Goal: Task Accomplishment & Management: Use online tool/utility

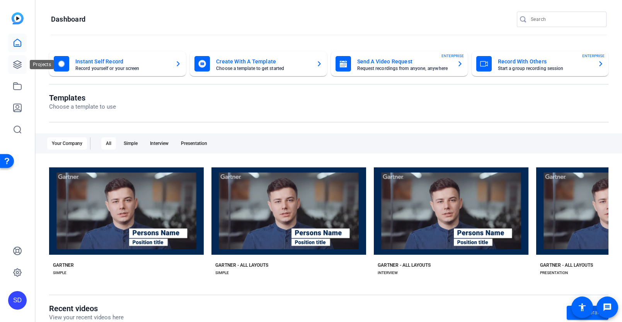
click at [17, 65] on icon at bounding box center [17, 64] width 9 height 9
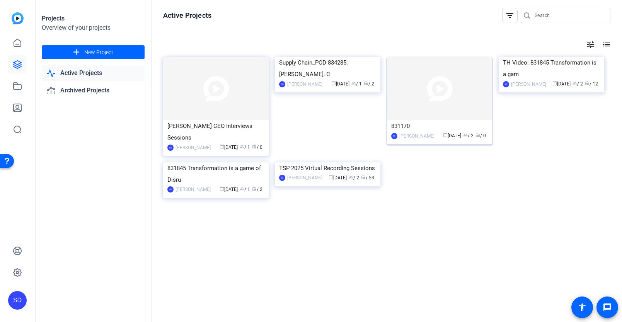
click at [408, 123] on div "831170" at bounding box center [439, 126] width 97 height 12
click at [539, 80] on div "TH Video: 831845 Transformation is a gam" at bounding box center [551, 68] width 97 height 23
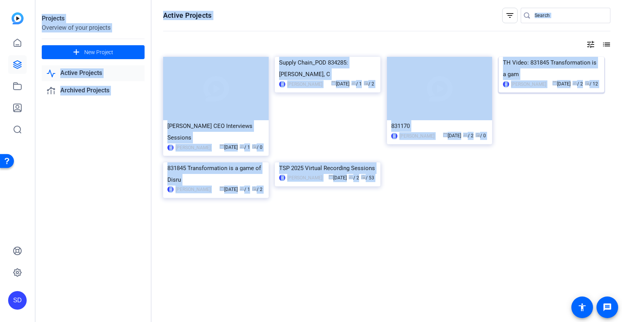
click at [539, 122] on div "Projects Overview of your projects add New Project Active Projects Archived Pro…" at bounding box center [329, 161] width 587 height 322
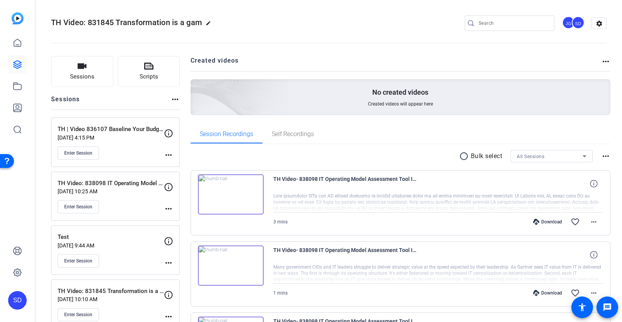
click at [402, 142] on div "Session Recordings Self Recordings" at bounding box center [401, 134] width 420 height 19
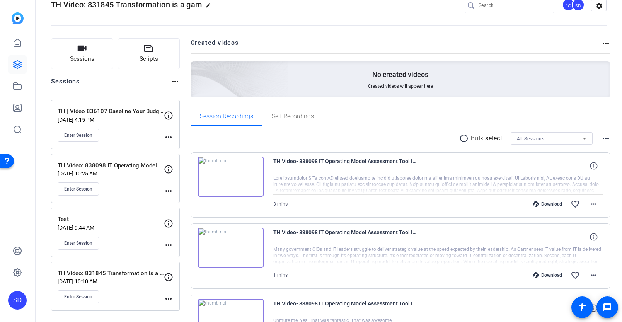
scroll to position [19, 0]
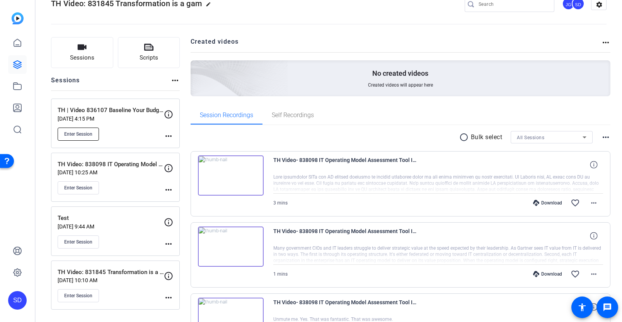
click at [90, 133] on span "Enter Session" at bounding box center [78, 134] width 28 height 6
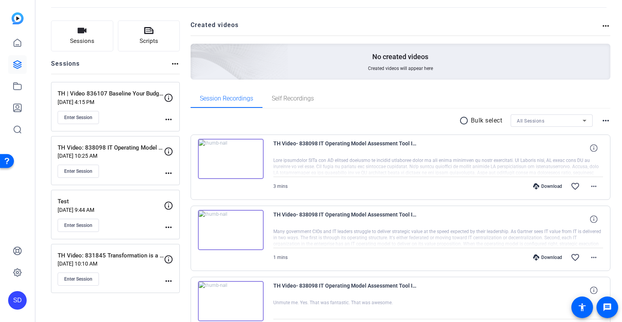
scroll to position [36, 0]
click at [82, 114] on span "Enter Session" at bounding box center [78, 117] width 28 height 6
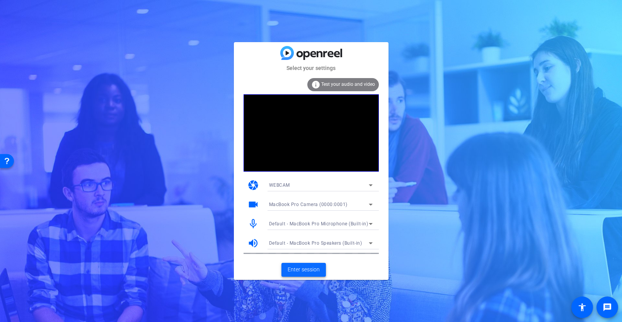
click at [308, 269] on span "Enter session" at bounding box center [304, 270] width 32 height 8
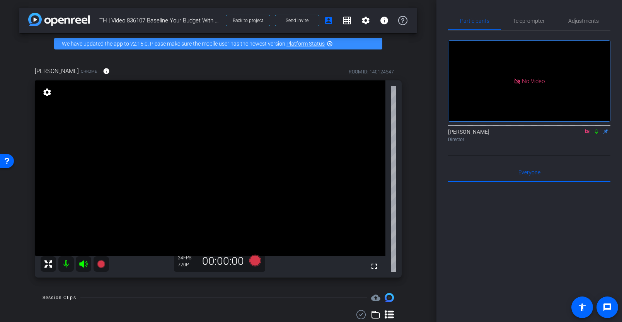
click at [588, 133] on icon at bounding box center [587, 131] width 4 height 4
click at [366, 24] on mat-icon "settings" at bounding box center [365, 20] width 9 height 9
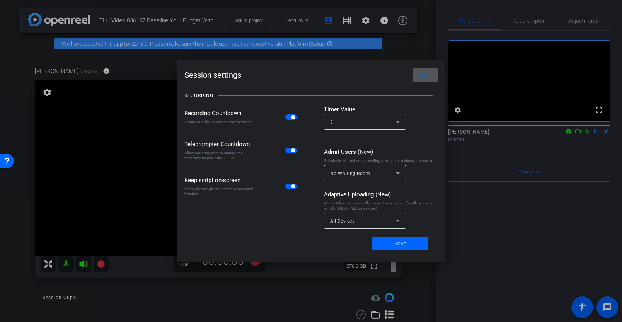
click at [424, 78] on mat-icon "close" at bounding box center [424, 75] width 10 height 10
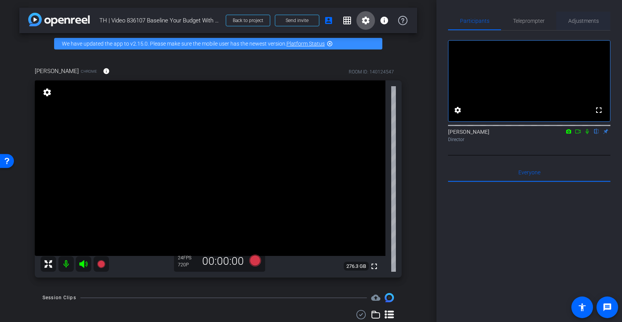
click at [582, 19] on span "Adjustments" at bounding box center [583, 20] width 31 height 5
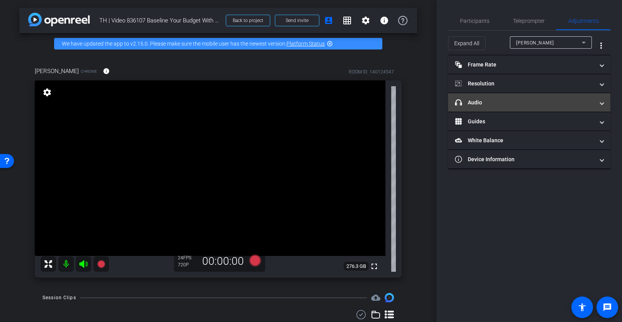
click at [496, 103] on mat-panel-title "headphone icon Audio" at bounding box center [524, 103] width 139 height 8
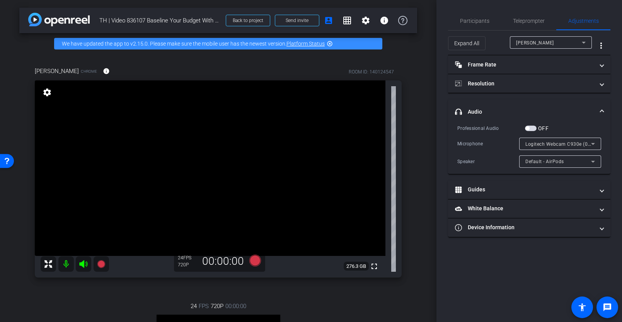
click at [68, 261] on mat-icon at bounding box center [65, 263] width 15 height 15
click at [66, 266] on mat-icon at bounding box center [65, 263] width 15 height 15
click at [89, 262] on mat-icon at bounding box center [83, 263] width 15 height 15
click at [86, 263] on icon at bounding box center [83, 263] width 9 height 9
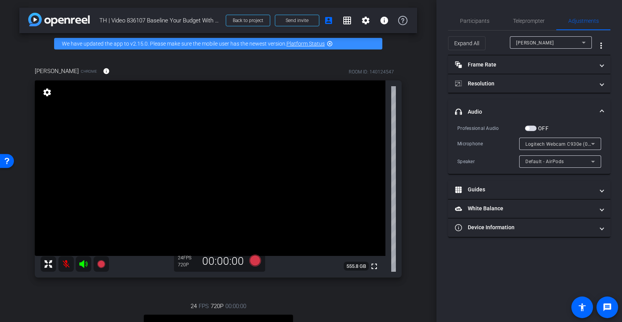
click at [62, 263] on mat-icon at bounding box center [65, 263] width 15 height 15
click at [83, 259] on mat-icon at bounding box center [83, 263] width 15 height 15
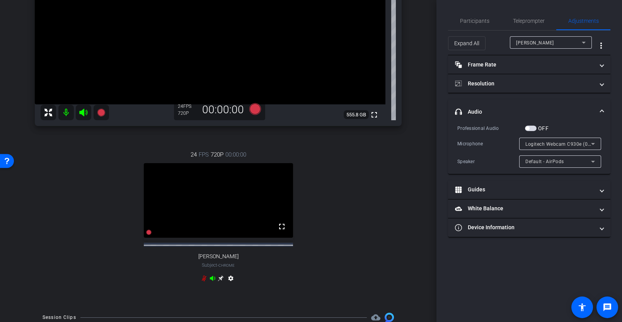
scroll to position [152, 0]
click at [206, 281] on icon at bounding box center [204, 278] width 6 height 6
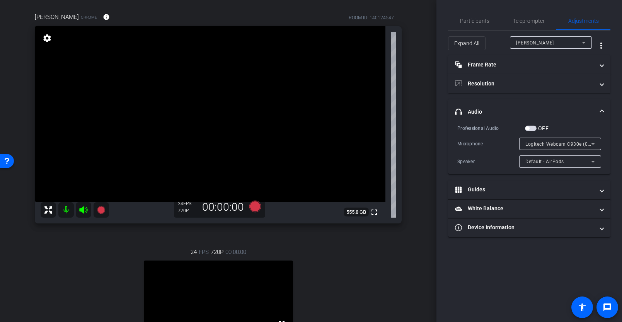
scroll to position [0, 0]
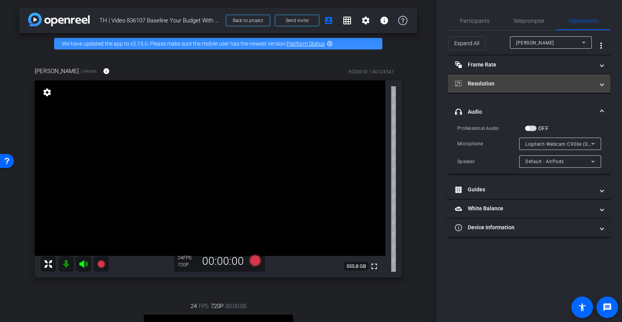
click at [498, 82] on mat-panel-title "Resolution" at bounding box center [524, 84] width 139 height 8
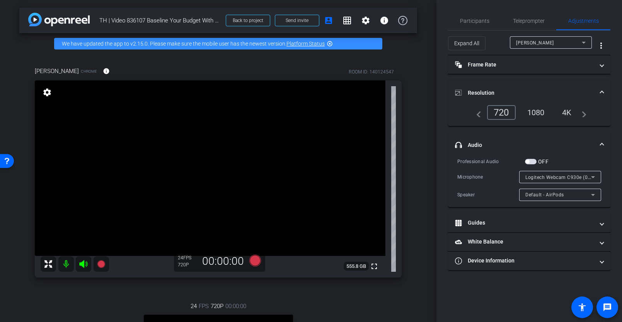
click at [536, 112] on div "1080" at bounding box center [536, 112] width 29 height 13
click at [533, 113] on div "1080" at bounding box center [536, 112] width 29 height 13
click at [528, 24] on span "Teleprompter" at bounding box center [529, 21] width 32 height 19
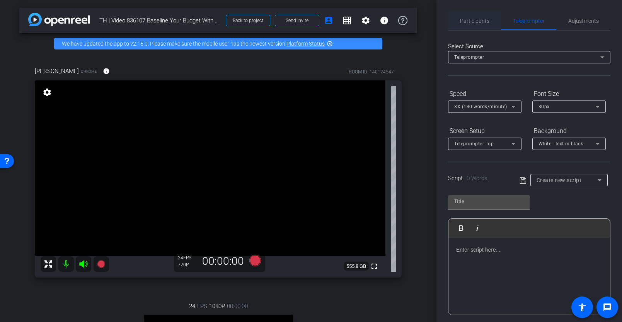
click at [474, 24] on span "Participants" at bounding box center [474, 21] width 29 height 19
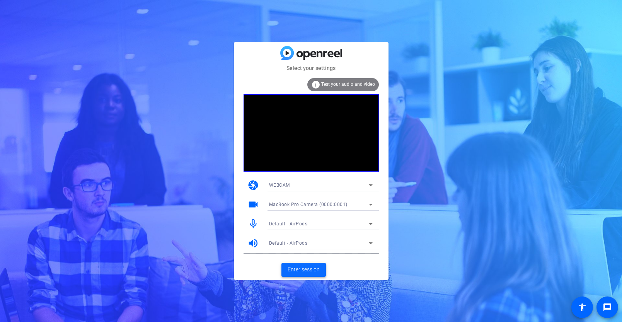
click at [307, 266] on span "Enter session" at bounding box center [304, 270] width 32 height 8
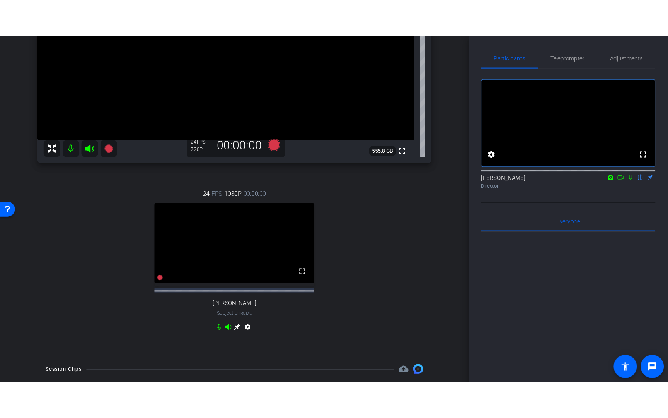
scroll to position [187, 0]
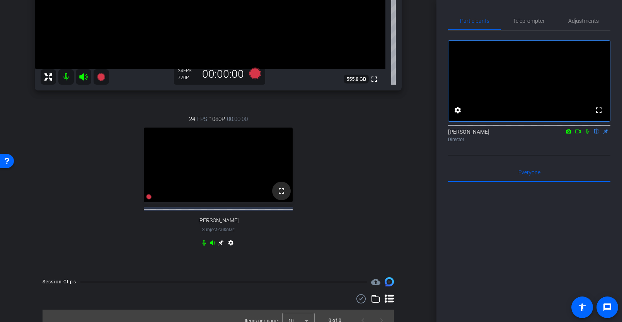
click at [282, 196] on mat-icon "fullscreen" at bounding box center [281, 190] width 9 height 9
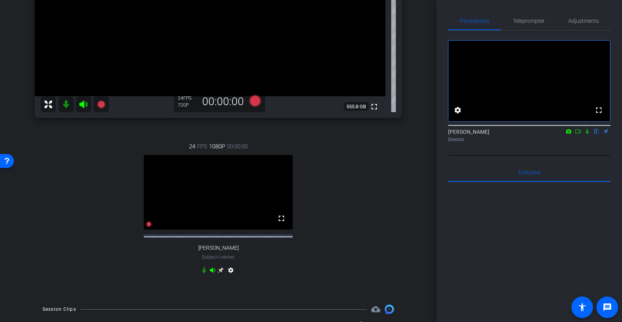
scroll to position [204, 0]
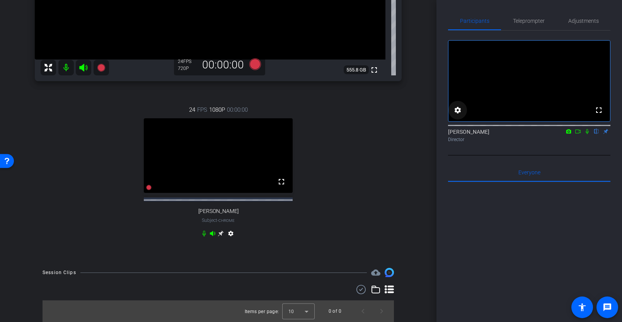
click at [460, 115] on mat-icon "settings" at bounding box center [457, 110] width 9 height 9
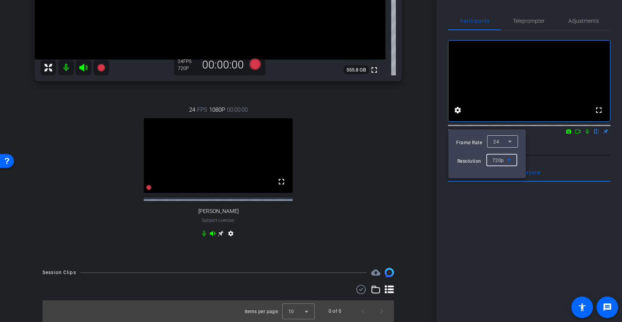
click at [510, 156] on icon at bounding box center [509, 159] width 9 height 9
click at [500, 188] on span "1080p" at bounding box center [499, 187] width 14 height 9
click at [610, 167] on div at bounding box center [311, 161] width 622 height 322
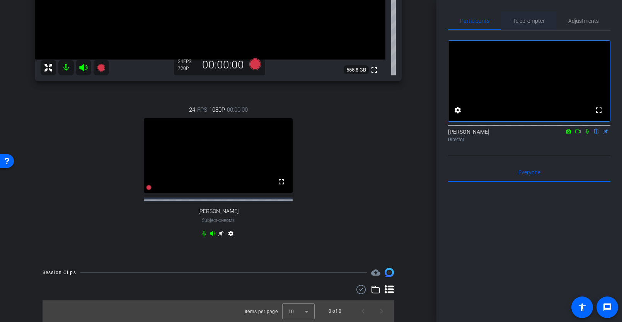
click at [521, 21] on span "Teleprompter" at bounding box center [529, 20] width 32 height 5
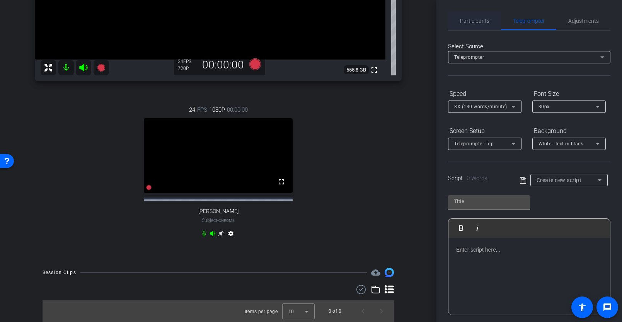
click at [472, 22] on span "Participants" at bounding box center [474, 20] width 29 height 5
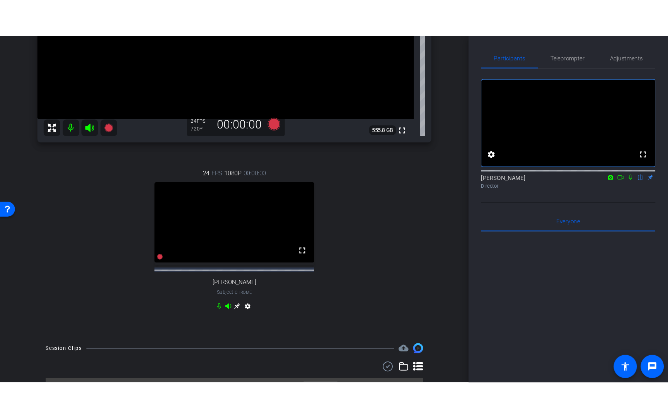
scroll to position [120, 0]
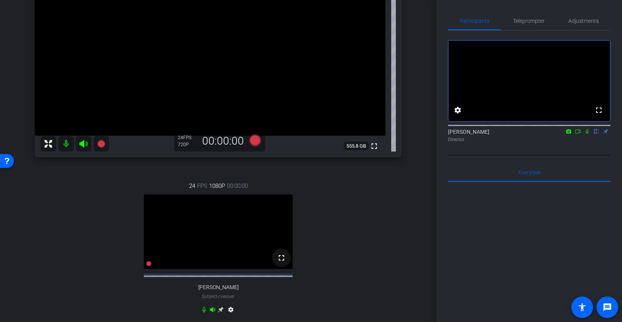
click at [283, 263] on mat-icon "fullscreen" at bounding box center [281, 257] width 9 height 9
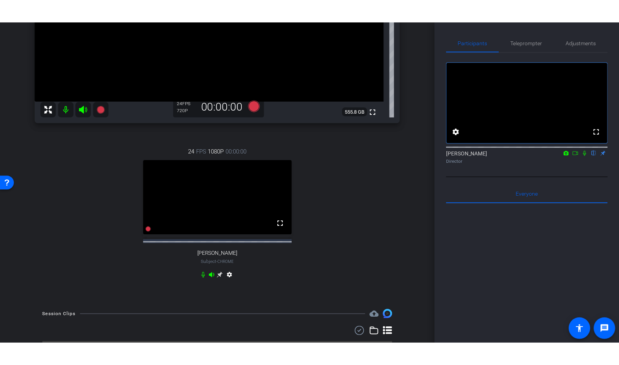
scroll to position [94, 0]
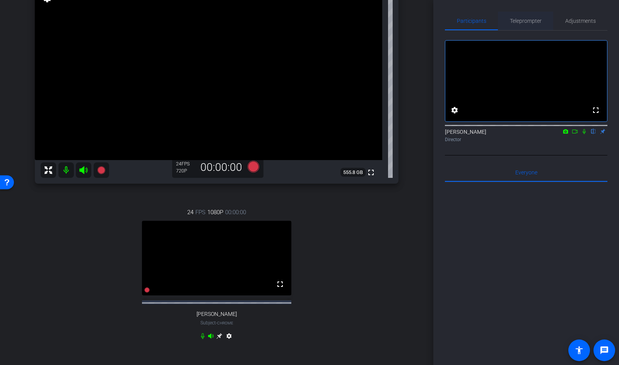
click at [532, 23] on span "Teleprompter" at bounding box center [526, 20] width 32 height 5
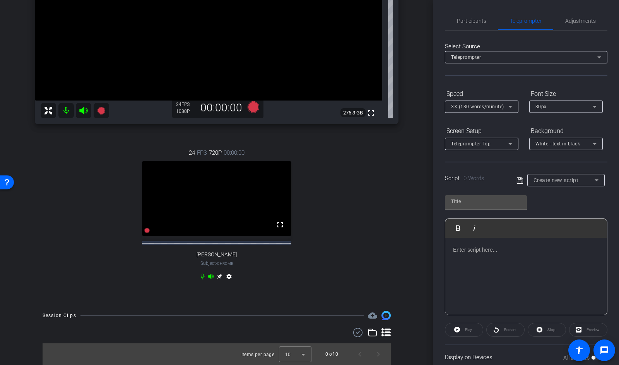
scroll to position [0, 0]
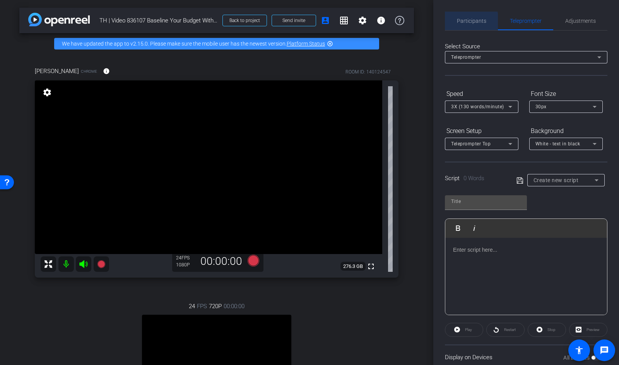
click at [471, 21] on span "Participants" at bounding box center [471, 20] width 29 height 5
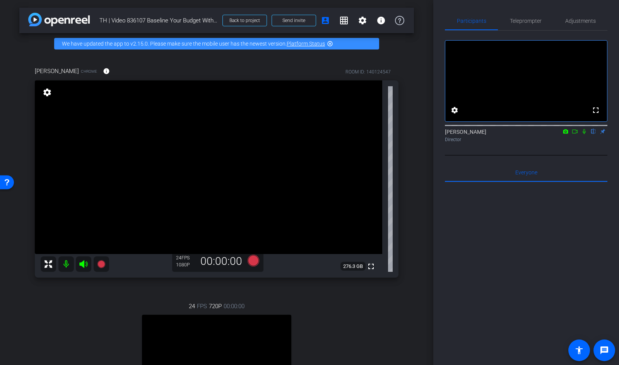
scroll to position [160, 0]
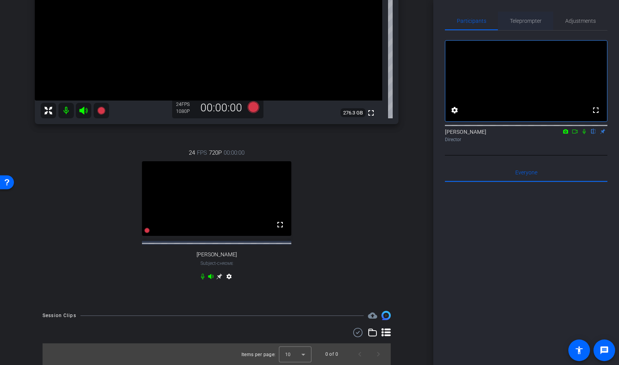
click at [525, 13] on span "Teleprompter" at bounding box center [526, 21] width 32 height 19
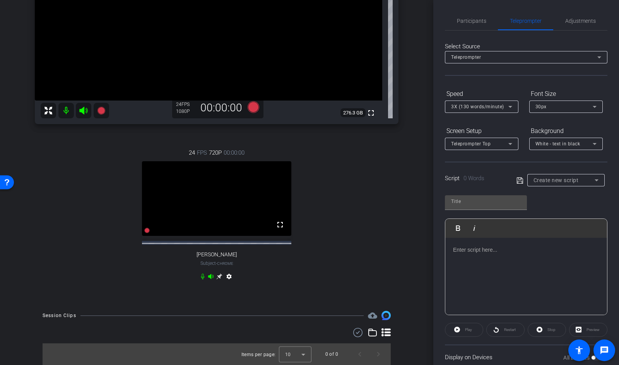
click at [202, 276] on icon at bounding box center [203, 276] width 6 height 6
click at [202, 275] on icon at bounding box center [203, 276] width 6 height 6
click at [69, 103] on mat-icon at bounding box center [65, 110] width 15 height 15
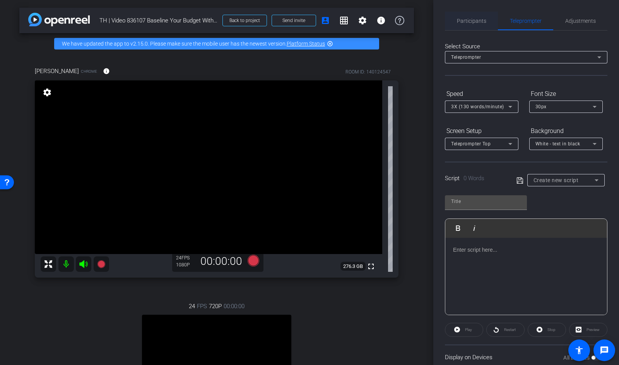
click at [458, 24] on span "Participants" at bounding box center [471, 21] width 29 height 19
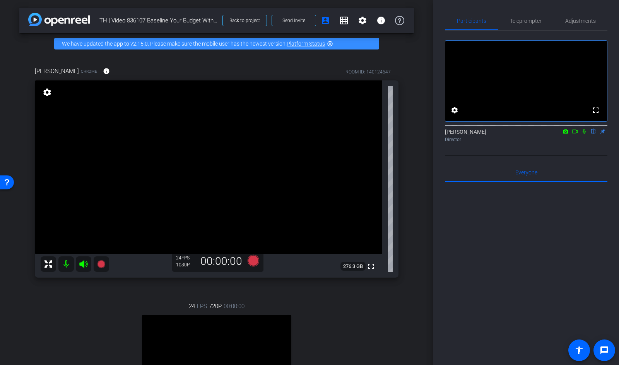
click at [585, 134] on icon at bounding box center [584, 131] width 6 height 5
click at [529, 20] on span "Teleprompter" at bounding box center [526, 20] width 32 height 5
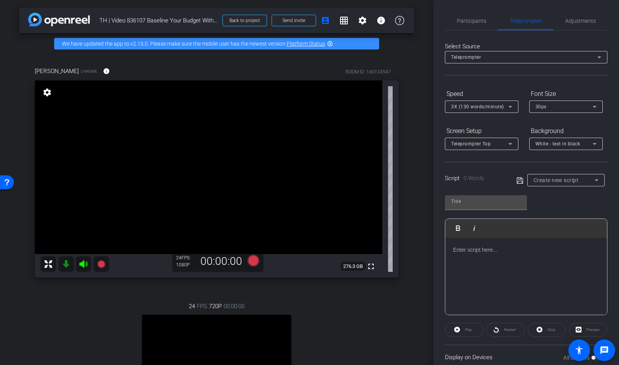
click at [486, 247] on p at bounding box center [526, 250] width 146 height 9
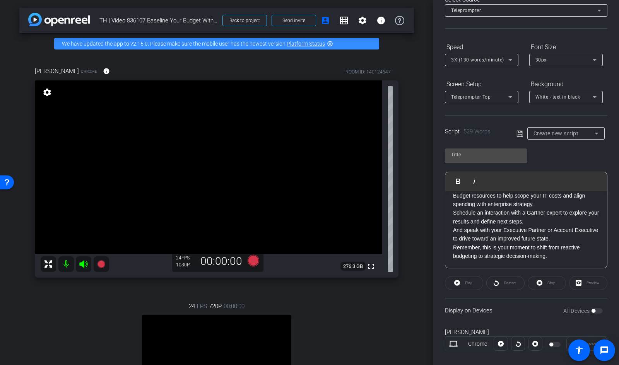
scroll to position [99, 0]
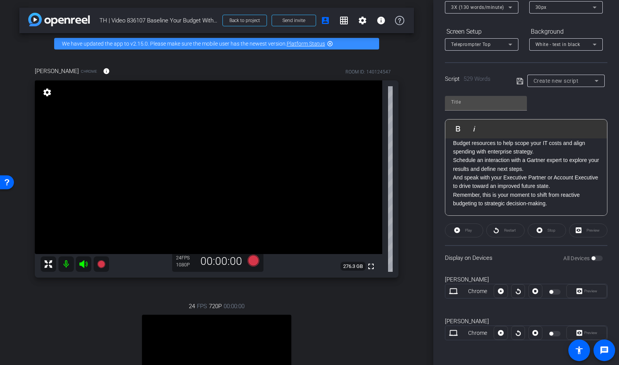
click at [502, 291] on div at bounding box center [500, 291] width 14 height 14
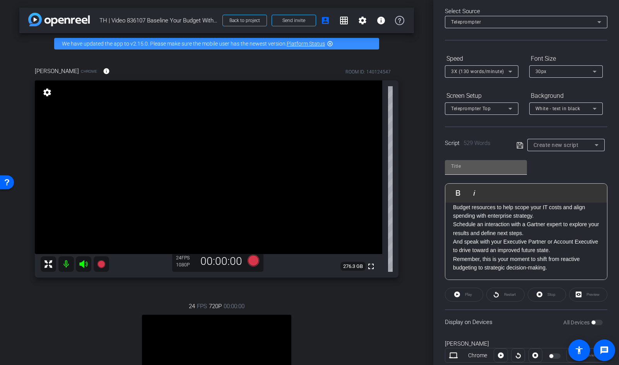
scroll to position [38, 0]
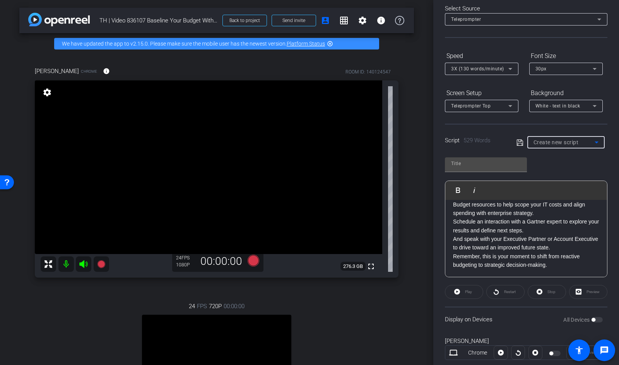
click at [588, 141] on div "Create new script" at bounding box center [563, 142] width 61 height 9
click at [588, 141] on div at bounding box center [309, 182] width 619 height 365
click at [471, 162] on input "text" at bounding box center [486, 163] width 70 height 9
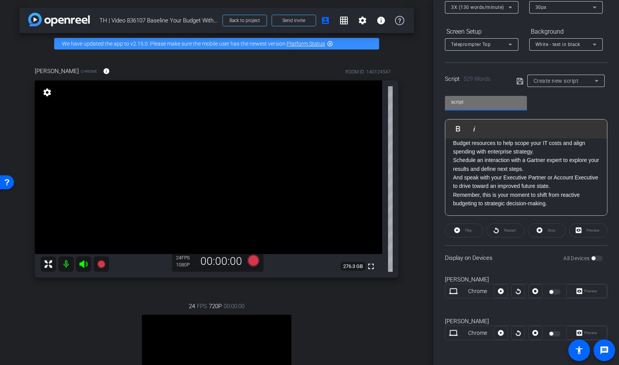
scroll to position [0, 0]
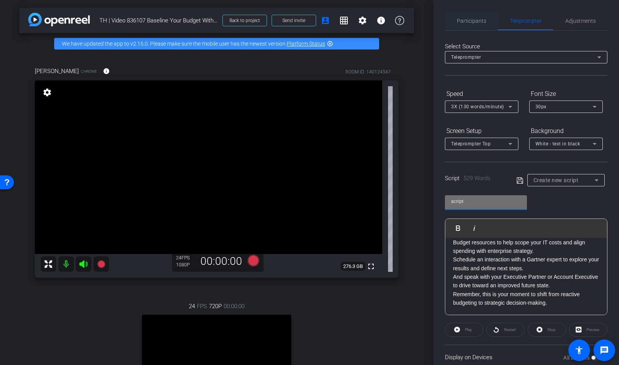
type input "script"
click at [479, 19] on span "Participants" at bounding box center [471, 20] width 29 height 5
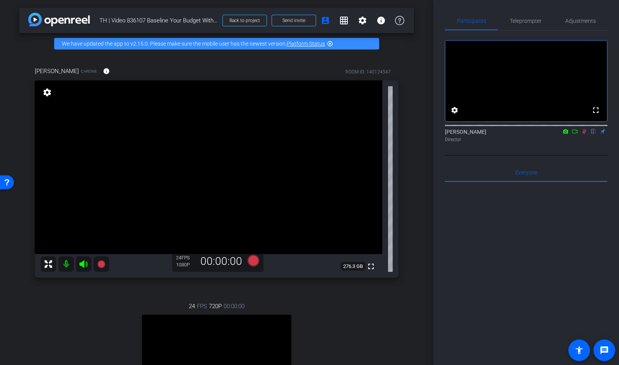
click at [582, 134] on icon at bounding box center [584, 131] width 6 height 5
click at [515, 20] on span "Teleprompter" at bounding box center [526, 20] width 32 height 5
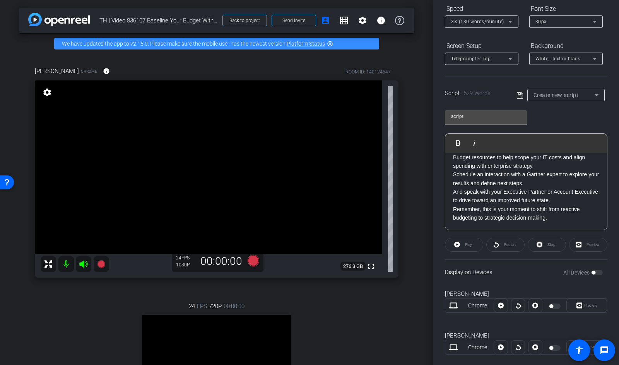
scroll to position [99, 0]
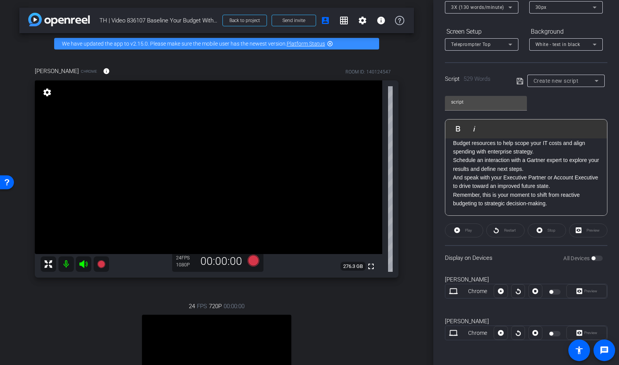
click at [520, 79] on icon at bounding box center [519, 81] width 6 height 6
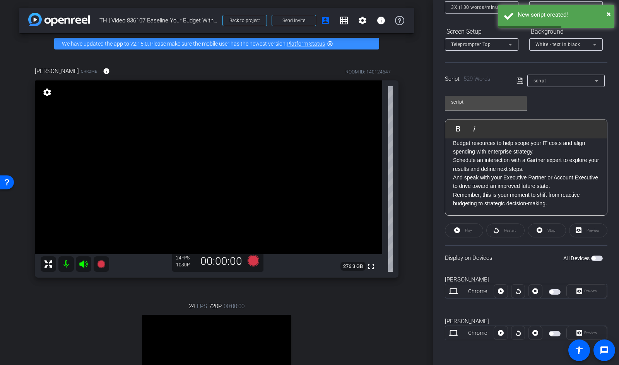
click at [592, 258] on span "button" at bounding box center [593, 258] width 4 height 4
click at [588, 293] on div "Preview" at bounding box center [586, 291] width 41 height 14
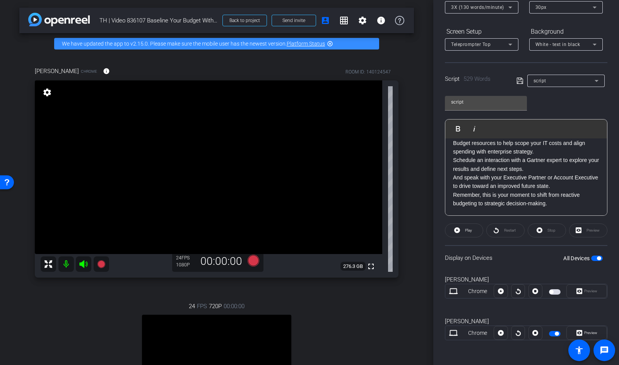
click at [501, 293] on div at bounding box center [500, 291] width 14 height 14
click at [553, 292] on span "button" at bounding box center [551, 292] width 4 height 4
click at [500, 293] on icon at bounding box center [501, 291] width 6 height 6
click at [65, 266] on mat-icon at bounding box center [65, 263] width 15 height 15
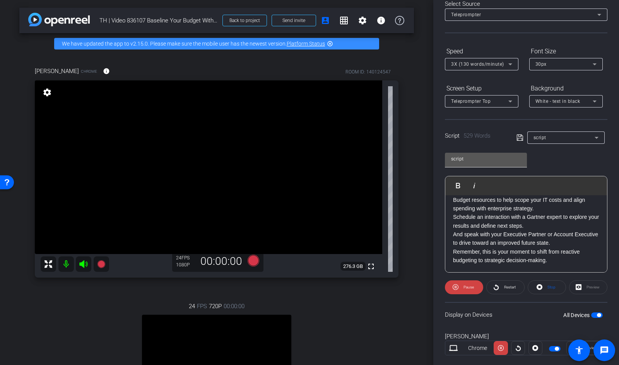
scroll to position [0, 0]
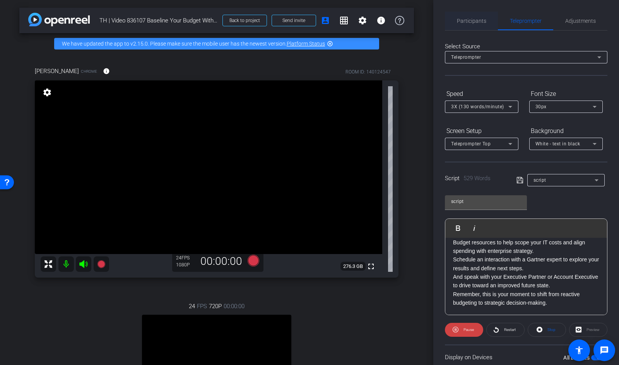
click at [467, 16] on span "Participants" at bounding box center [471, 21] width 29 height 19
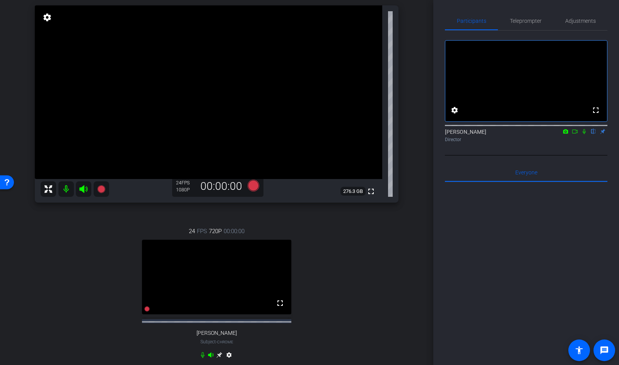
scroll to position [72, 0]
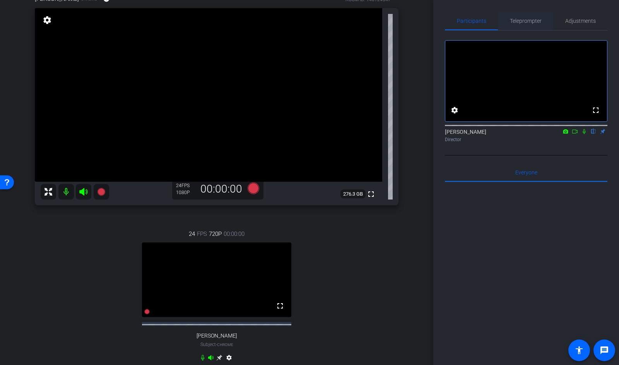
click at [530, 18] on span "Teleprompter" at bounding box center [526, 20] width 32 height 5
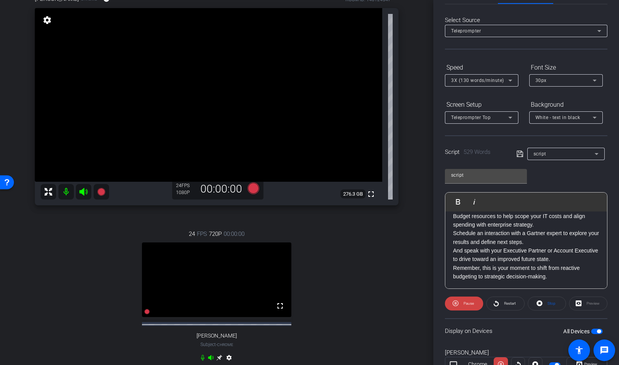
scroll to position [30, 0]
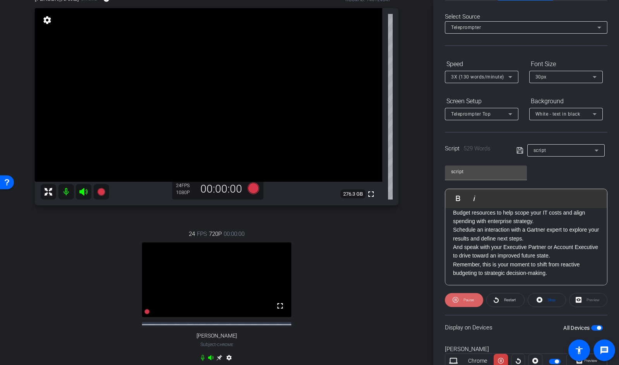
click at [464, 298] on span "Pause" at bounding box center [468, 300] width 10 height 4
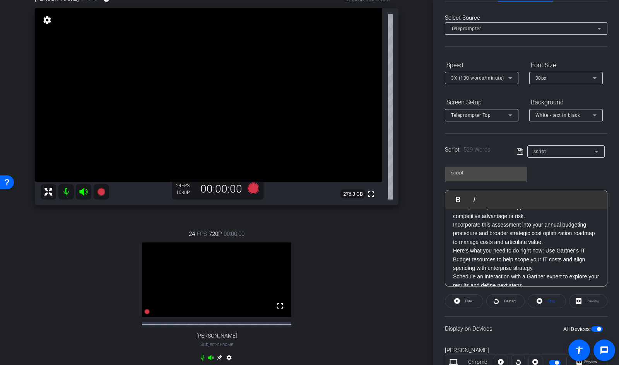
scroll to position [499, 0]
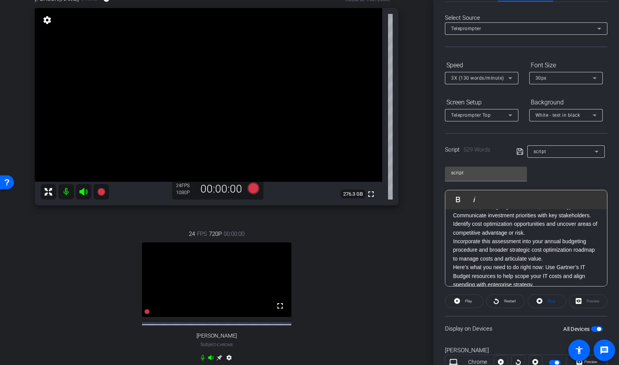
click at [551, 117] on span "White - text in black" at bounding box center [557, 115] width 45 height 5
click at [551, 117] on div at bounding box center [309, 182] width 619 height 365
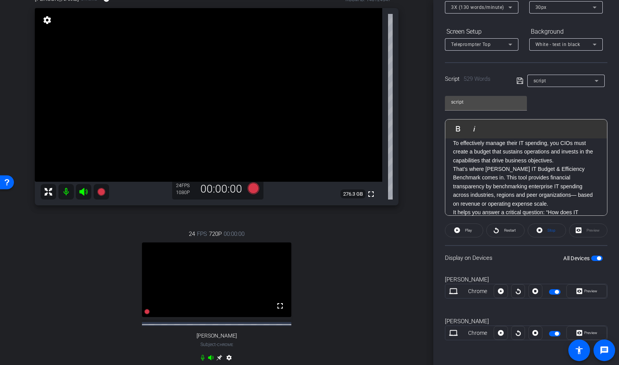
scroll to position [0, 0]
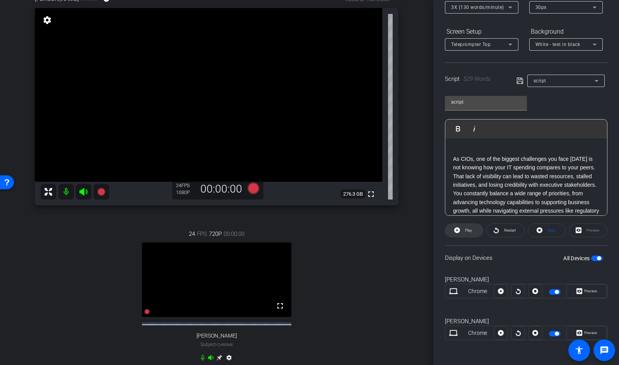
click at [463, 230] on span "Play" at bounding box center [467, 230] width 9 height 11
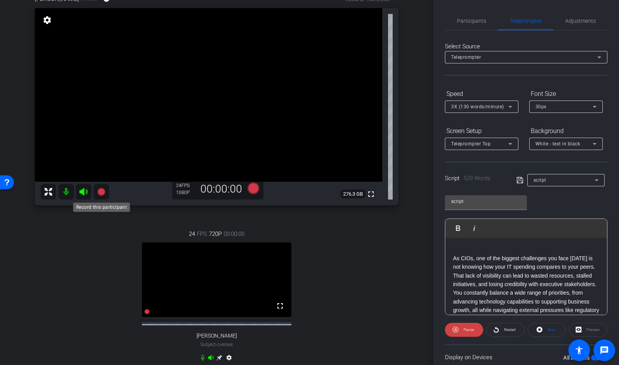
click at [106, 191] on mat-icon at bounding box center [101, 191] width 15 height 15
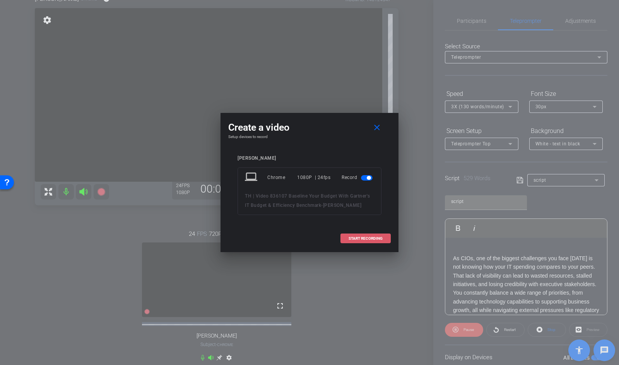
click at [373, 234] on span at bounding box center [365, 238] width 49 height 19
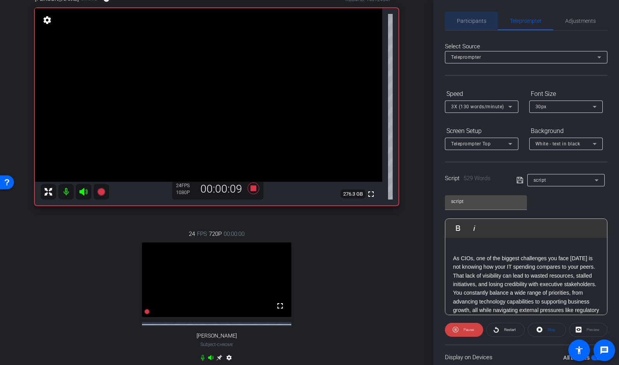
click at [475, 19] on span "Participants" at bounding box center [471, 20] width 29 height 5
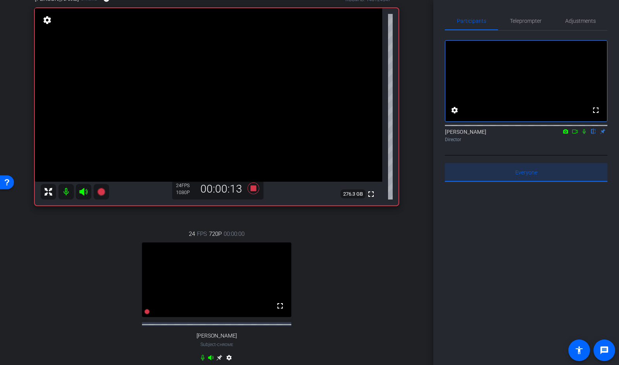
click at [522, 175] on span "Everyone 0" at bounding box center [526, 172] width 22 height 5
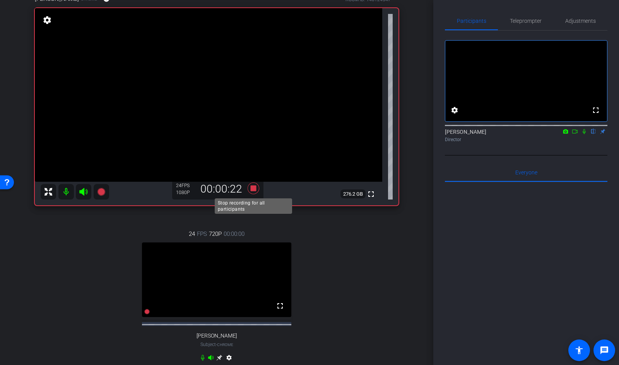
click at [252, 187] on icon at bounding box center [253, 189] width 12 height 12
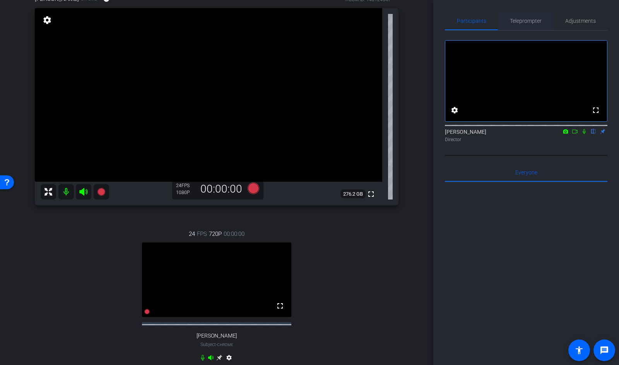
click at [519, 24] on span "Teleprompter" at bounding box center [526, 21] width 32 height 19
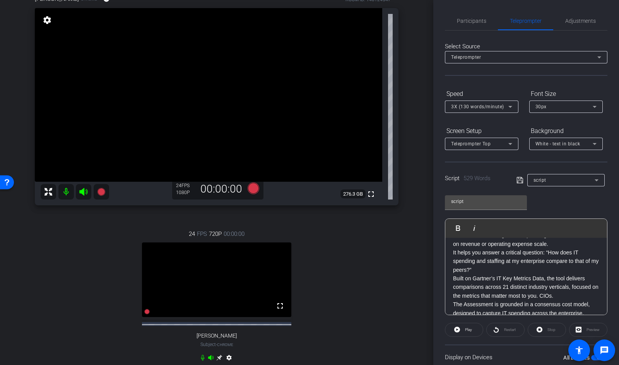
scroll to position [171, 0]
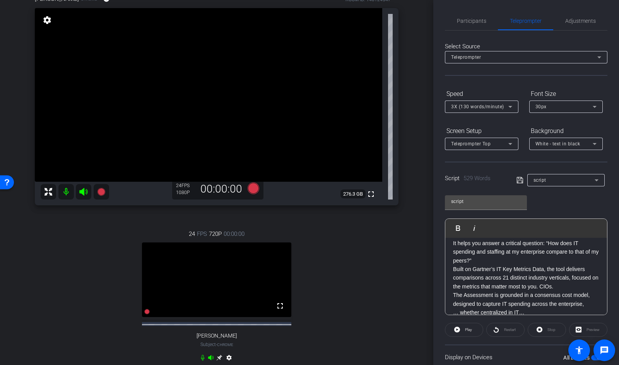
click at [561, 286] on p "Built on Gartner’s IT Key Metrics Data, the tool delivers comparisons across 21…" at bounding box center [526, 278] width 146 height 26
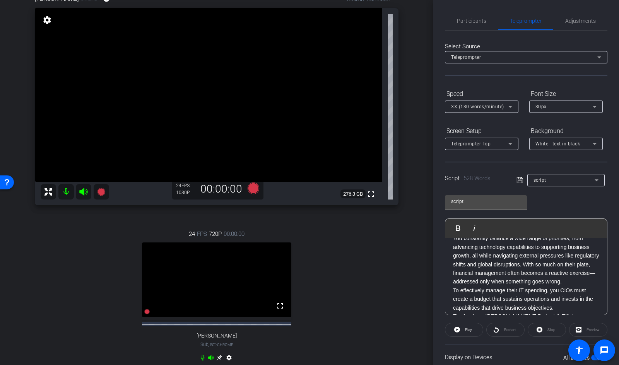
click at [521, 181] on icon at bounding box center [519, 180] width 7 height 9
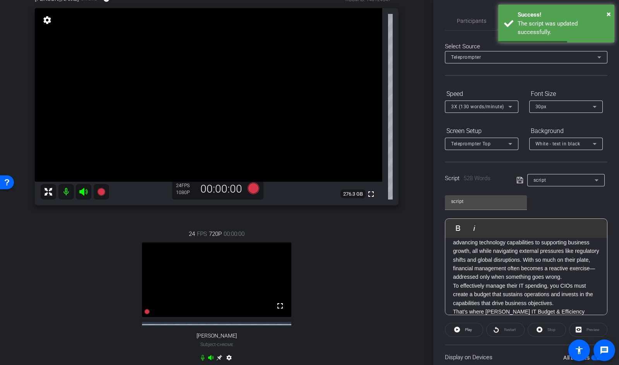
scroll to position [59, 0]
click at [566, 286] on p "To effectively manage their IT spending, you CIOs must create a budget that sus…" at bounding box center [526, 295] width 146 height 26
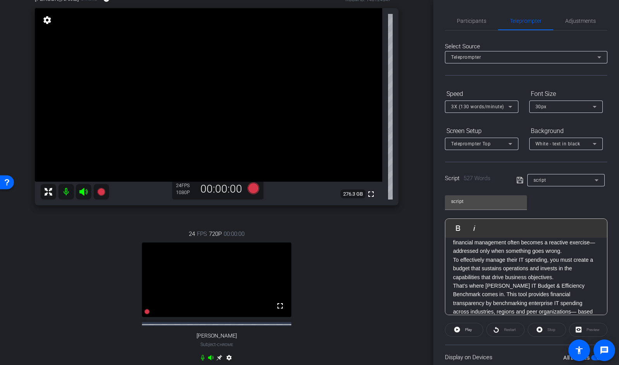
scroll to position [87, 0]
click at [512, 258] on p "To effectively manage their IT spending, you must create a budget that sustains…" at bounding box center [526, 267] width 146 height 26
click at [517, 179] on icon at bounding box center [519, 180] width 7 height 9
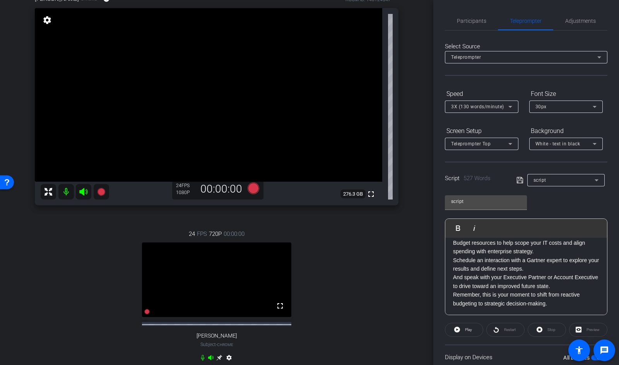
scroll to position [570, 0]
click at [519, 180] on icon at bounding box center [519, 180] width 7 height 9
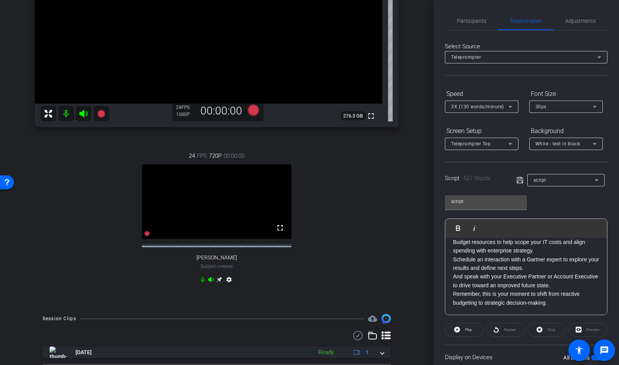
scroll to position [178, 0]
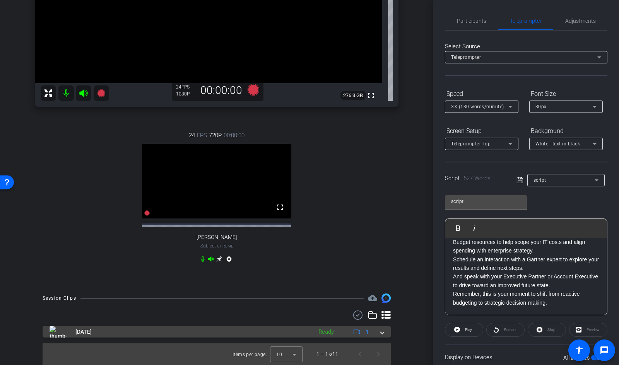
click at [321, 322] on div "Ready" at bounding box center [325, 331] width 23 height 9
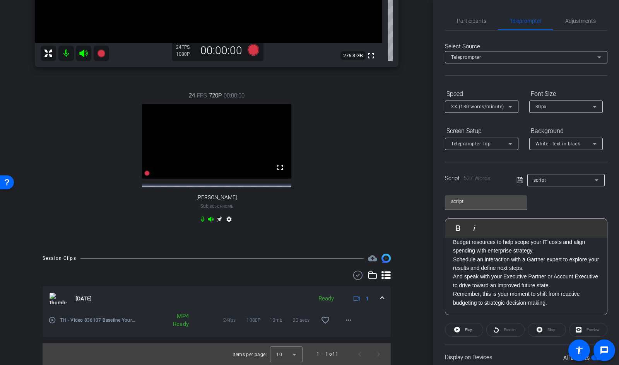
scroll to position [218, 0]
click at [181, 319] on div "MP4 Ready" at bounding box center [179, 319] width 26 height 15
click at [352, 320] on mat-icon "more_horiz" at bounding box center [348, 320] width 9 height 9
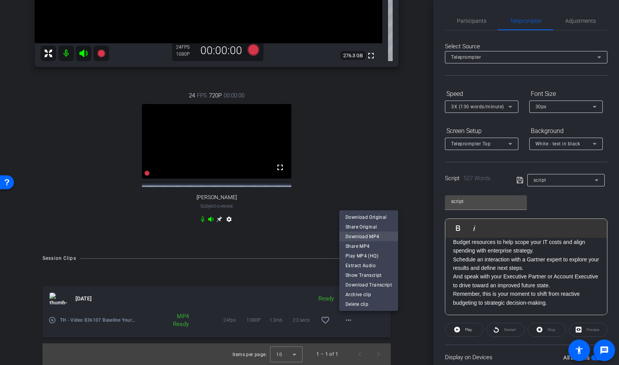
click at [368, 236] on span "Download MP4" at bounding box center [368, 236] width 46 height 9
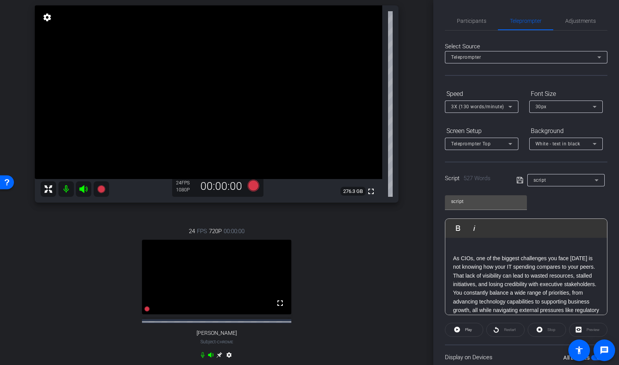
scroll to position [0, 0]
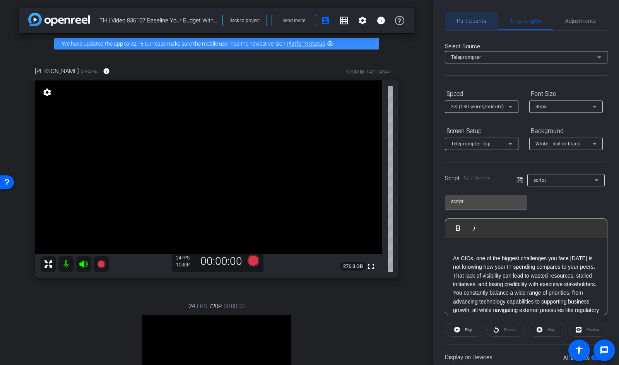
click at [473, 22] on span "Participants" at bounding box center [471, 20] width 29 height 5
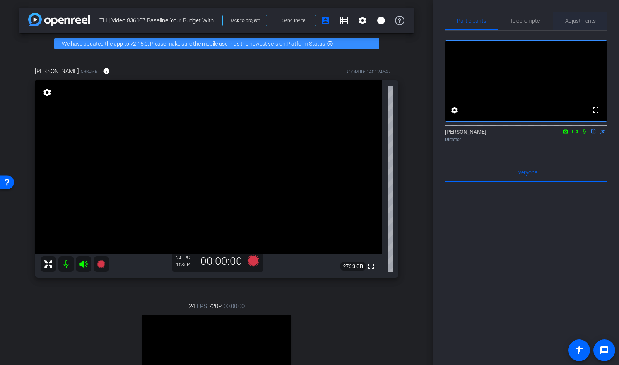
click at [577, 19] on span "Adjustments" at bounding box center [580, 20] width 31 height 5
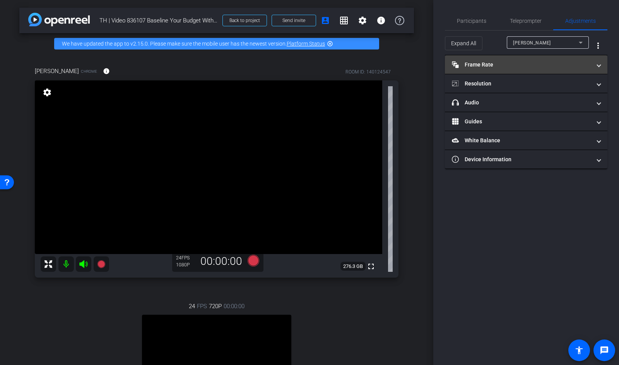
click at [498, 59] on mat-expansion-panel-header "Frame Rate Frame Rate" at bounding box center [526, 64] width 162 height 19
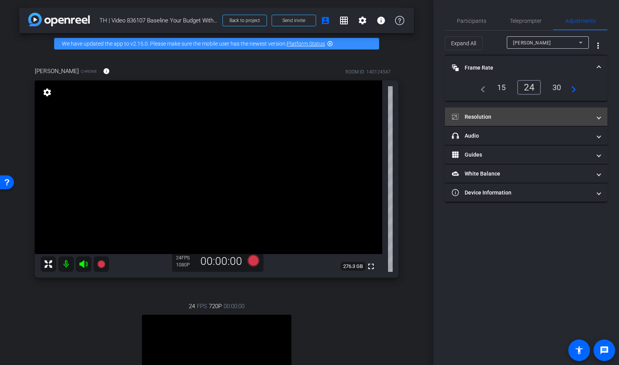
click at [493, 119] on mat-panel-title "Resolution" at bounding box center [521, 117] width 139 height 8
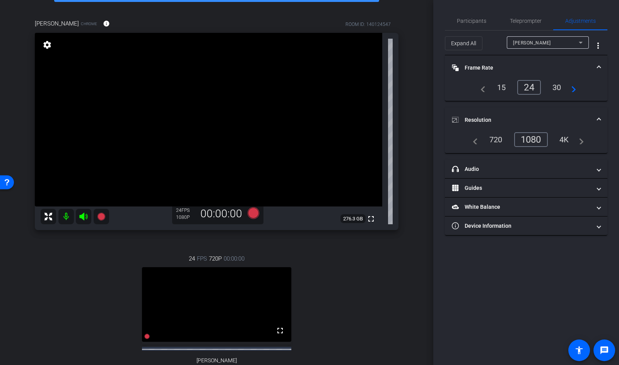
scroll to position [121, 0]
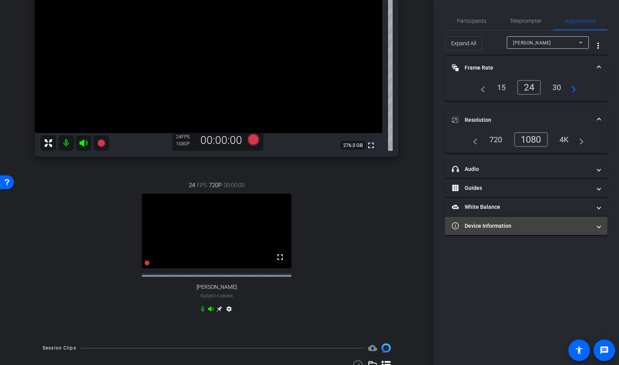
click at [498, 223] on mat-panel-title "Device Information" at bounding box center [521, 226] width 139 height 8
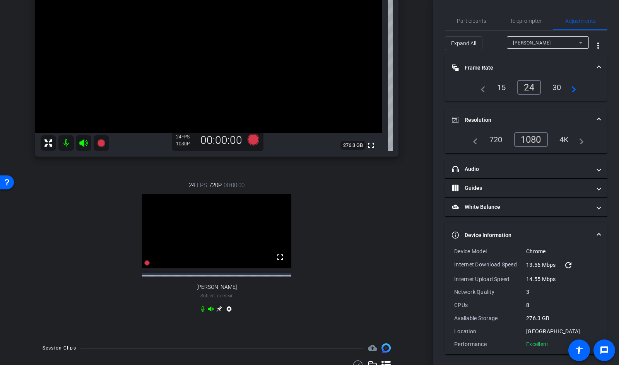
scroll to position [1, 0]
click at [486, 229] on mat-expansion-panel-header "Device Information" at bounding box center [526, 234] width 162 height 25
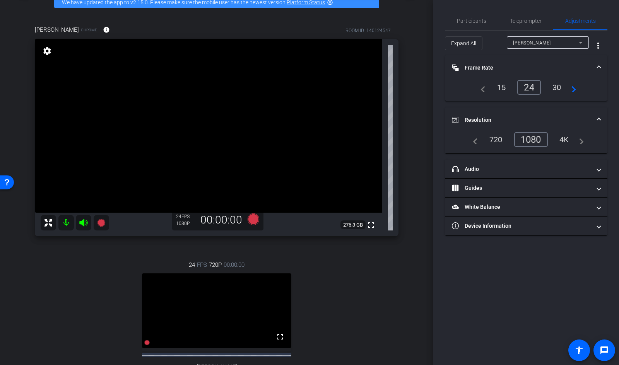
scroll to position [0, 0]
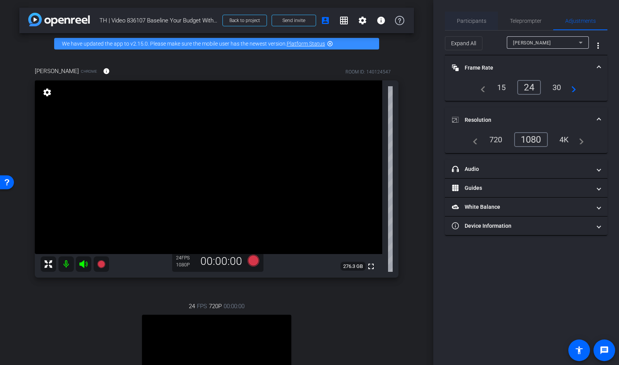
click at [473, 20] on span "Participants" at bounding box center [471, 20] width 29 height 5
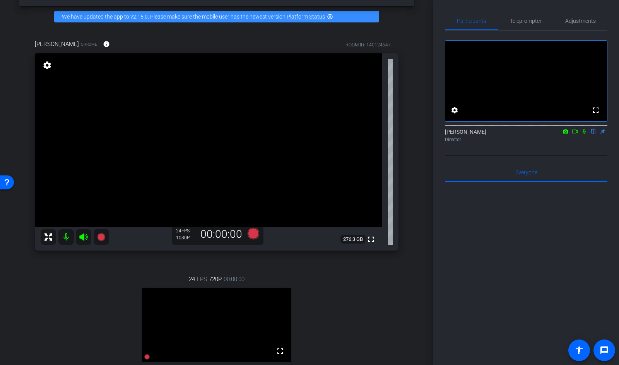
scroll to position [27, 0]
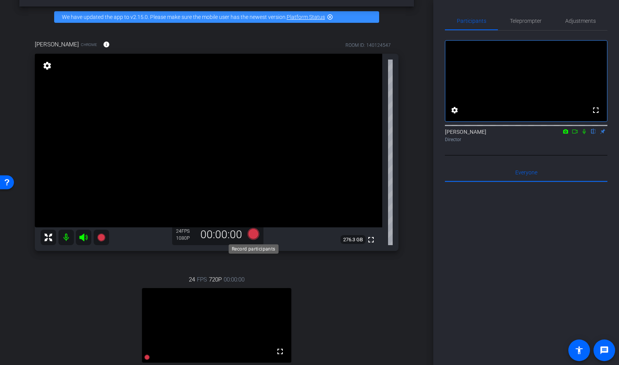
click at [251, 232] on icon at bounding box center [253, 234] width 12 height 12
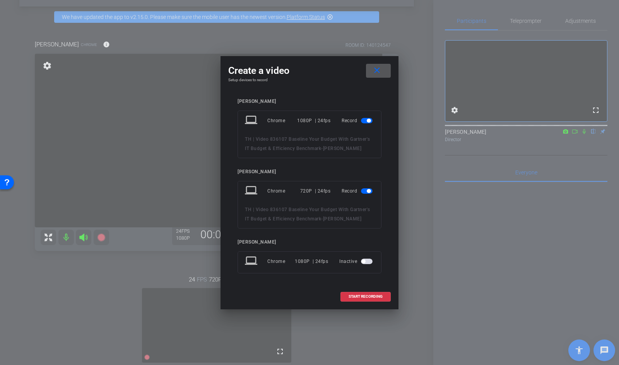
click at [365, 190] on span "button" at bounding box center [367, 190] width 12 height 5
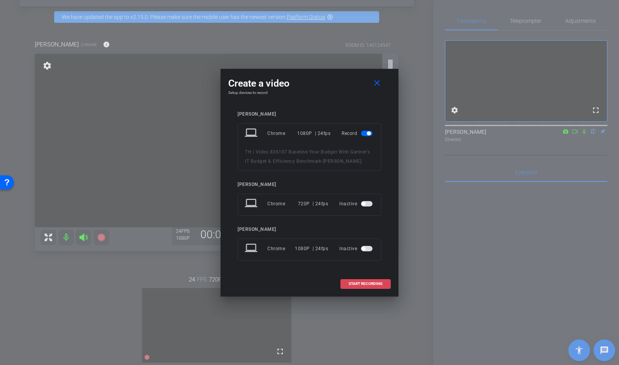
click at [370, 285] on span "START RECORDING" at bounding box center [365, 284] width 34 height 4
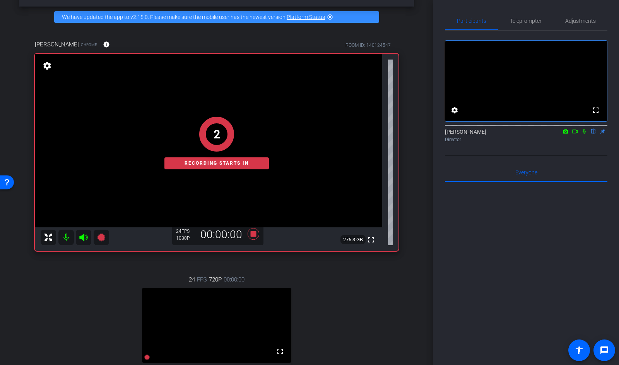
click at [584, 134] on icon at bounding box center [583, 131] width 3 height 5
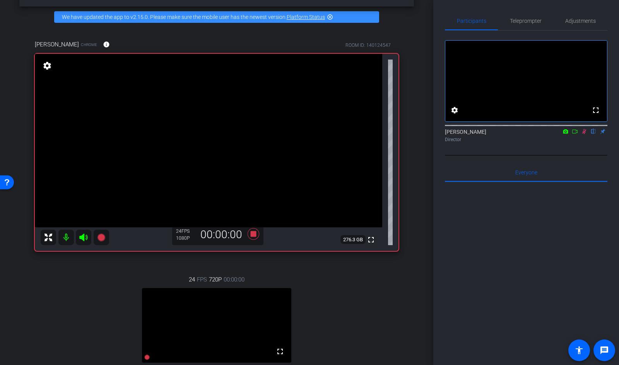
click at [575, 143] on div "Director" at bounding box center [526, 139] width 162 height 7
click at [574, 133] on icon at bounding box center [574, 132] width 5 height 4
click at [532, 24] on span "Teleprompter" at bounding box center [526, 20] width 32 height 5
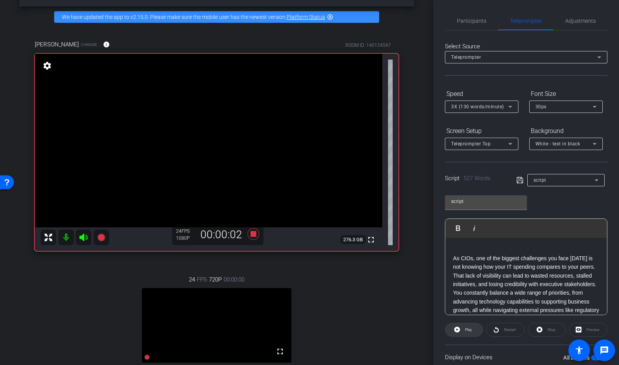
click at [462, 322] on span at bounding box center [464, 330] width 38 height 19
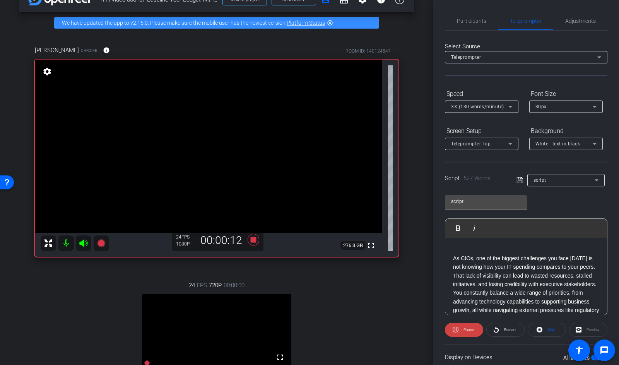
scroll to position [8, 0]
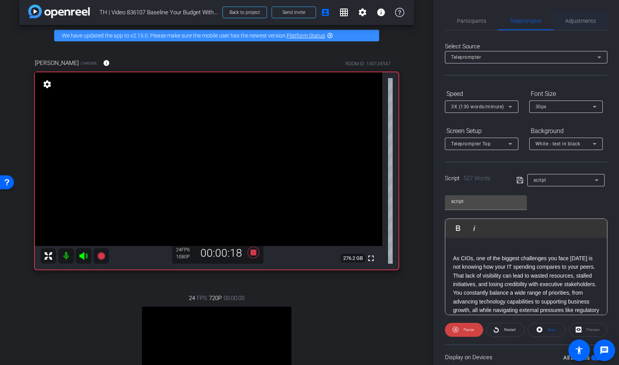
click at [586, 18] on span "Adjustments" at bounding box center [580, 20] width 31 height 5
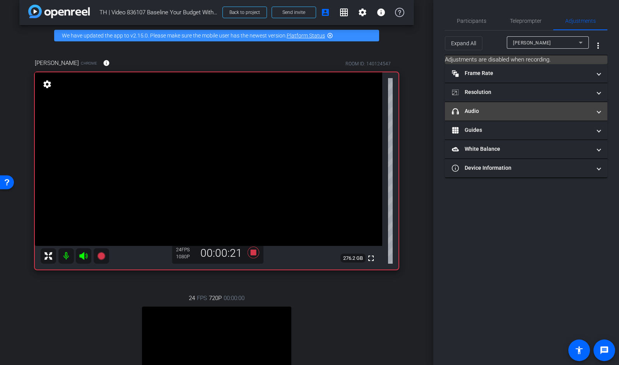
click at [513, 107] on mat-expansion-panel-header "headphone icon Audio" at bounding box center [526, 111] width 162 height 19
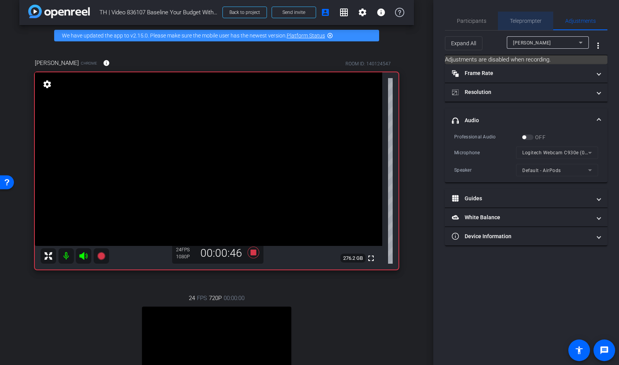
click at [515, 22] on span "Teleprompter" at bounding box center [526, 20] width 32 height 5
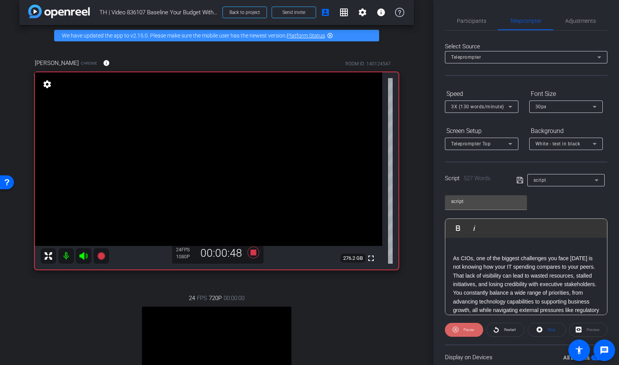
click at [462, 322] on span "Pause" at bounding box center [467, 329] width 12 height 11
click at [257, 249] on icon at bounding box center [253, 253] width 19 height 14
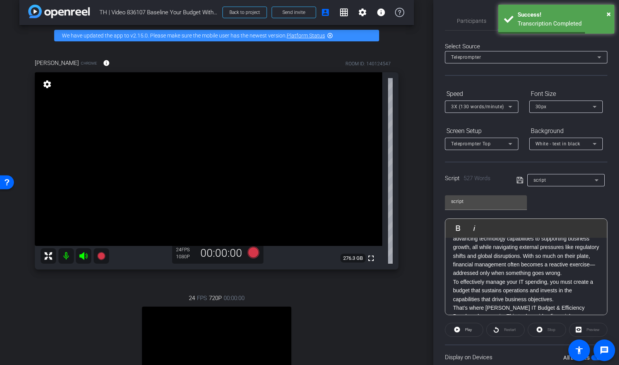
scroll to position [61, 0]
click at [456, 268] on p "You constantly balance a wide range of priorities, from advancing technology ca…" at bounding box center [526, 253] width 146 height 52
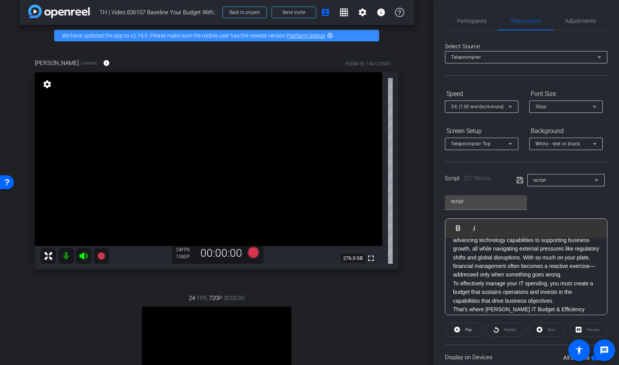
click at [520, 176] on icon at bounding box center [519, 180] width 7 height 9
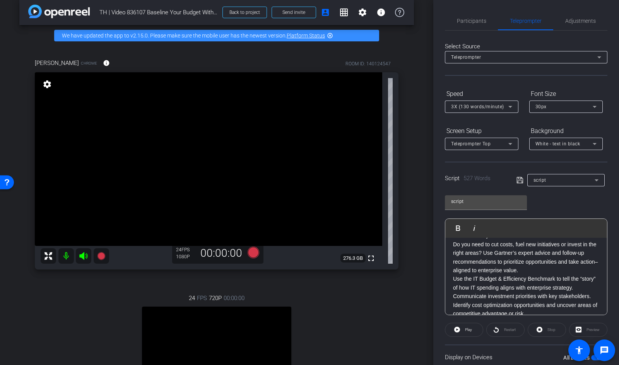
scroll to position [456, 0]
click at [469, 22] on span "Participants" at bounding box center [471, 20] width 29 height 5
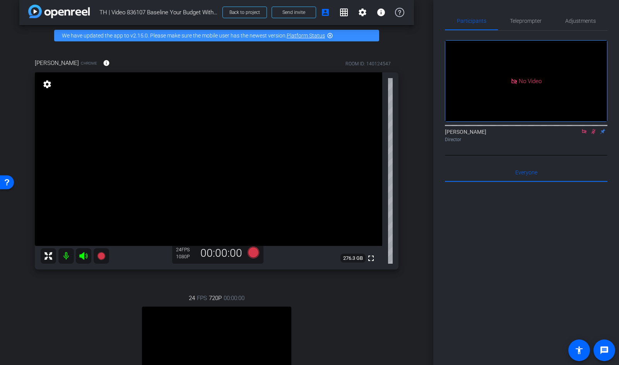
click at [594, 131] on icon at bounding box center [593, 131] width 6 height 5
click at [583, 132] on icon at bounding box center [584, 131] width 6 height 5
click at [525, 20] on span "Teleprompter" at bounding box center [526, 20] width 32 height 5
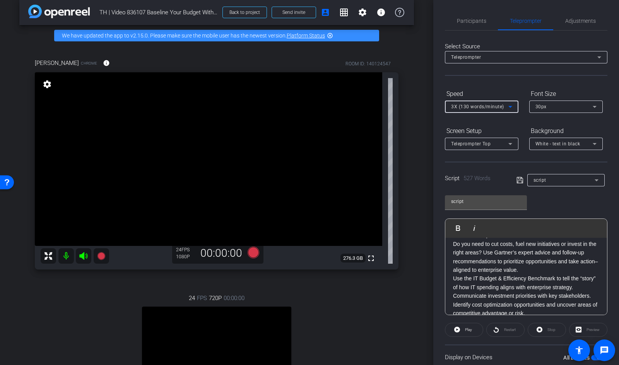
click at [496, 105] on span "3X (130 words/minute)" at bounding box center [477, 106] width 53 height 5
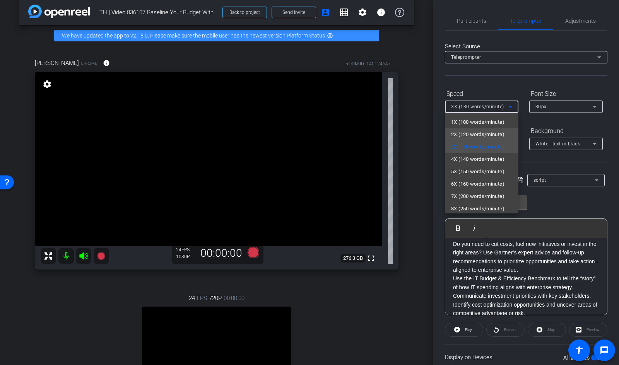
click at [484, 132] on span "2X (120 words/minute)" at bounding box center [477, 134] width 53 height 9
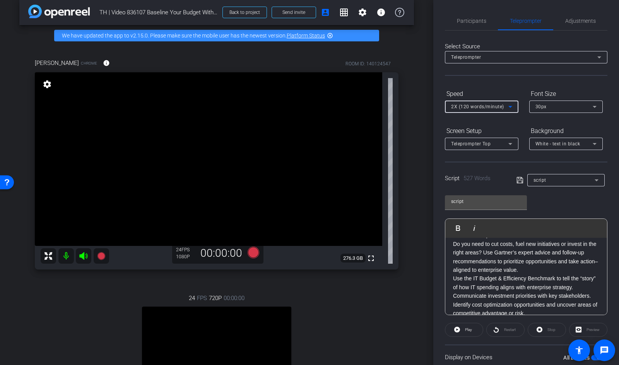
click at [519, 181] on icon at bounding box center [519, 180] width 6 height 6
click at [587, 22] on span "Adjustments" at bounding box center [580, 20] width 31 height 5
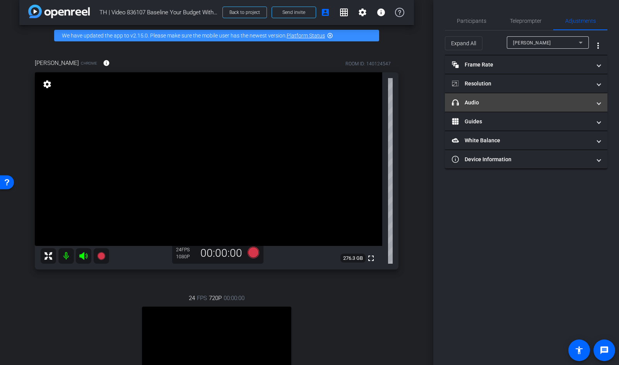
click at [496, 102] on mat-panel-title "headphone icon Audio" at bounding box center [521, 103] width 139 height 8
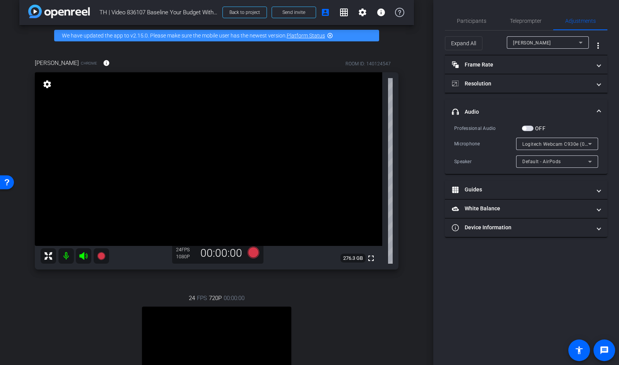
click at [548, 162] on span "Default - AirPods" at bounding box center [541, 161] width 39 height 5
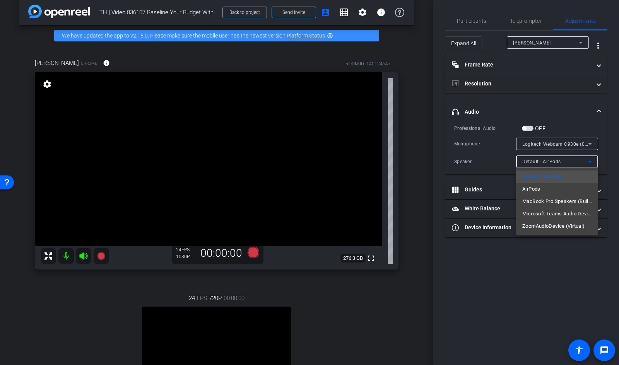
click at [528, 143] on div at bounding box center [309, 182] width 619 height 365
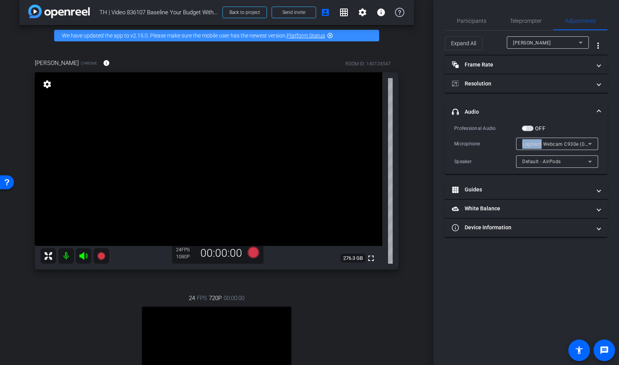
click at [528, 143] on span "Logitech Webcam C930e (046d:0843)" at bounding box center [565, 144] width 86 height 6
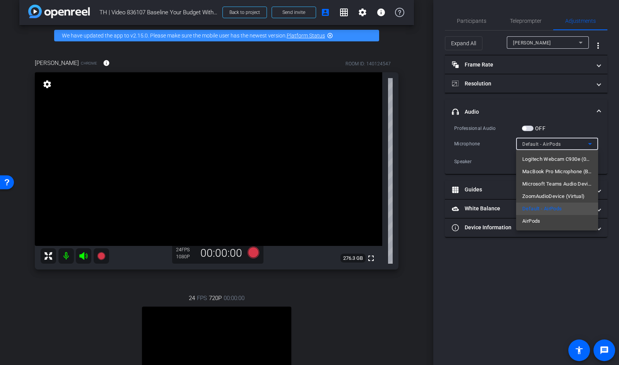
click at [538, 207] on span "Default - AirPods" at bounding box center [541, 208] width 39 height 9
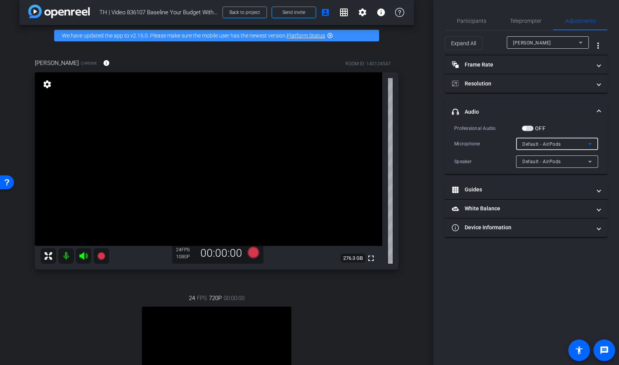
click at [553, 140] on div "Default - AirPods" at bounding box center [555, 144] width 66 height 10
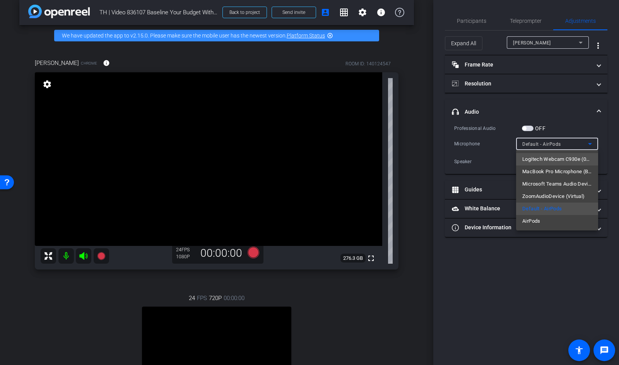
click at [561, 158] on span "Logitech Webcam C930e (046d:0843)" at bounding box center [557, 159] width 70 height 9
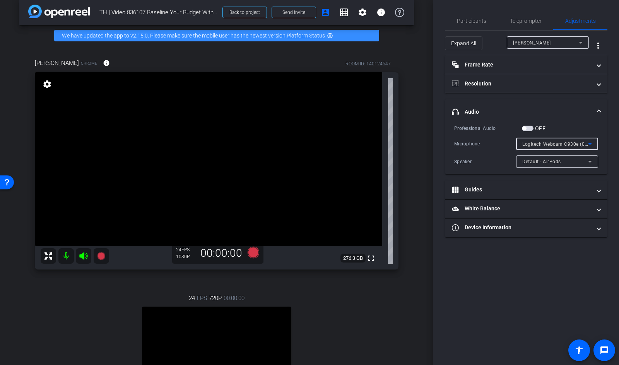
click at [554, 143] on span "Logitech Webcam C930e (046d:0843)" at bounding box center [565, 144] width 86 height 6
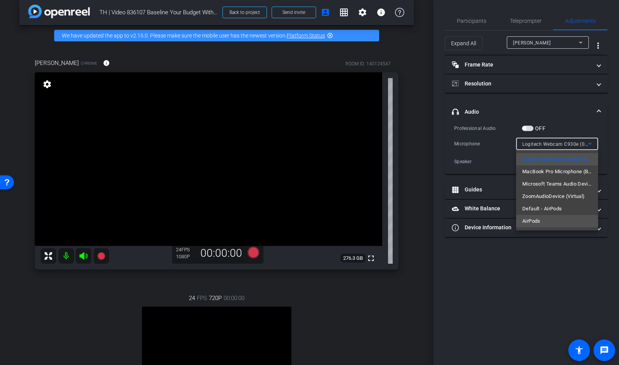
click at [543, 219] on mat-option "AirPods" at bounding box center [557, 221] width 82 height 12
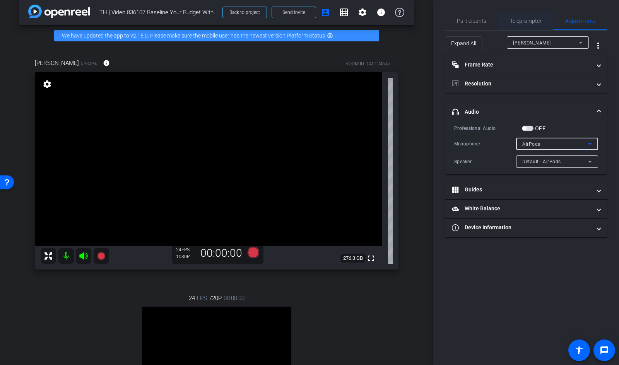
click at [520, 22] on span "Teleprompter" at bounding box center [526, 20] width 32 height 5
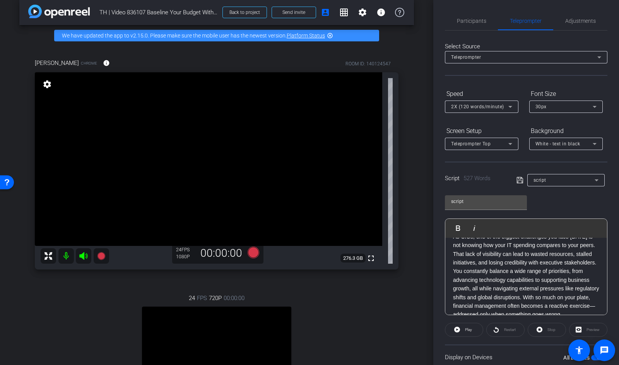
scroll to position [0, 0]
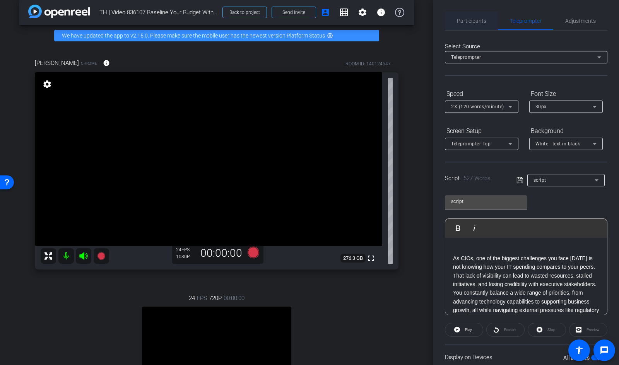
click at [481, 24] on span "Participants" at bounding box center [471, 21] width 29 height 19
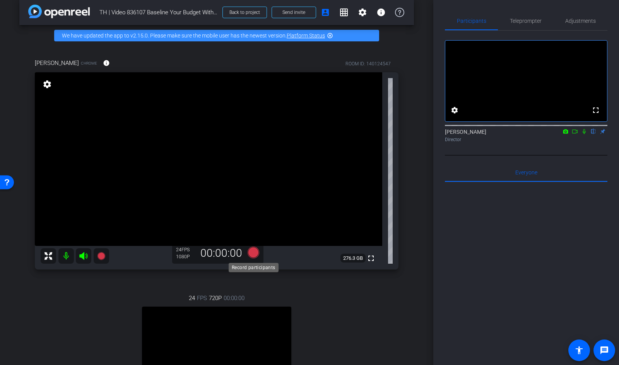
click at [255, 252] on icon at bounding box center [253, 253] width 12 height 12
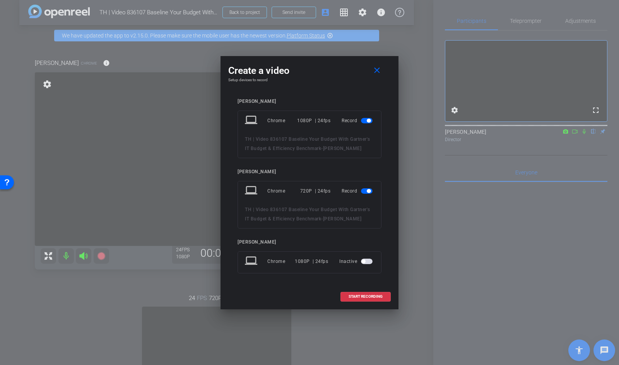
click at [363, 189] on span "button" at bounding box center [367, 190] width 12 height 5
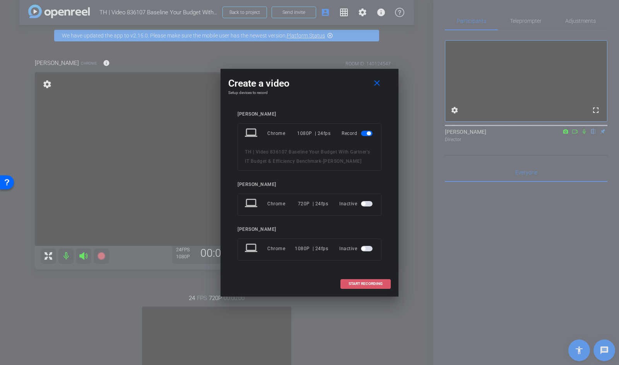
click at [368, 282] on span "START RECORDING" at bounding box center [365, 284] width 34 height 4
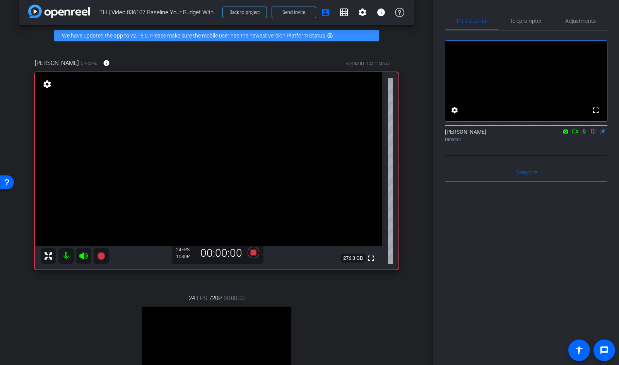
click at [585, 134] on icon at bounding box center [584, 131] width 6 height 5
click at [575, 134] on icon at bounding box center [574, 131] width 6 height 5
click at [526, 23] on span "Teleprompter" at bounding box center [526, 20] width 32 height 5
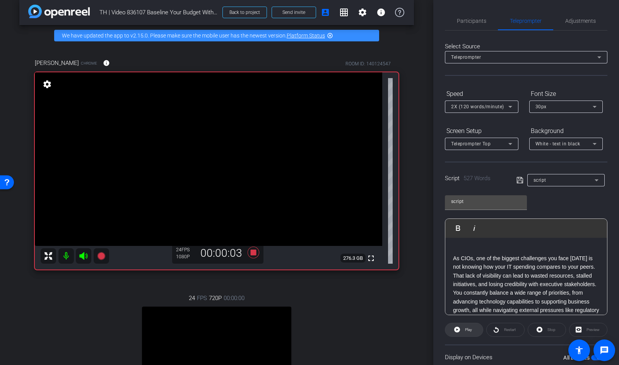
click at [466, 322] on span "Play" at bounding box center [468, 329] width 7 height 4
click at [575, 22] on span "Adjustments" at bounding box center [580, 20] width 31 height 5
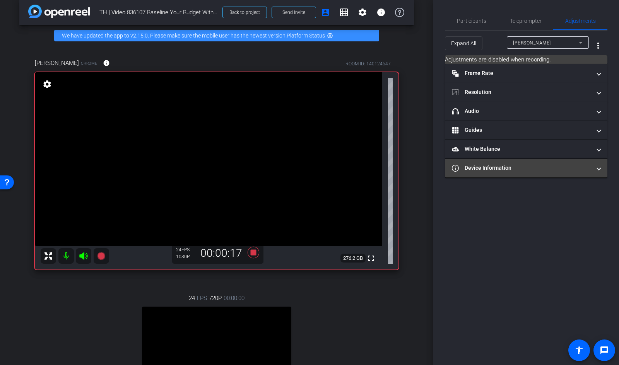
click at [518, 164] on mat-panel-title "Device Information" at bounding box center [521, 168] width 139 height 8
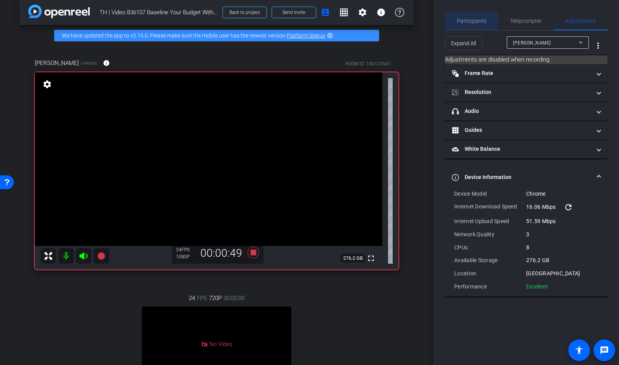
click at [473, 19] on span "Participants" at bounding box center [471, 20] width 29 height 5
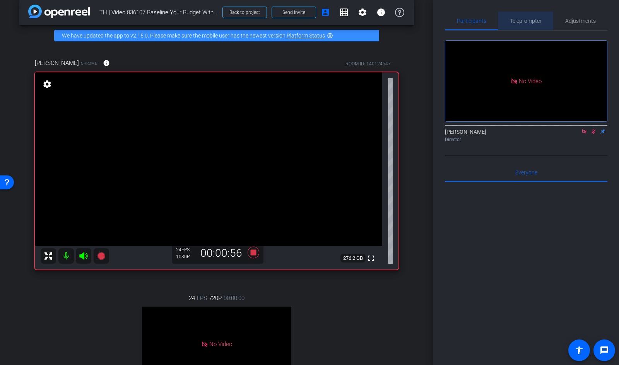
click at [520, 24] on span "Teleprompter" at bounding box center [526, 20] width 32 height 5
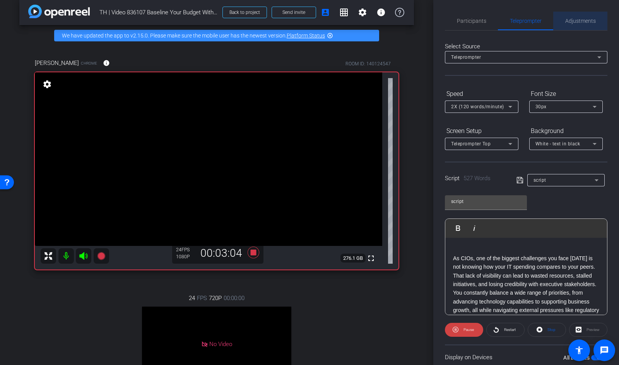
click at [585, 19] on span "Adjustments" at bounding box center [580, 20] width 31 height 5
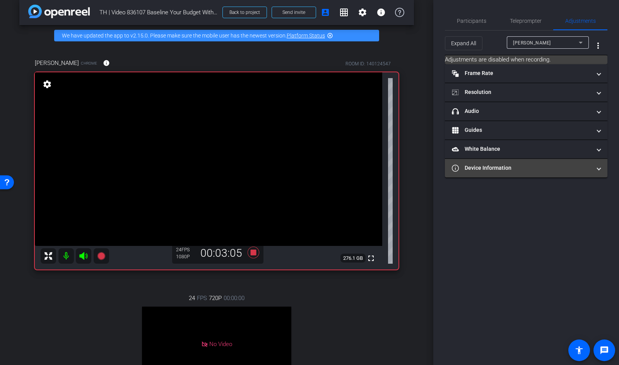
click at [519, 171] on mat-panel-title "Device Information" at bounding box center [521, 168] width 139 height 8
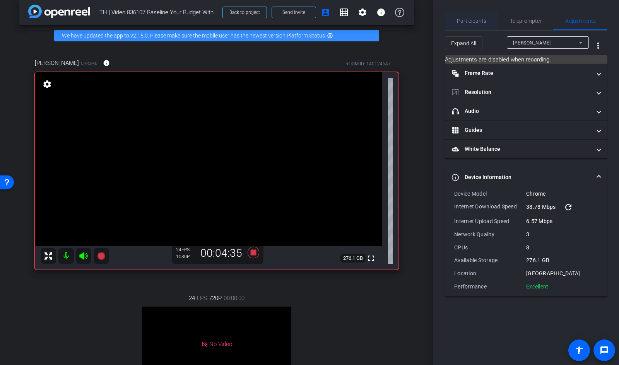
click at [477, 20] on span "Participants" at bounding box center [471, 20] width 29 height 5
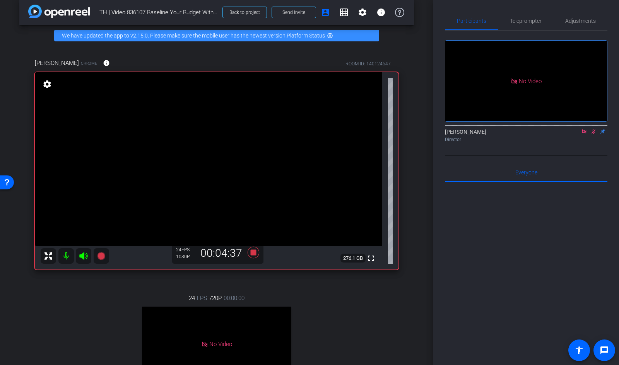
click at [595, 130] on icon at bounding box center [593, 131] width 4 height 5
click at [585, 131] on icon at bounding box center [584, 131] width 4 height 4
click at [260, 252] on icon at bounding box center [253, 253] width 19 height 14
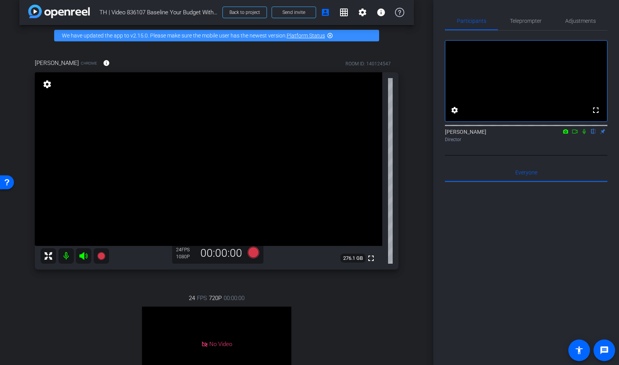
click at [584, 134] on icon at bounding box center [584, 131] width 6 height 5
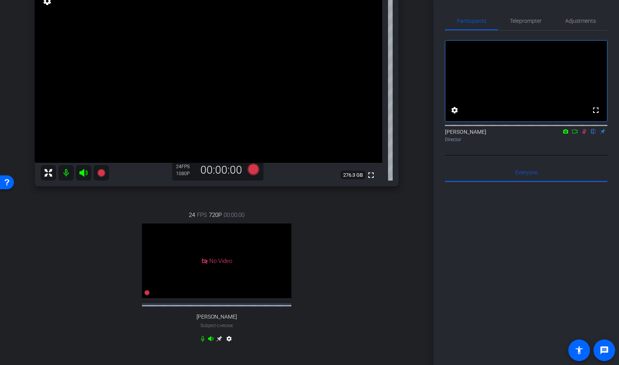
scroll to position [65, 0]
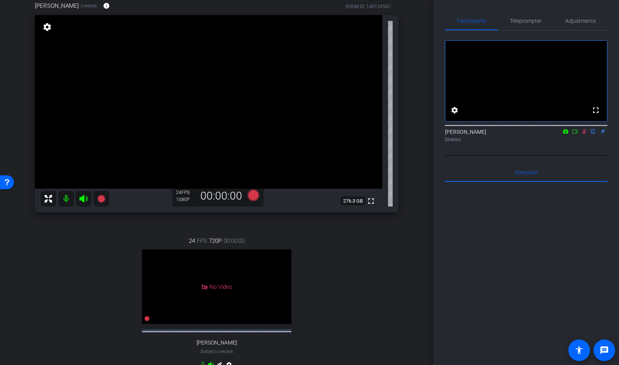
click at [82, 201] on icon at bounding box center [83, 198] width 9 height 9
click at [84, 198] on icon at bounding box center [83, 199] width 8 height 8
click at [522, 18] on span "Teleprompter" at bounding box center [526, 20] width 32 height 5
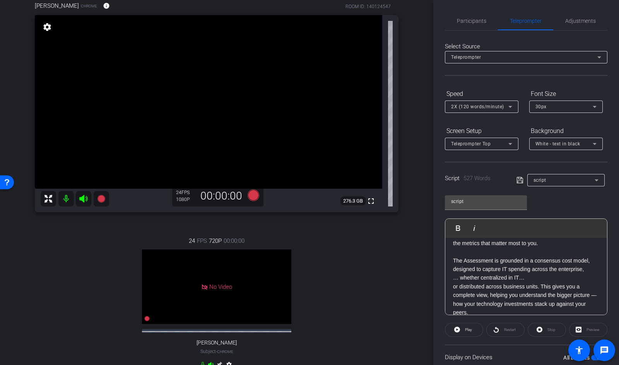
scroll to position [230, 0]
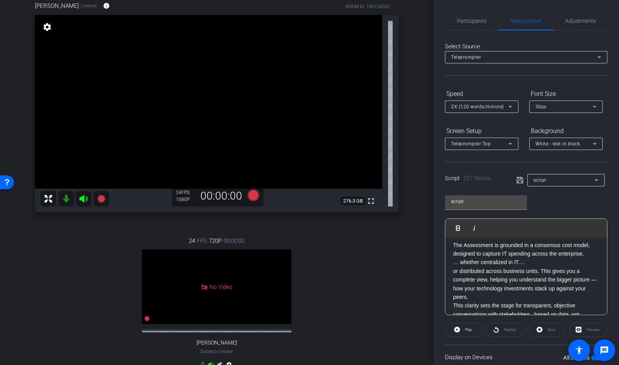
click at [535, 263] on p "… whether centralized in IT…" at bounding box center [526, 262] width 146 height 9
click at [452, 273] on div "As CIOs, one of the biggest challenges you face today is not knowing how your I…" at bounding box center [526, 332] width 162 height 648
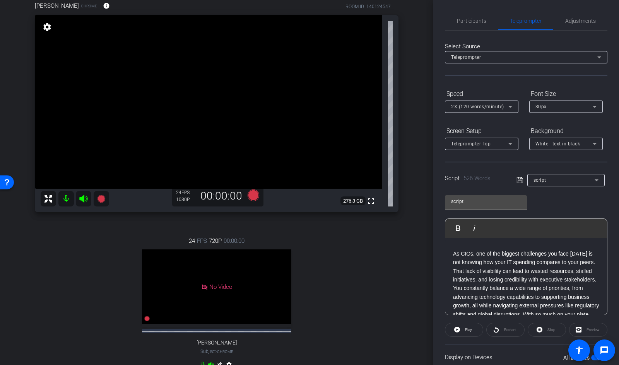
scroll to position [0, 0]
click at [519, 180] on icon at bounding box center [519, 180] width 7 height 9
click at [173, 319] on div "No Video" at bounding box center [216, 286] width 149 height 75
click at [473, 28] on span "Participants" at bounding box center [471, 21] width 29 height 19
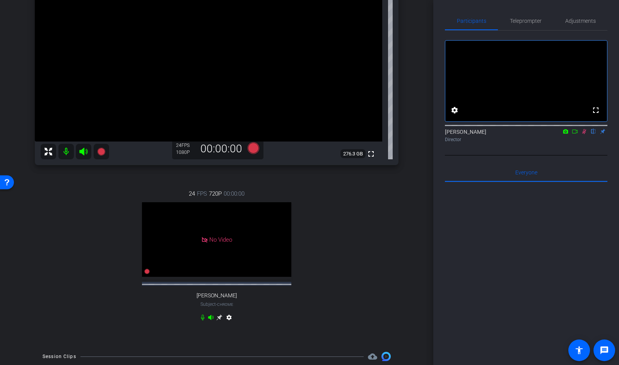
scroll to position [120, 0]
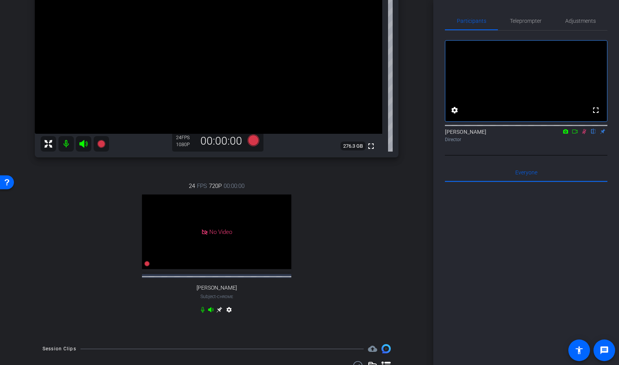
click at [208, 312] on icon at bounding box center [210, 309] width 5 height 5
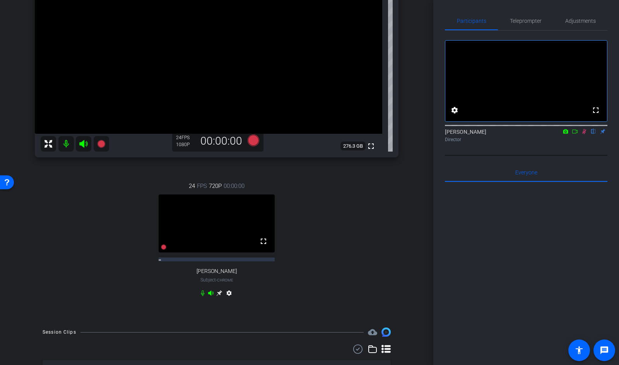
click at [202, 290] on icon at bounding box center [202, 293] width 3 height 6
click at [211, 290] on icon at bounding box center [210, 292] width 5 height 5
click at [585, 134] on icon at bounding box center [584, 131] width 4 height 5
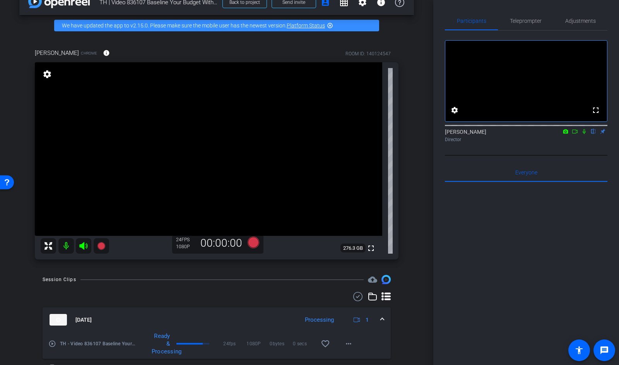
scroll to position [0, 0]
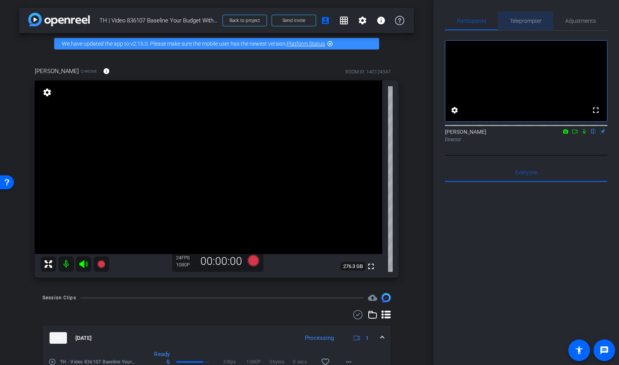
click at [521, 22] on span "Teleprompter" at bounding box center [526, 20] width 32 height 5
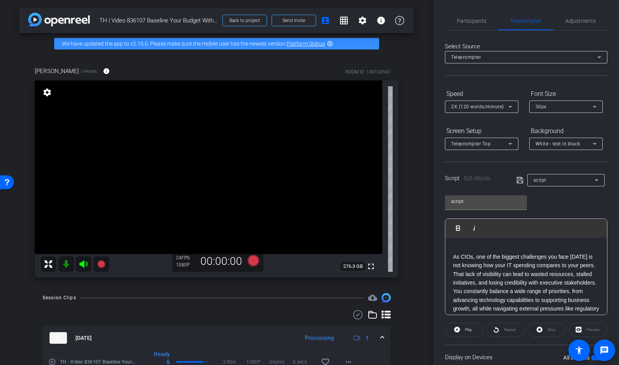
click at [521, 184] on icon at bounding box center [519, 180] width 7 height 9
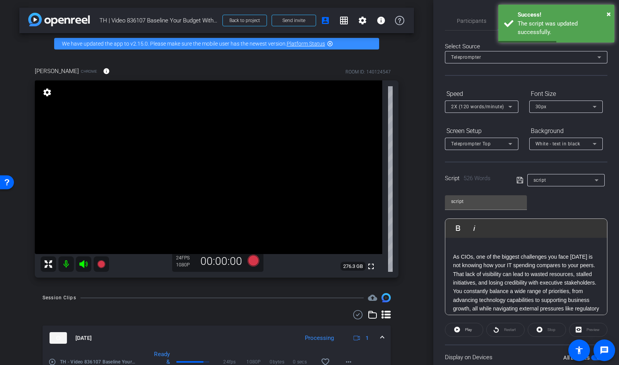
click at [505, 109] on icon at bounding box center [509, 106] width 9 height 9
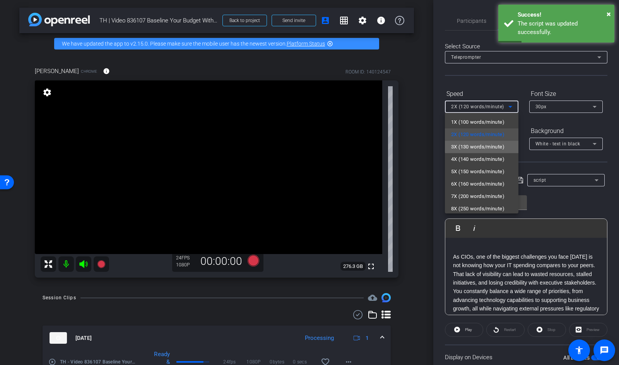
click at [491, 143] on span "3X (130 words/minute)" at bounding box center [477, 146] width 53 height 9
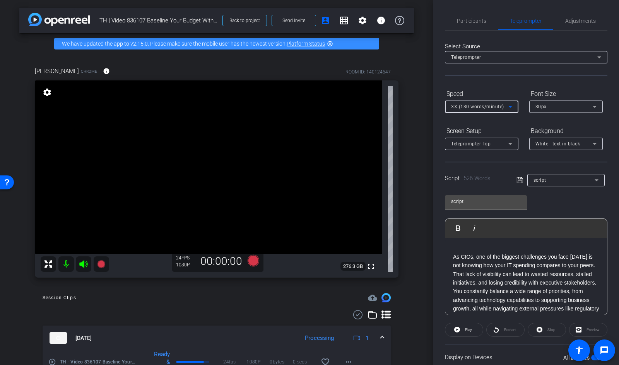
click at [519, 182] on icon at bounding box center [519, 180] width 7 height 9
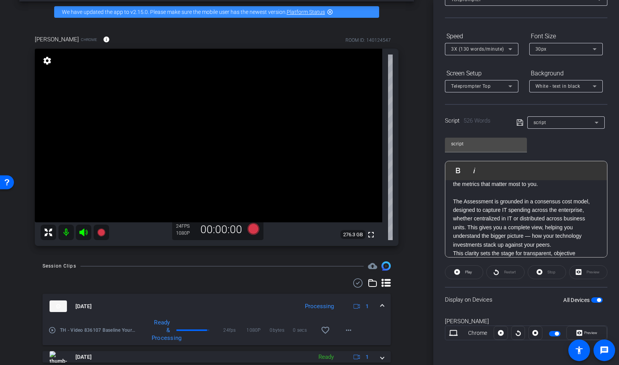
scroll to position [33, 0]
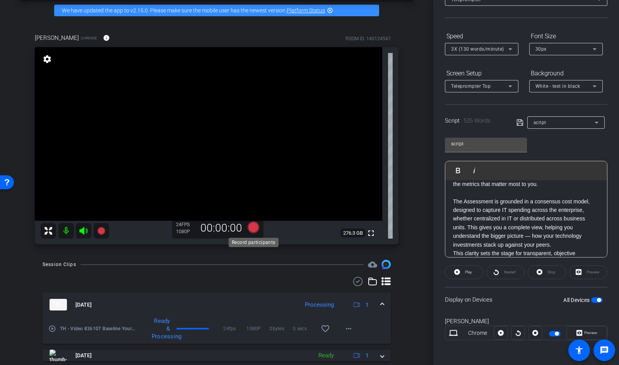
click at [252, 225] on icon at bounding box center [253, 228] width 12 height 12
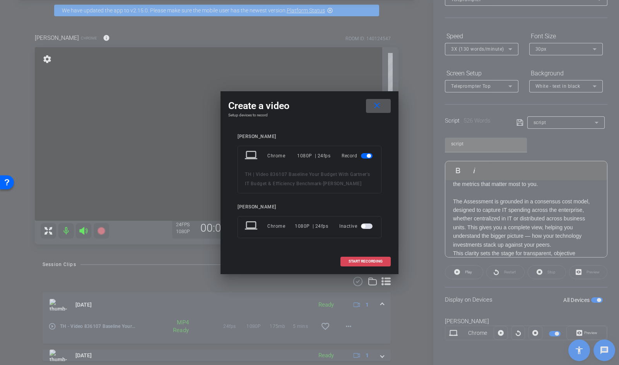
click at [370, 259] on span "START RECORDING" at bounding box center [365, 261] width 34 height 4
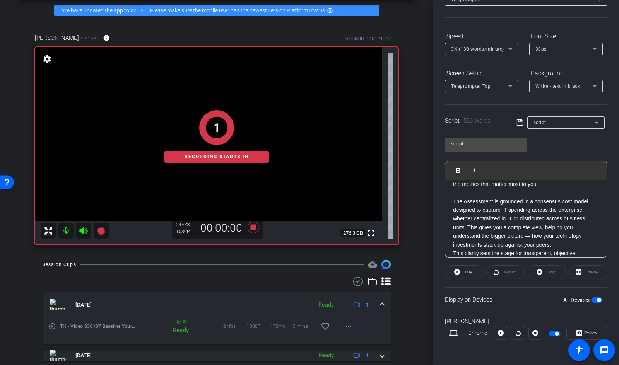
scroll to position [0, 0]
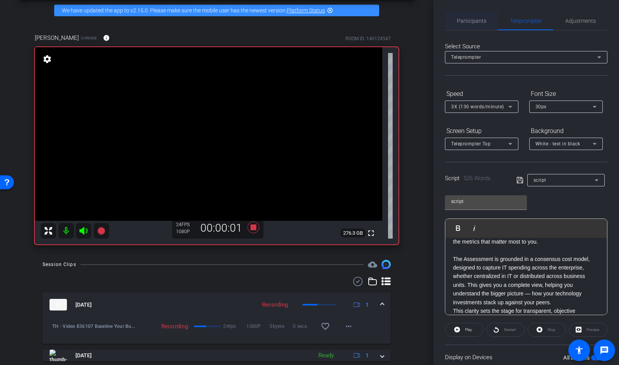
click at [474, 22] on span "Participants" at bounding box center [471, 20] width 29 height 5
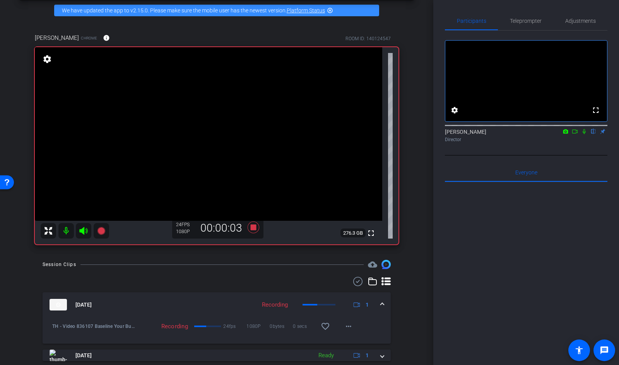
click at [585, 134] on icon at bounding box center [583, 131] width 3 height 5
click at [578, 135] on mat-icon at bounding box center [574, 131] width 9 height 7
click at [531, 19] on span "Teleprompter" at bounding box center [526, 20] width 32 height 5
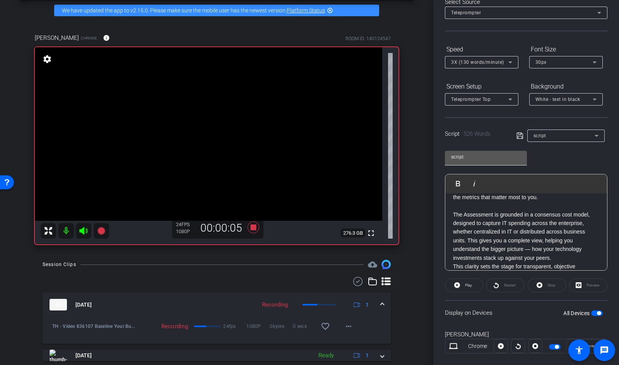
scroll to position [58, 0]
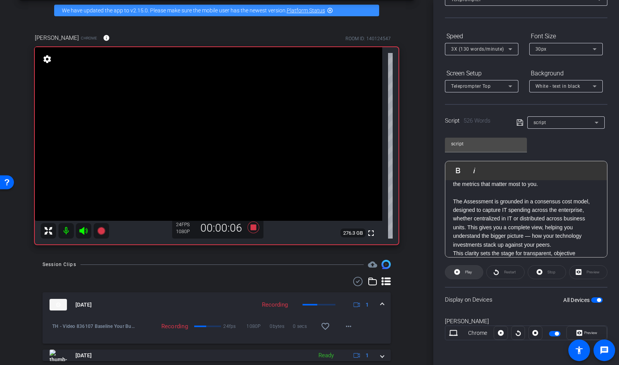
click at [467, 270] on span "Play" at bounding box center [468, 272] width 7 height 4
click at [593, 274] on div "Preview" at bounding box center [588, 272] width 38 height 14
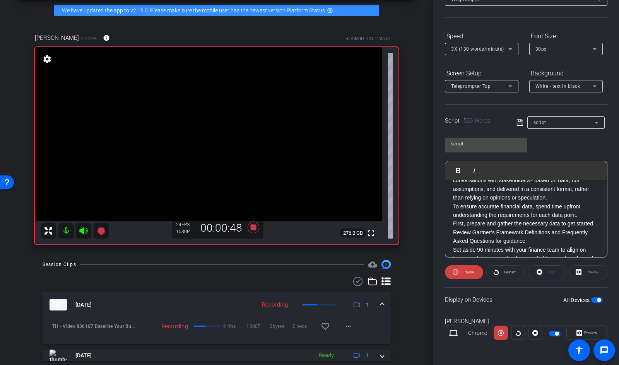
scroll to position [304, 0]
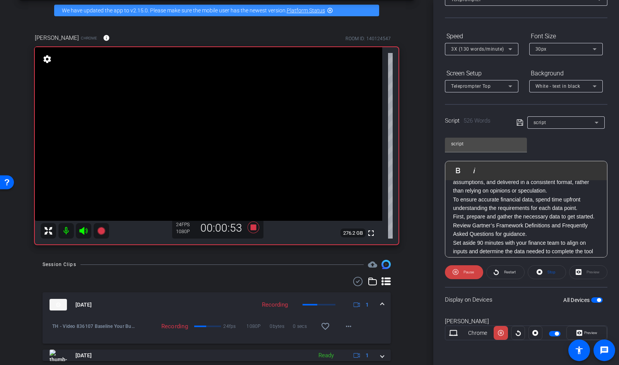
click at [597, 271] on div "Preview" at bounding box center [588, 272] width 38 height 14
click at [576, 272] on div "Preview" at bounding box center [588, 272] width 38 height 14
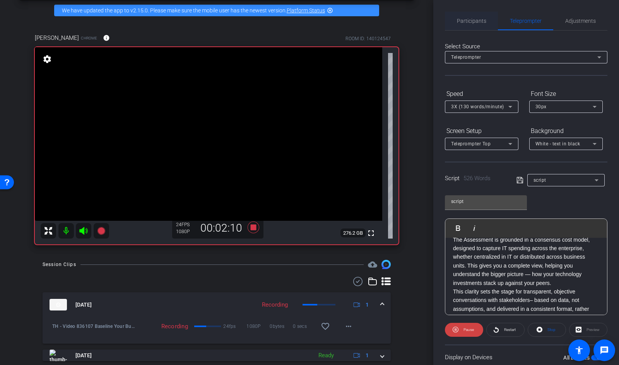
click at [472, 23] on span "Participants" at bounding box center [471, 20] width 29 height 5
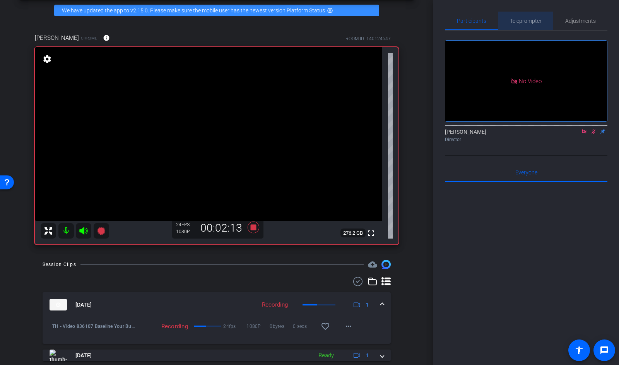
click at [524, 18] on span "Teleprompter" at bounding box center [526, 20] width 32 height 5
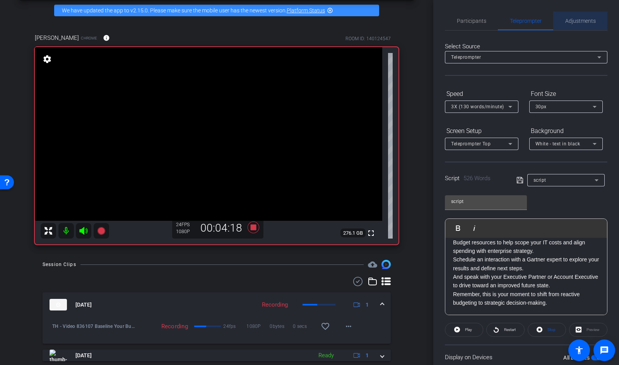
click at [580, 21] on span "Adjustments" at bounding box center [580, 20] width 31 height 5
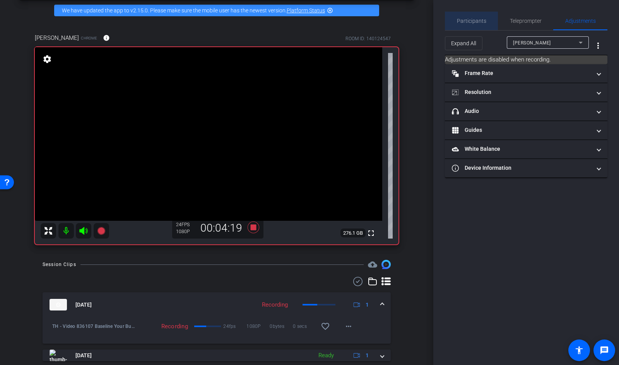
click at [484, 20] on span "Participants" at bounding box center [471, 20] width 29 height 5
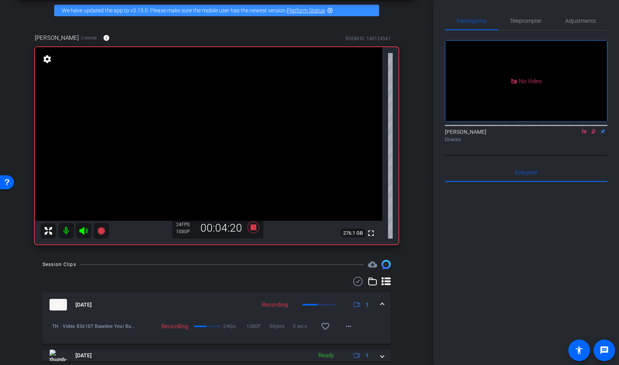
click at [592, 130] on icon at bounding box center [593, 131] width 6 height 5
click at [584, 131] on icon at bounding box center [584, 131] width 6 height 5
click at [254, 227] on icon at bounding box center [253, 228] width 12 height 12
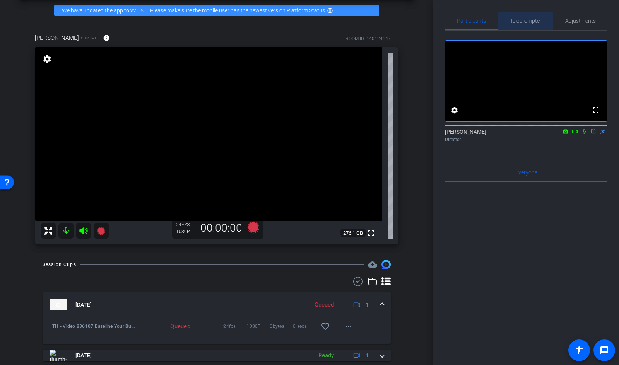
click at [539, 22] on span "Teleprompter" at bounding box center [526, 20] width 32 height 5
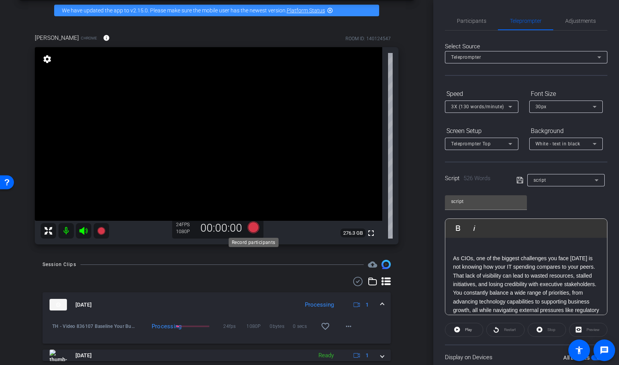
click at [255, 226] on icon at bounding box center [253, 228] width 12 height 12
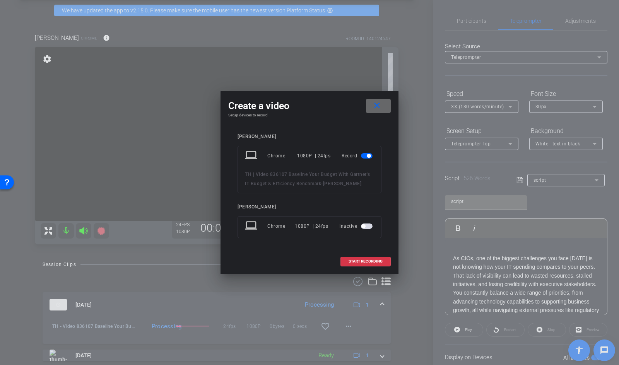
click at [375, 104] on mat-icon "close" at bounding box center [377, 106] width 10 height 10
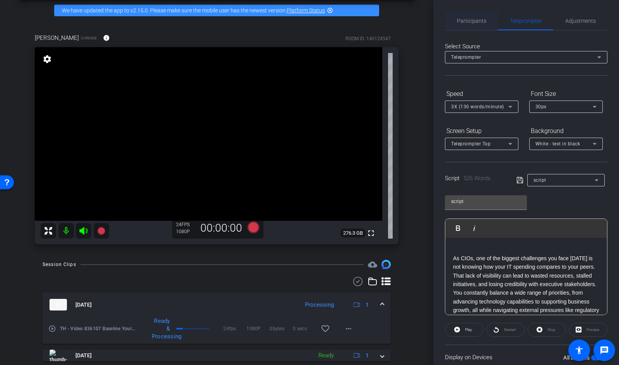
click at [482, 20] on span "Participants" at bounding box center [471, 20] width 29 height 5
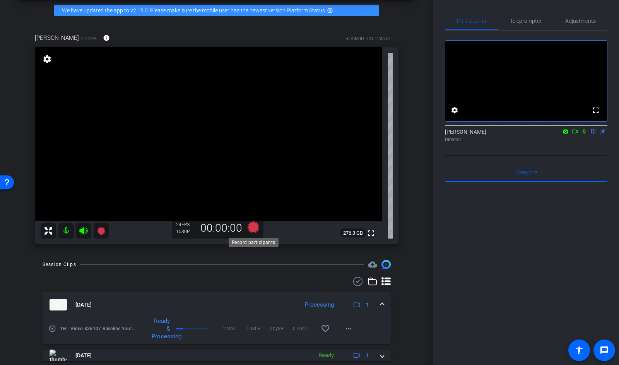
click at [252, 226] on icon at bounding box center [253, 228] width 12 height 12
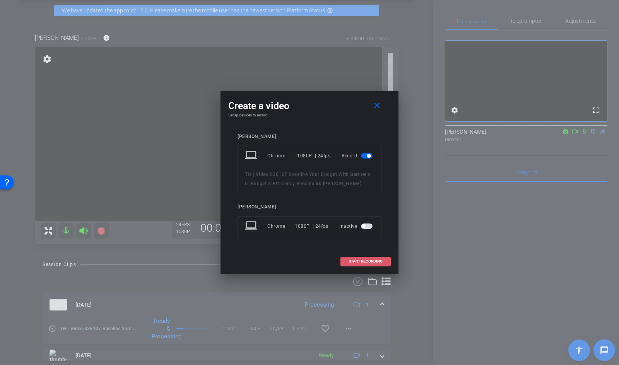
click at [355, 263] on span "START RECORDING" at bounding box center [365, 261] width 34 height 4
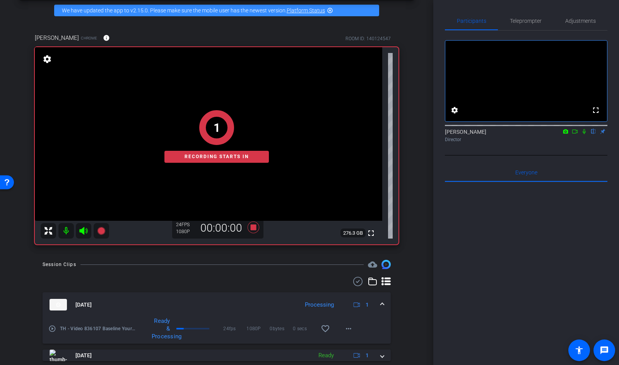
click at [584, 134] on icon at bounding box center [584, 131] width 6 height 5
click at [574, 134] on icon at bounding box center [574, 131] width 6 height 5
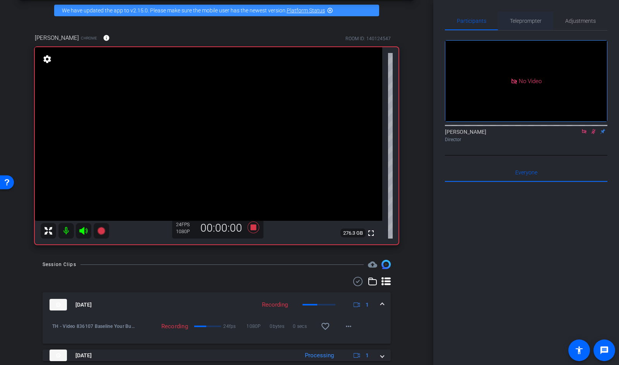
click at [522, 21] on span "Teleprompter" at bounding box center [526, 20] width 32 height 5
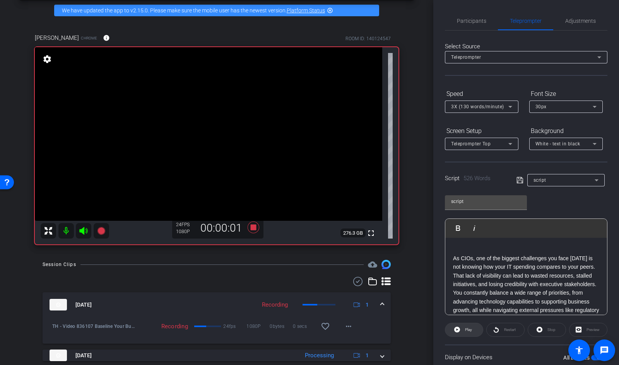
click at [461, 322] on span at bounding box center [464, 330] width 38 height 19
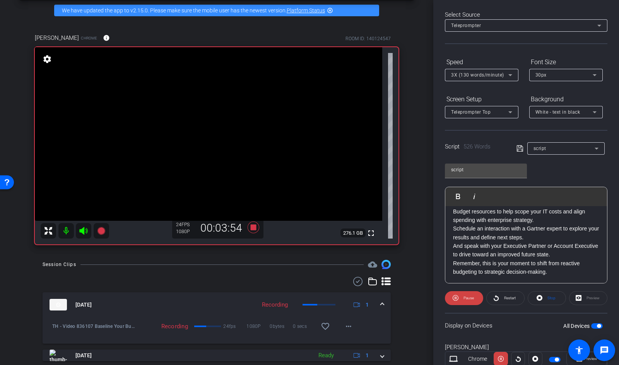
scroll to position [561, 0]
click at [254, 228] on icon at bounding box center [253, 228] width 12 height 12
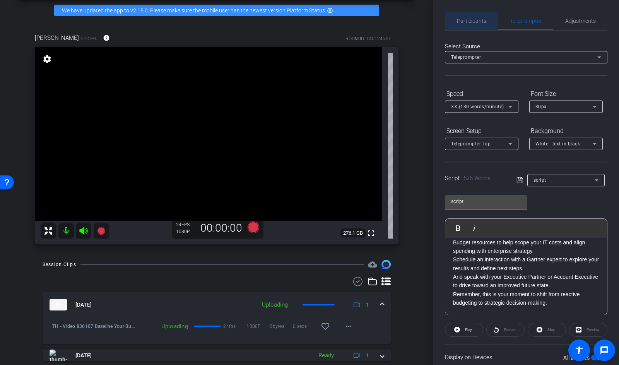
click at [467, 22] on span "Participants" at bounding box center [471, 20] width 29 height 5
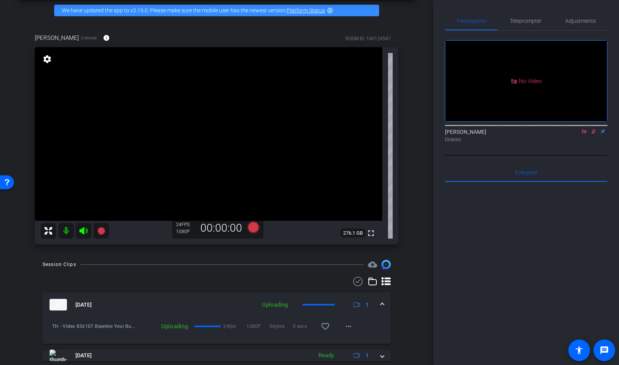
click at [583, 129] on icon at bounding box center [584, 131] width 6 height 5
click at [583, 134] on icon at bounding box center [584, 131] width 4 height 5
click at [517, 27] on span "Teleprompter" at bounding box center [526, 21] width 32 height 19
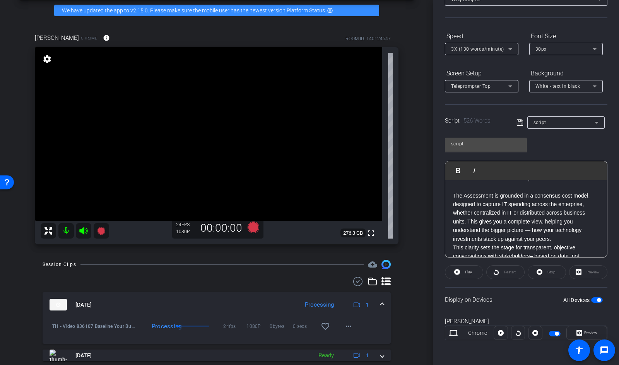
scroll to position [214, 0]
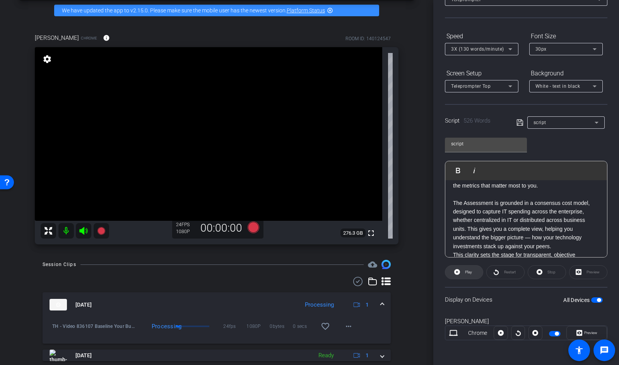
click at [470, 268] on span "Play" at bounding box center [467, 272] width 9 height 11
click at [470, 268] on span "Pause" at bounding box center [467, 272] width 12 height 11
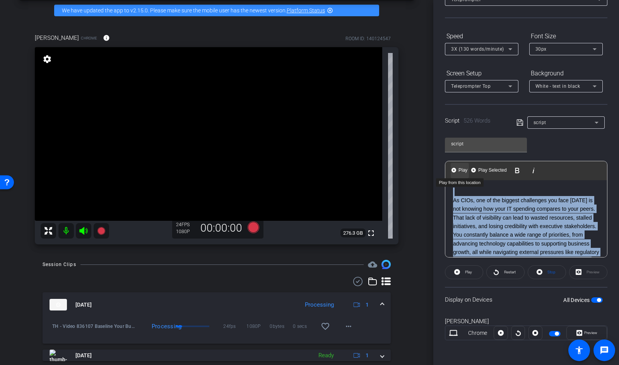
scroll to position [0, 0]
drag, startPoint x: 454, startPoint y: 203, endPoint x: 452, endPoint y: 164, distance: 38.7
click at [452, 164] on div "Play Play from this location Play Selected Play and display the selected text o…" at bounding box center [526, 209] width 162 height 97
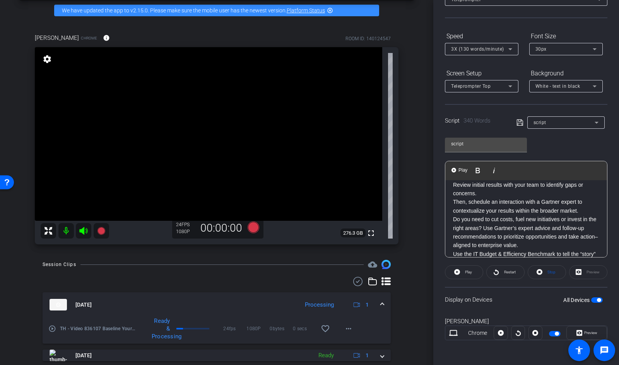
scroll to position [190, 0]
drag, startPoint x: 452, startPoint y: 200, endPoint x: 574, endPoint y: 206, distance: 122.0
click at [574, 207] on div "The Assessment is grounded in a consensus cost model, designed to capture IT sp…" at bounding box center [526, 197] width 162 height 414
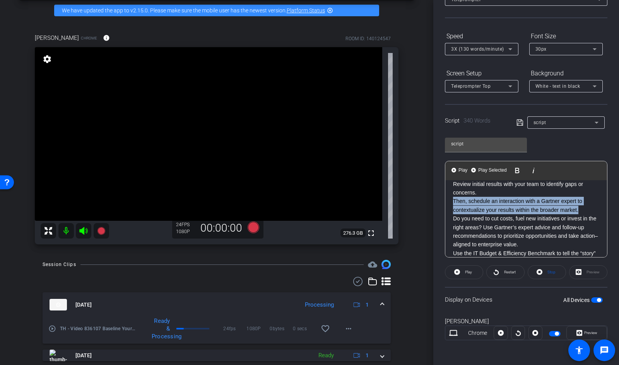
drag, startPoint x: 585, startPoint y: 211, endPoint x: 452, endPoint y: 201, distance: 133.0
click at [452, 201] on div "The Assessment is grounded in a consensus cost model, designed to capture IT sp…" at bounding box center [526, 197] width 162 height 414
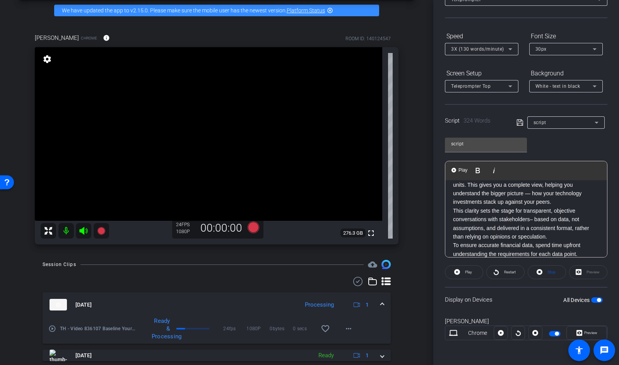
scroll to position [35, 0]
click at [452, 205] on div "The Assessment is grounded in a consensus cost model, designed to capture IT sp…" at bounding box center [526, 347] width 162 height 405
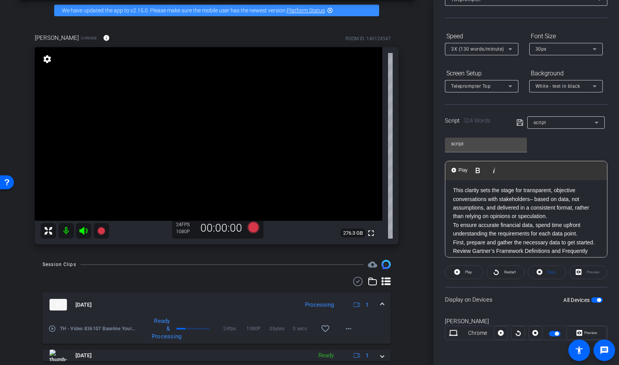
scroll to position [68, 0]
click at [453, 219] on p "To ensure accurate financial data, spend time upfront understanding the require…" at bounding box center [526, 223] width 146 height 17
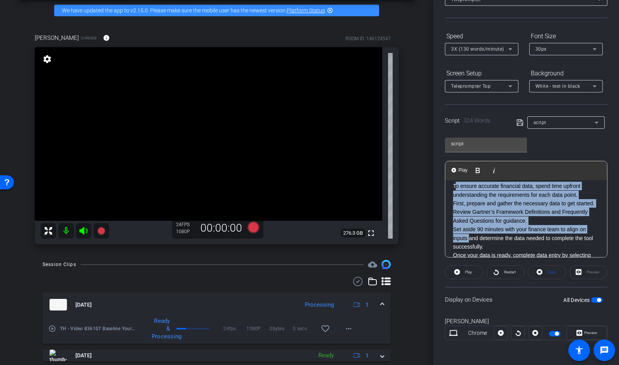
drag, startPoint x: 454, startPoint y: 186, endPoint x: 470, endPoint y: 241, distance: 57.4
click at [470, 241] on div "The Assessment is grounded in a consensus cost model, designed to capture IT sp…" at bounding box center [526, 281] width 162 height 422
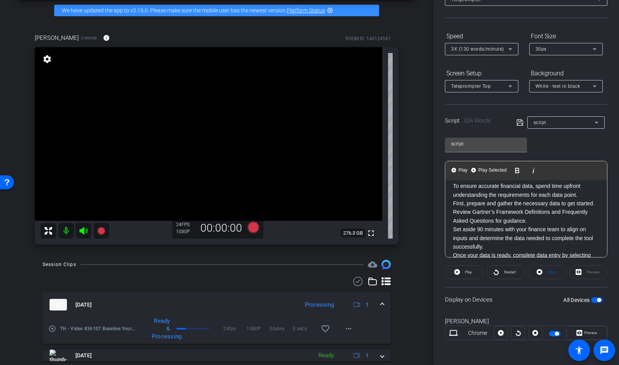
click at [457, 196] on p "To ensure accurate financial data, spend time upfront understanding the require…" at bounding box center [526, 190] width 146 height 17
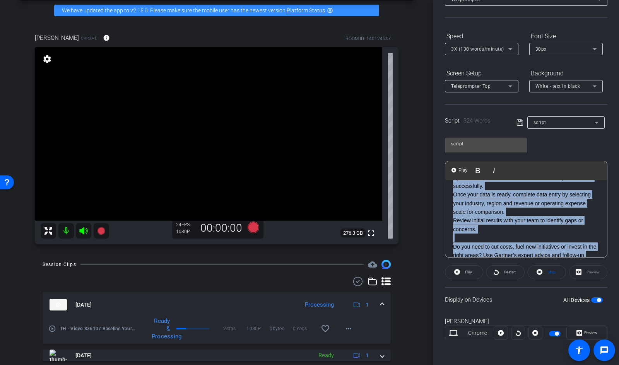
scroll to position [182, 0]
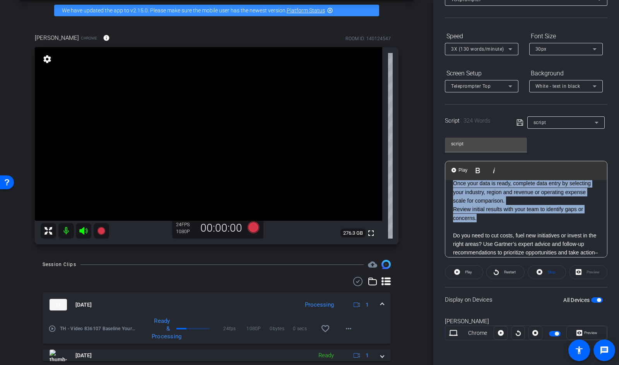
drag, startPoint x: 454, startPoint y: 188, endPoint x: 479, endPoint y: 216, distance: 37.5
click at [479, 217] on div "The Assessment is grounded in a consensus cost model, designed to capture IT sp…" at bounding box center [526, 209] width 162 height 422
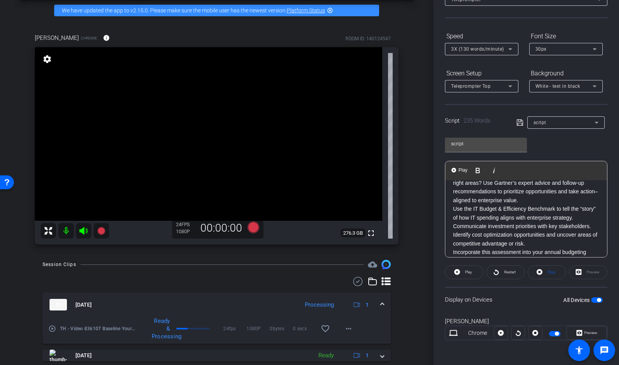
scroll to position [132, 0]
click at [586, 217] on p "Use the IT Budget & Efficiency Benchmark to tell the “story” of how IT spending…" at bounding box center [526, 216] width 146 height 26
click at [567, 195] on p "Do you need to cut costs, fuel new initiatives or invest in the right areas? Us…" at bounding box center [526, 185] width 146 height 35
click at [554, 228] on p "Incorporate this assessment into your annual budgeting procedure and broader st…" at bounding box center [526, 218] width 146 height 26
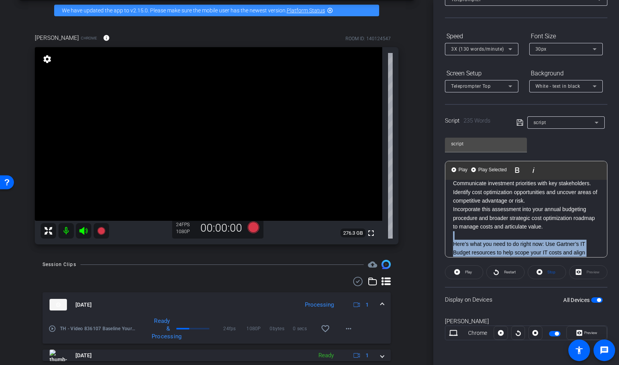
scroll to position [250, 0]
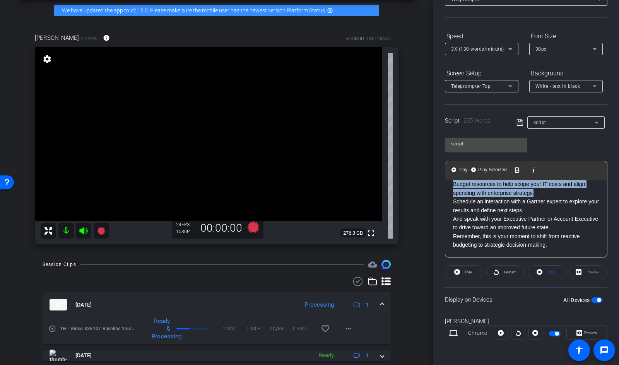
drag, startPoint x: 491, startPoint y: 232, endPoint x: 571, endPoint y: 190, distance: 90.1
click at [571, 190] on div "The Assessment is grounded in a consensus cost model, designed to capture IT sp…" at bounding box center [526, 93] width 162 height 327
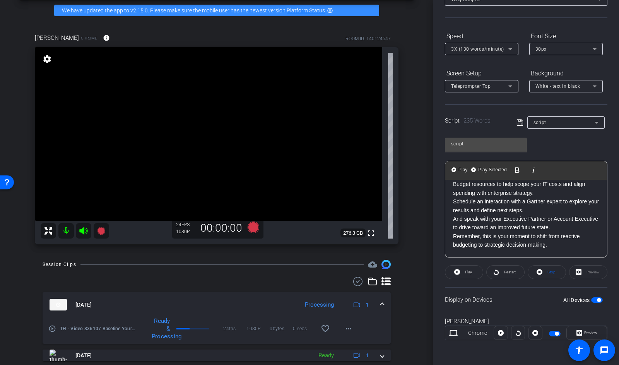
scroll to position [224, 0]
click at [560, 231] on p "And speak with your Executive Partner or Account Executive to drive toward an i…" at bounding box center [526, 223] width 146 height 17
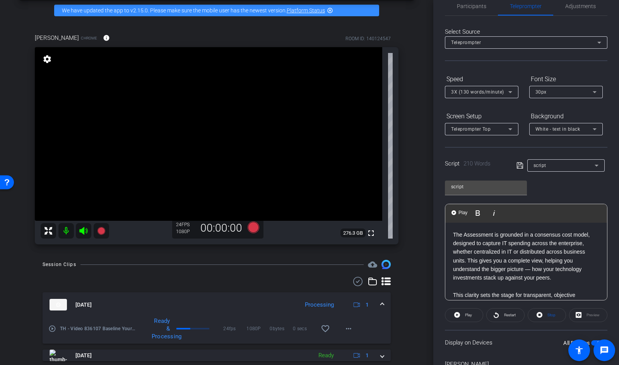
scroll to position [14, 0]
click at [521, 166] on icon at bounding box center [519, 166] width 7 height 9
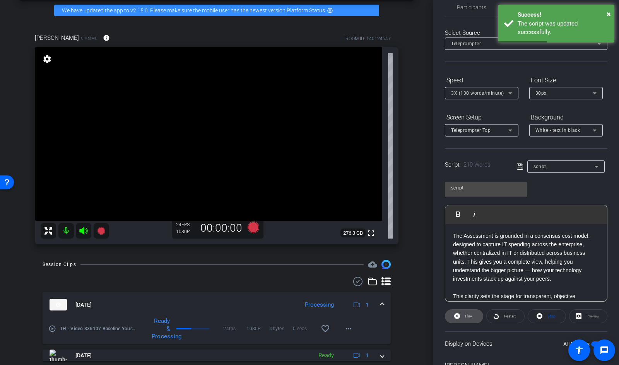
click at [466, 318] on span "Play" at bounding box center [468, 316] width 7 height 4
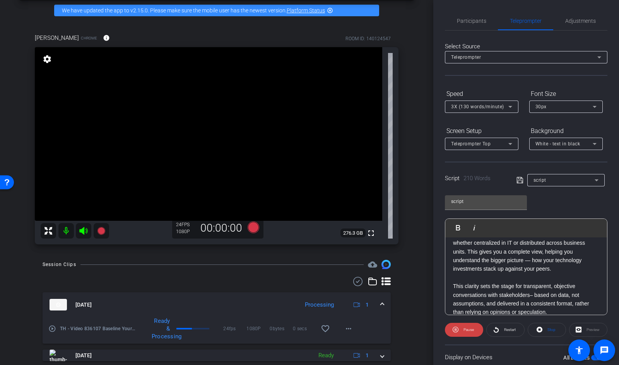
scroll to position [0, 0]
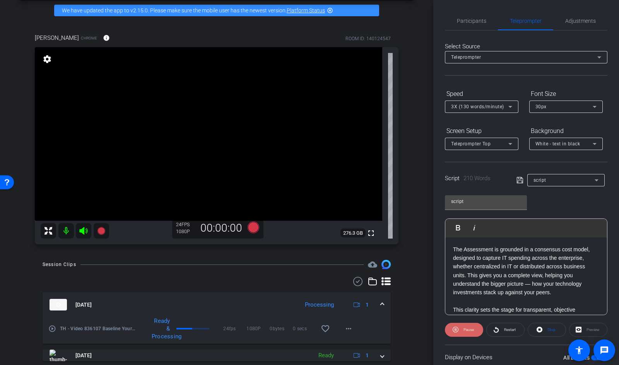
click at [458, 322] on icon at bounding box center [455, 330] width 6 height 10
click at [520, 180] on icon at bounding box center [519, 180] width 7 height 9
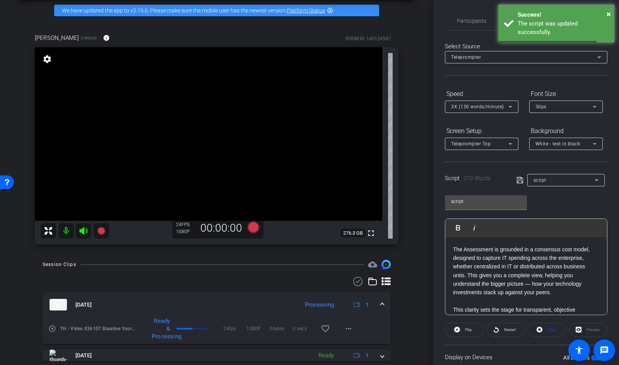
click at [503, 287] on p "The Assessment is grounded in a consensus cost model, designed to capture IT sp…" at bounding box center [526, 271] width 146 height 52
click at [460, 228] on span "Play" at bounding box center [463, 227] width 12 height 7
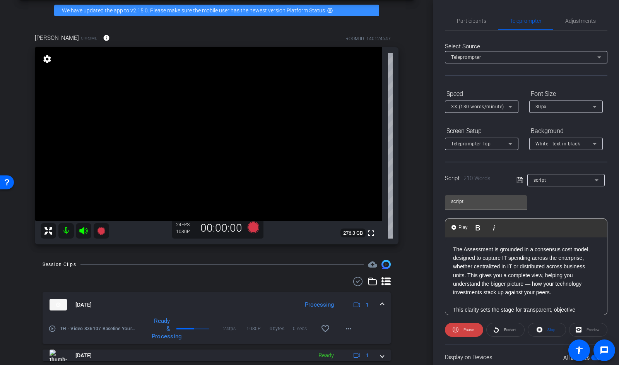
scroll to position [1, 0]
click at [462, 322] on span "Pause" at bounding box center [467, 329] width 12 height 11
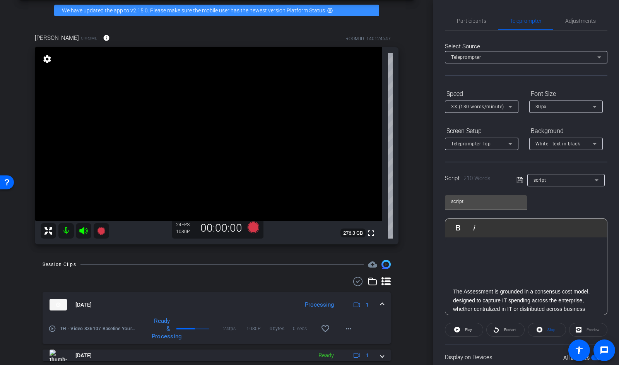
click at [516, 177] on icon at bounding box center [519, 180] width 7 height 9
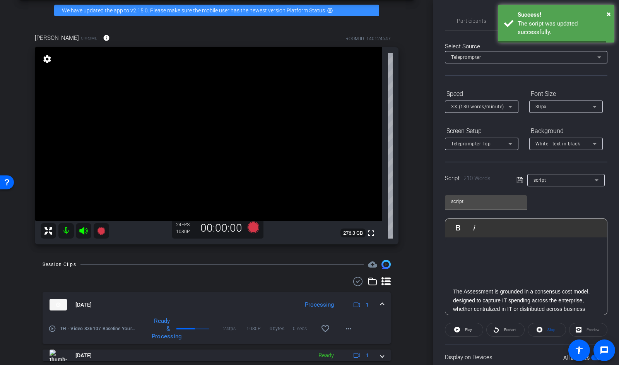
click at [520, 180] on icon at bounding box center [519, 180] width 7 height 9
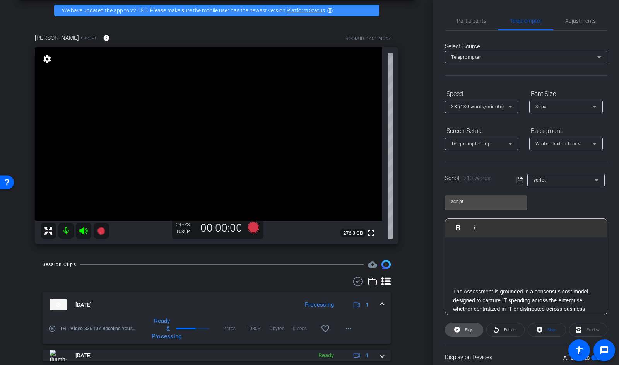
click at [466, 322] on span "Play" at bounding box center [467, 329] width 9 height 11
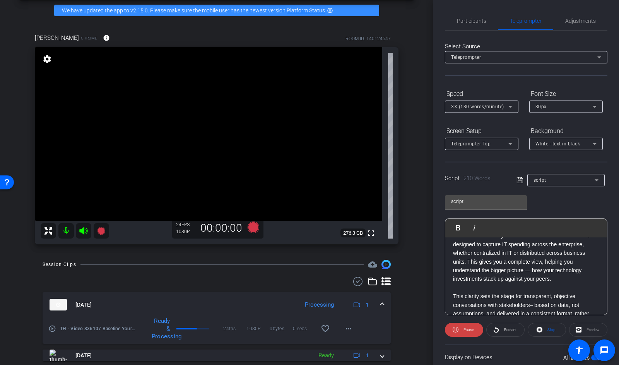
scroll to position [56, 0]
click at [469, 322] on span "Pause" at bounding box center [468, 329] width 10 height 4
click at [521, 264] on p "The Assessment is grounded in a consensus cost model, designed to capture IT sp…" at bounding box center [526, 258] width 146 height 52
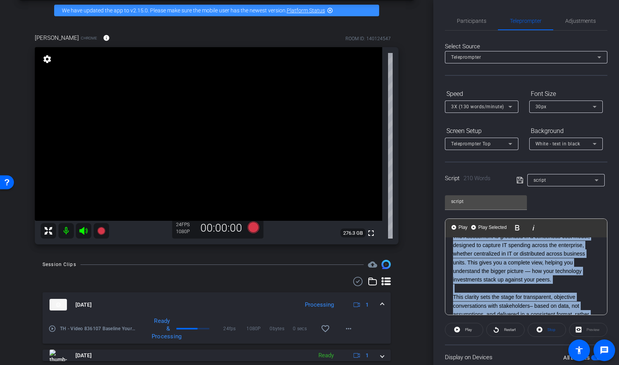
copy div "The Assessment is grounded in a consensus cost model, designed to capture IT sp…"
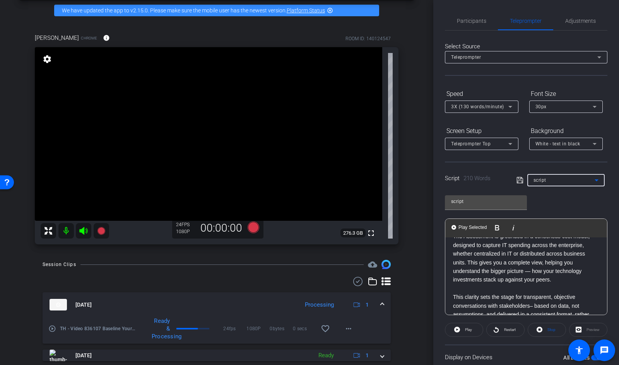
click at [574, 179] on div "script" at bounding box center [563, 180] width 61 height 10
click at [567, 201] on mat-option "Create new script" at bounding box center [565, 195] width 77 height 12
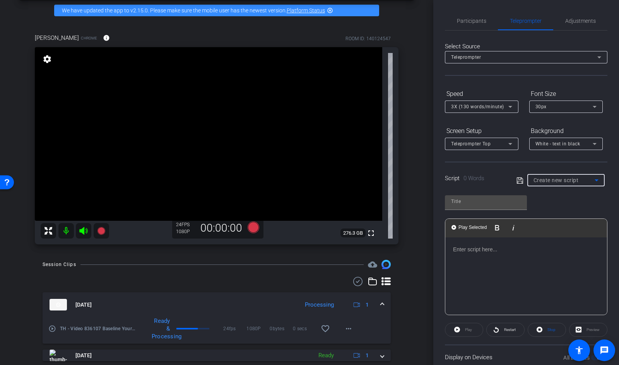
scroll to position [0, 0]
click at [567, 201] on div "Play Play from this location Play Selected Play and display the selected text o…" at bounding box center [526, 252] width 162 height 126
click at [497, 268] on div at bounding box center [526, 275] width 162 height 77
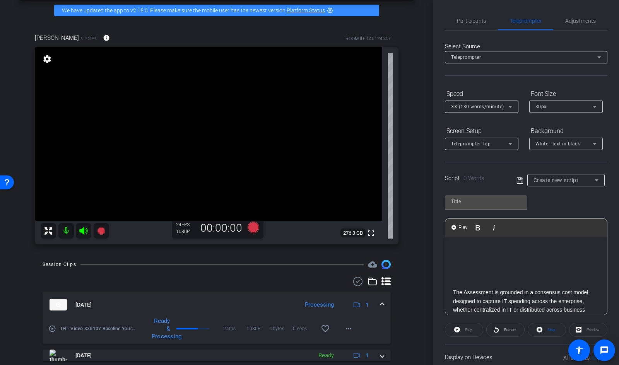
scroll to position [268, 0]
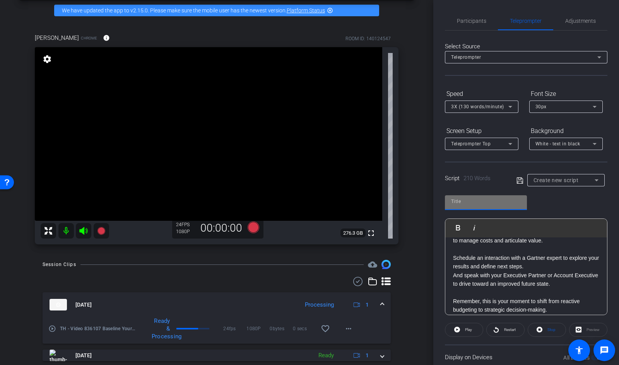
click at [482, 202] on input "text" at bounding box center [486, 201] width 70 height 9
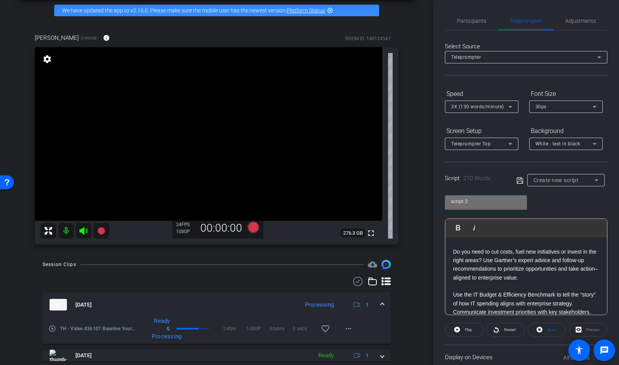
scroll to position [139, 0]
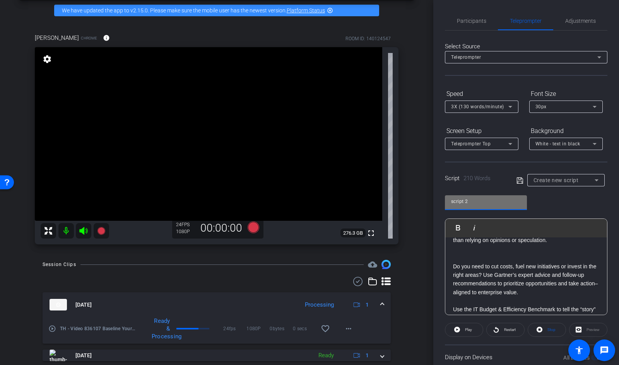
type input "script 2"
click at [522, 180] on icon at bounding box center [519, 180] width 7 height 9
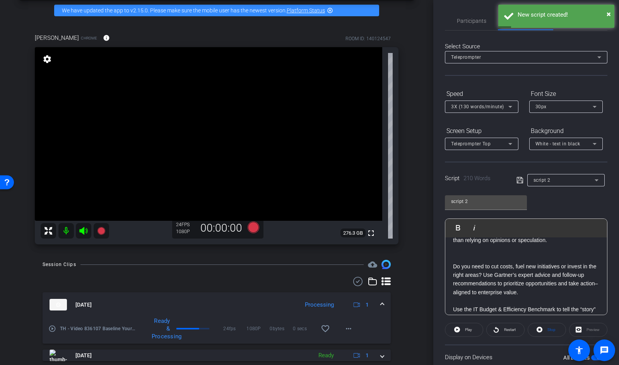
scroll to position [0, 0]
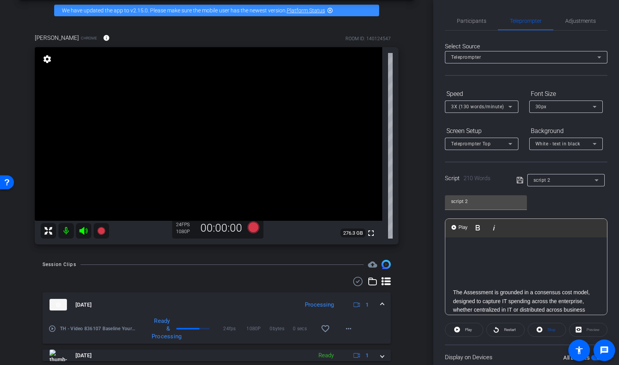
click at [458, 322] on icon at bounding box center [457, 330] width 6 height 6
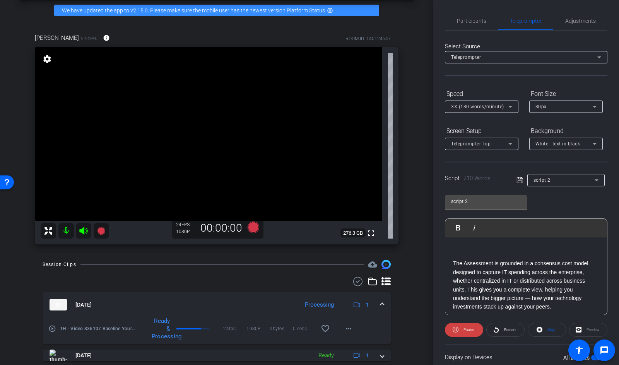
scroll to position [27, 0]
click at [471, 322] on span "Pause" at bounding box center [468, 329] width 10 height 4
click at [520, 292] on p "The Assessment is grounded in a consensus cost model, designed to capture IT sp…" at bounding box center [526, 287] width 146 height 52
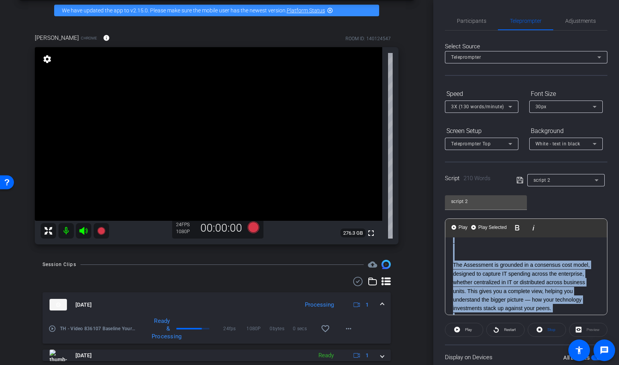
copy div "The Assessment is grounded in a consensus cost model, designed to capture IT sp…"
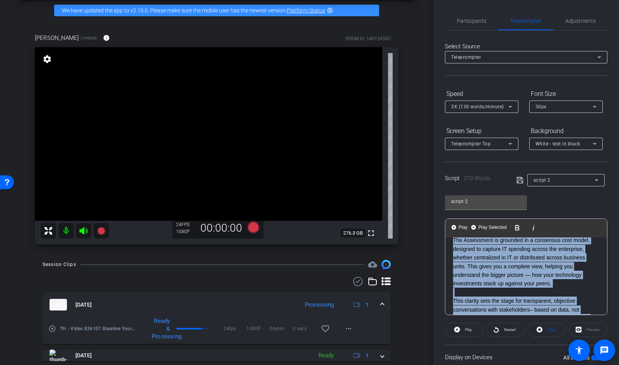
scroll to position [53, 0]
click at [502, 322] on span "Restart" at bounding box center [509, 329] width 14 height 11
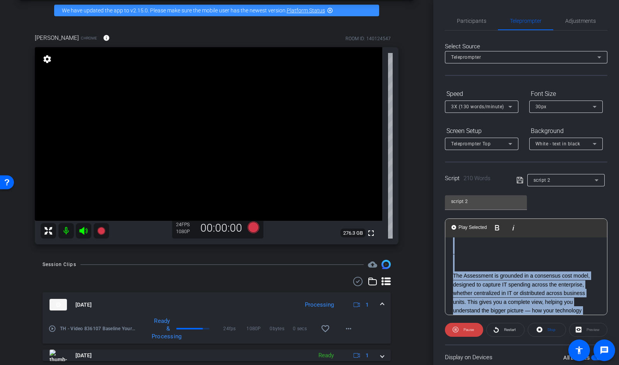
scroll to position [14, 0]
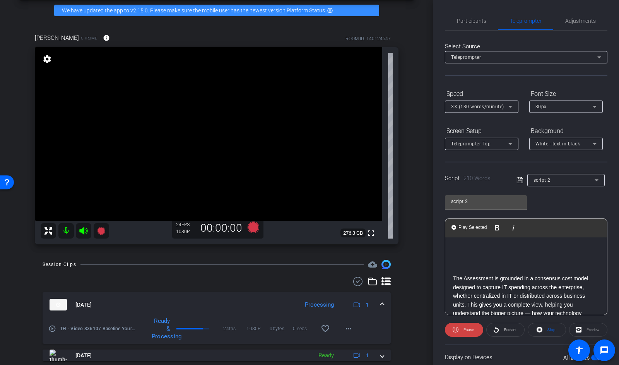
click at [495, 267] on p at bounding box center [526, 270] width 146 height 9
click at [327, 322] on mat-icon "favorite_border" at bounding box center [325, 328] width 9 height 9
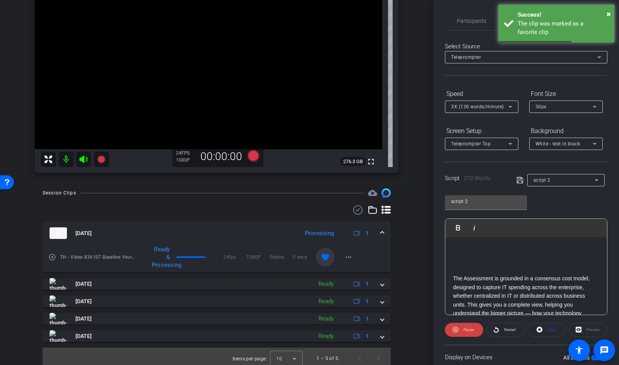
scroll to position [0, 0]
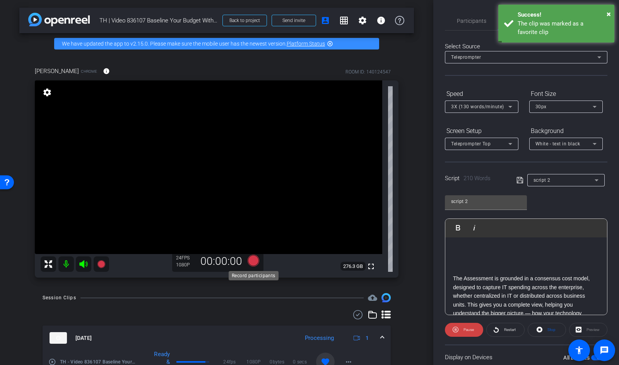
click at [252, 263] on icon at bounding box center [253, 261] width 12 height 12
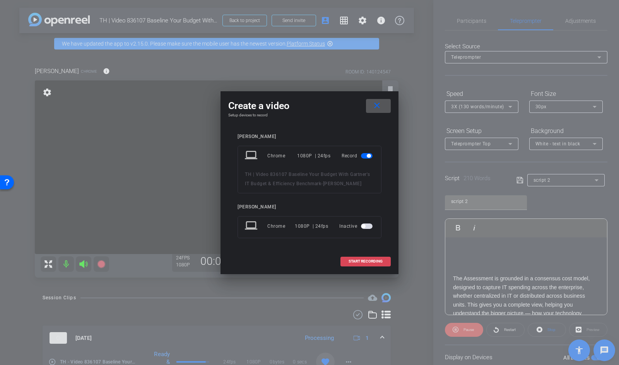
click at [372, 260] on span "START RECORDING" at bounding box center [365, 261] width 34 height 4
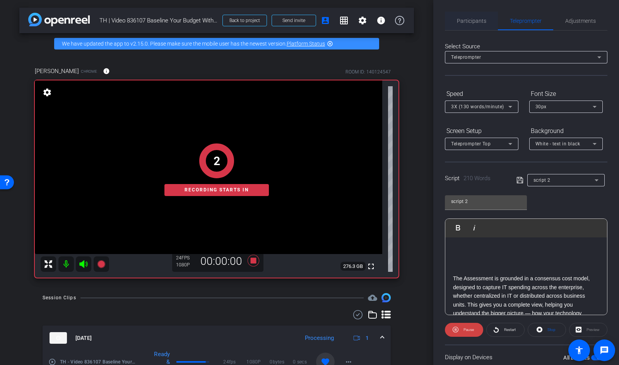
click at [471, 16] on span "Participants" at bounding box center [471, 21] width 29 height 19
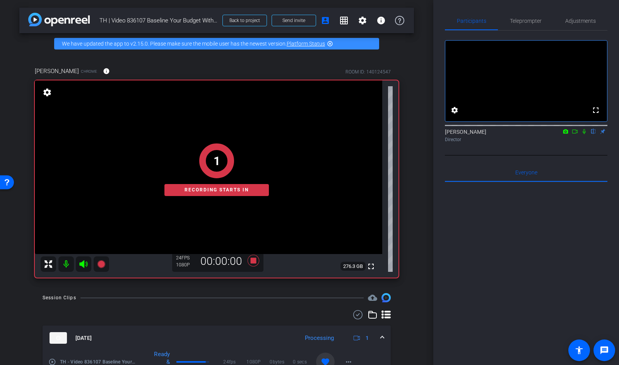
click at [585, 143] on div "Sebastian Demarco flip Director" at bounding box center [526, 135] width 162 height 15
click at [575, 134] on icon at bounding box center [574, 131] width 6 height 5
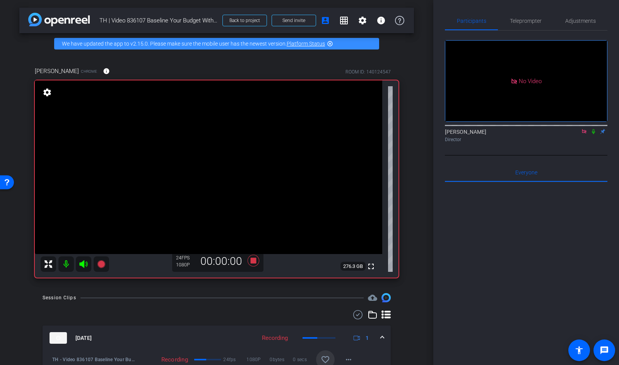
click at [593, 134] on icon at bounding box center [593, 131] width 6 height 5
click at [532, 18] on span "Teleprompter" at bounding box center [526, 20] width 32 height 5
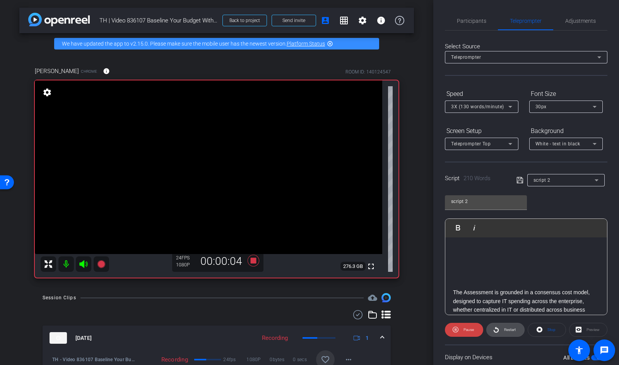
click at [504, 322] on span "Restart" at bounding box center [509, 329] width 14 height 11
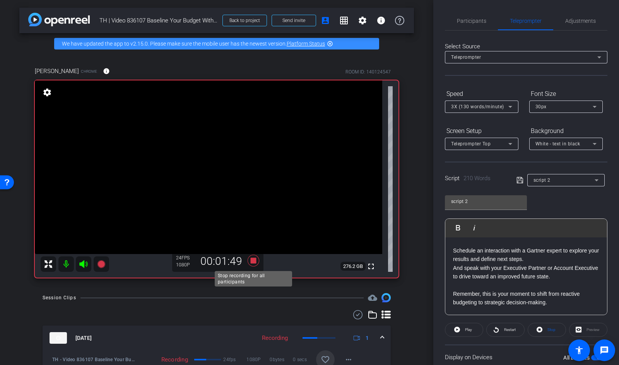
click at [252, 258] on icon at bounding box center [253, 261] width 12 height 12
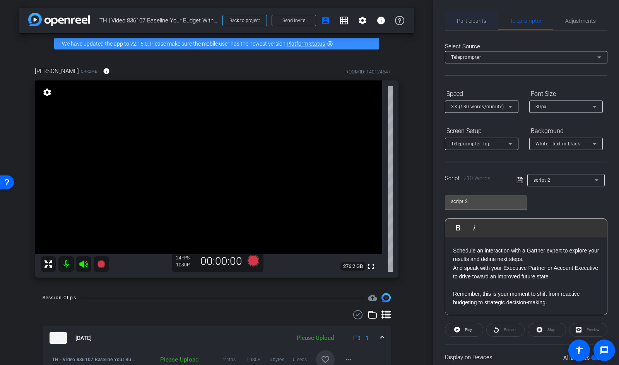
click at [468, 19] on span "Participants" at bounding box center [471, 20] width 29 height 5
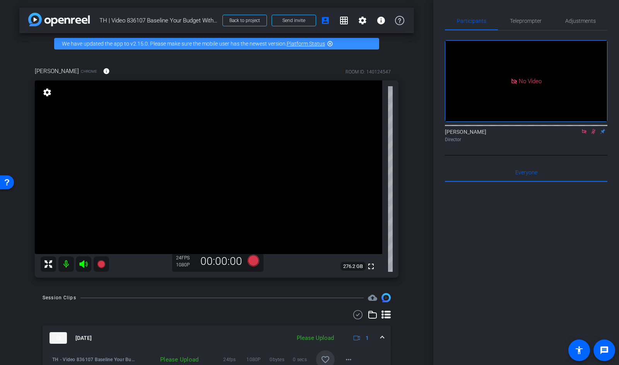
click at [594, 132] on icon at bounding box center [593, 131] width 4 height 5
click at [587, 132] on icon at bounding box center [584, 131] width 6 height 5
click at [530, 26] on span "Teleprompter" at bounding box center [526, 21] width 32 height 19
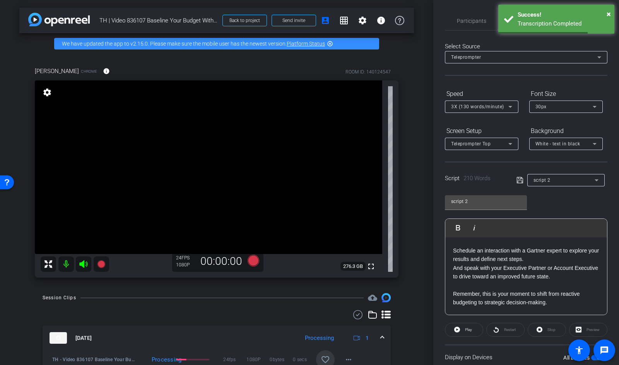
click at [488, 110] on div "3X (130 words/minute)" at bounding box center [479, 107] width 57 height 10
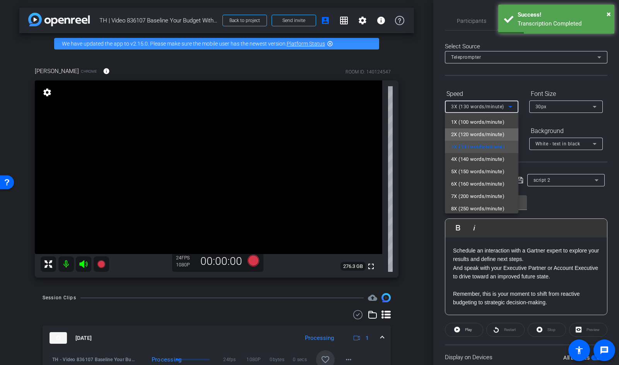
click at [479, 133] on span "2X (120 words/minute)" at bounding box center [477, 134] width 53 height 9
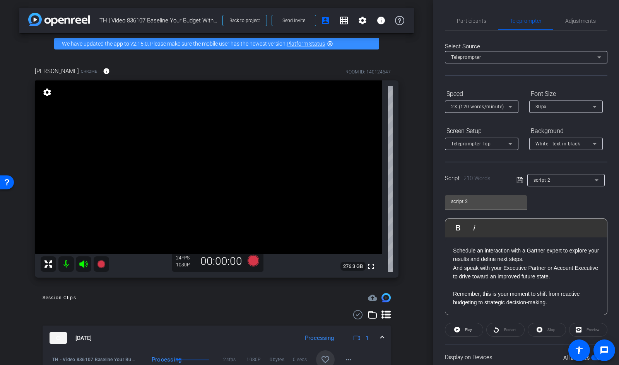
click at [521, 177] on icon at bounding box center [519, 180] width 6 height 6
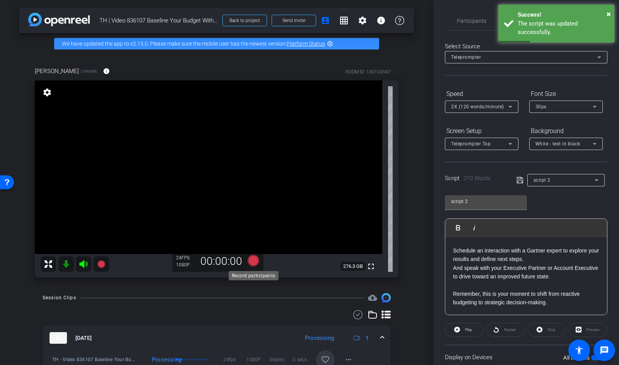
click at [256, 263] on icon at bounding box center [253, 261] width 12 height 12
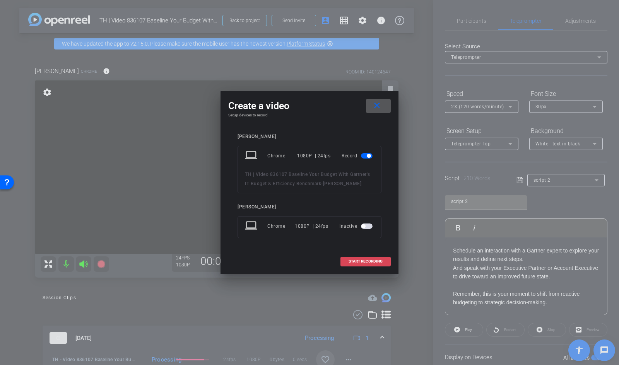
click at [367, 260] on span "START RECORDING" at bounding box center [365, 261] width 34 height 4
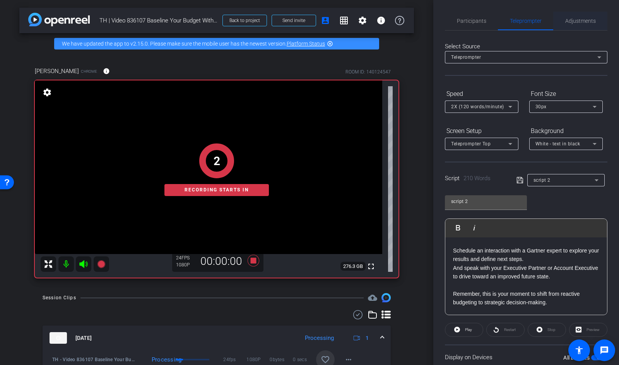
click at [586, 20] on span "Adjustments" at bounding box center [580, 20] width 31 height 5
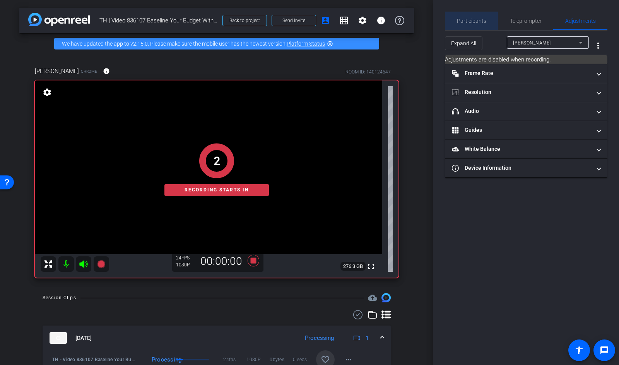
click at [489, 16] on div "Participants" at bounding box center [471, 21] width 53 height 19
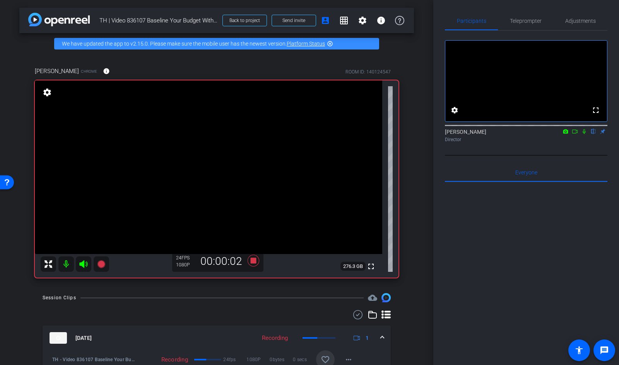
click at [584, 134] on icon at bounding box center [583, 131] width 3 height 5
click at [571, 134] on icon at bounding box center [574, 131] width 6 height 5
click at [524, 20] on span "Teleprompter" at bounding box center [526, 20] width 32 height 5
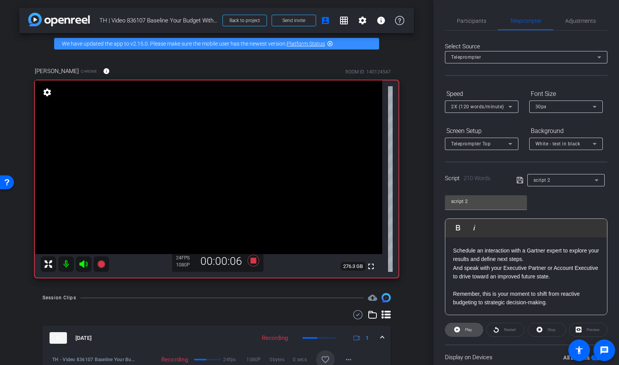
click at [455, 322] on icon at bounding box center [457, 330] width 6 height 6
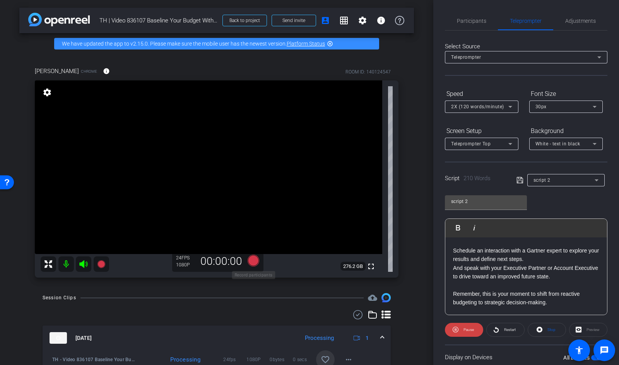
click at [252, 258] on icon at bounding box center [253, 261] width 12 height 12
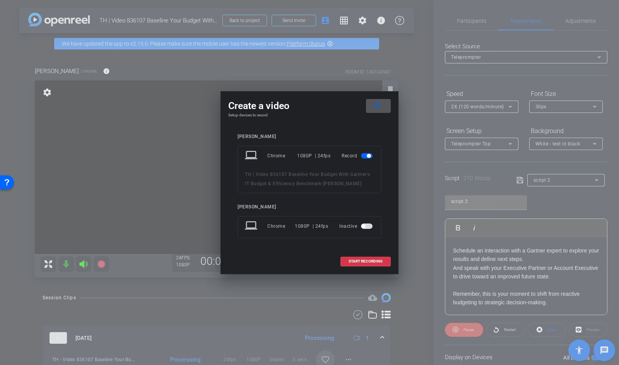
click at [374, 106] on mat-icon "close" at bounding box center [377, 106] width 10 height 10
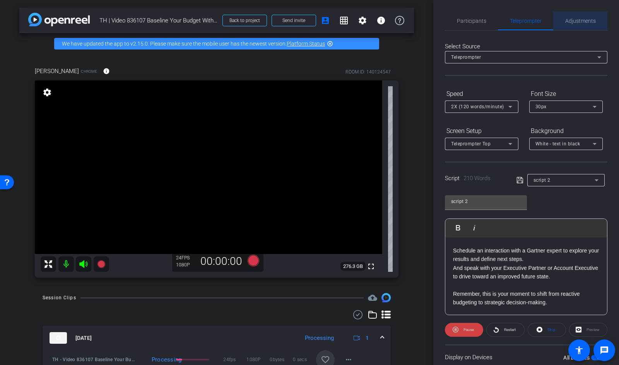
click at [574, 18] on span "Adjustments" at bounding box center [580, 20] width 31 height 5
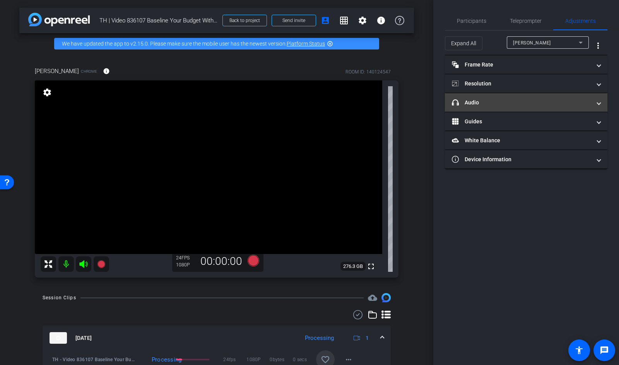
click at [514, 97] on mat-expansion-panel-header "headphone icon Audio" at bounding box center [526, 102] width 162 height 19
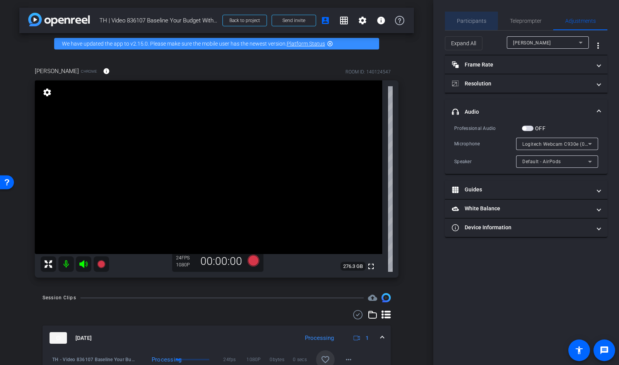
click at [466, 20] on span "Participants" at bounding box center [471, 20] width 29 height 5
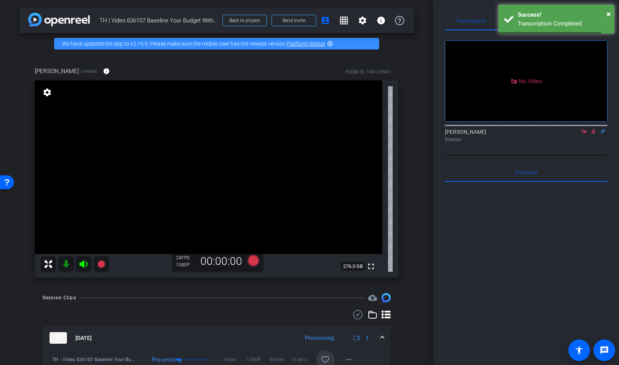
click at [593, 130] on icon at bounding box center [593, 131] width 6 height 5
click at [587, 130] on icon at bounding box center [584, 131] width 6 height 5
click at [609, 13] on span "×" at bounding box center [608, 13] width 4 height 9
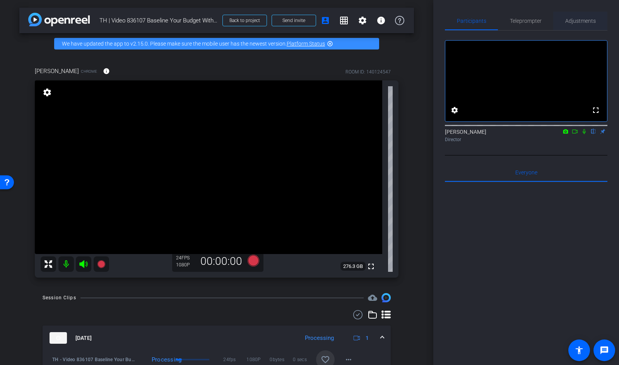
click at [586, 20] on span "Adjustments" at bounding box center [580, 20] width 31 height 5
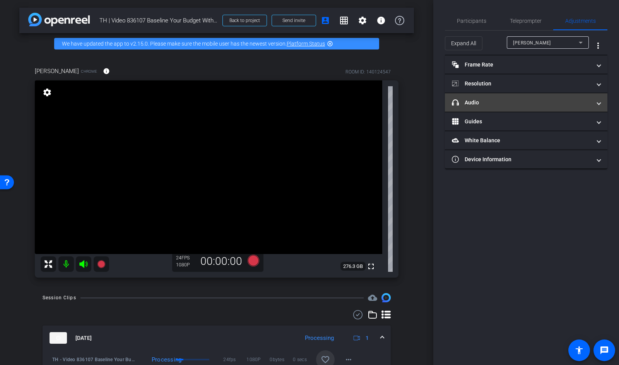
click at [496, 103] on mat-panel-title "headphone icon Audio" at bounding box center [521, 103] width 139 height 8
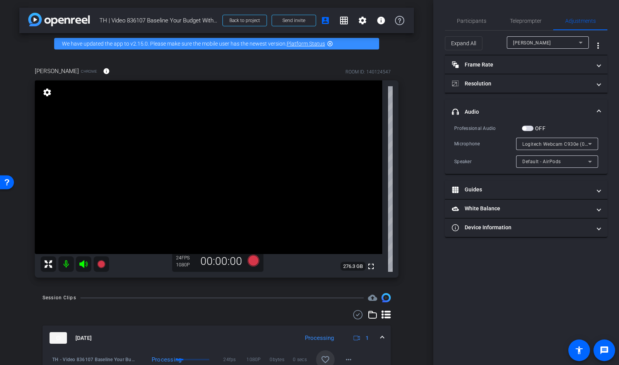
click at [569, 142] on span "Logitech Webcam C930e (046d:0843)" at bounding box center [565, 144] width 86 height 6
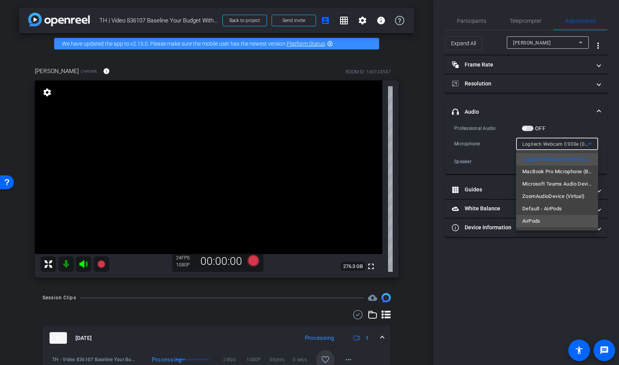
click at [547, 217] on mat-option "AirPods" at bounding box center [557, 221] width 82 height 12
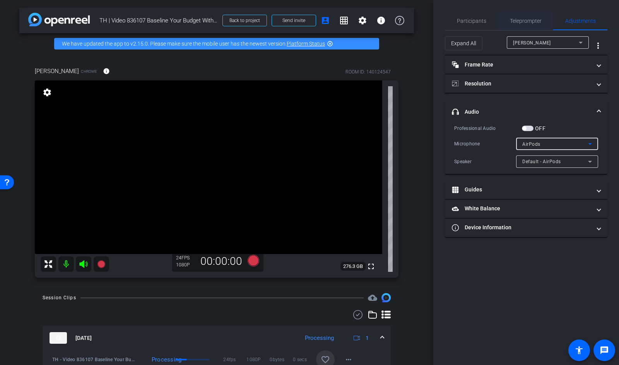
click at [513, 19] on span "Teleprompter" at bounding box center [526, 20] width 32 height 5
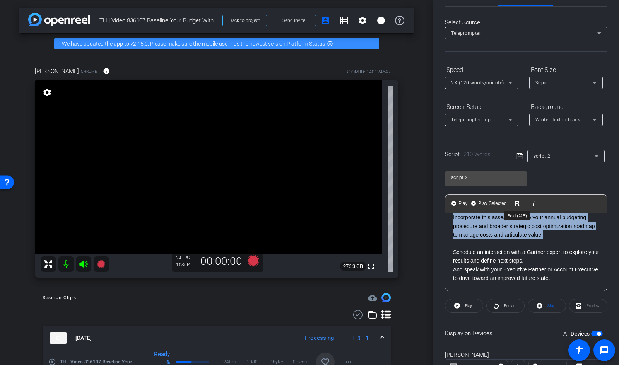
scroll to position [0, 0]
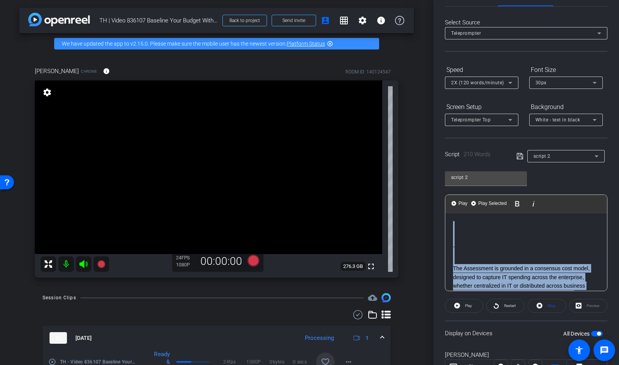
drag, startPoint x: 550, startPoint y: 235, endPoint x: 471, endPoint y: 146, distance: 118.6
click at [471, 146] on openreel-capture-teleprompter "Speed 2X (120 words/minute) Font Size 30px Screen Setup Teleprompter Top Backgr…" at bounding box center [526, 225] width 162 height 324
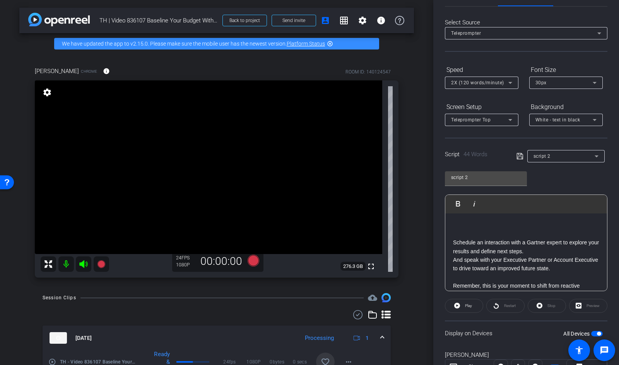
click at [503, 307] on div "Restart" at bounding box center [505, 306] width 38 height 14
click at [517, 154] on icon at bounding box center [519, 156] width 7 height 9
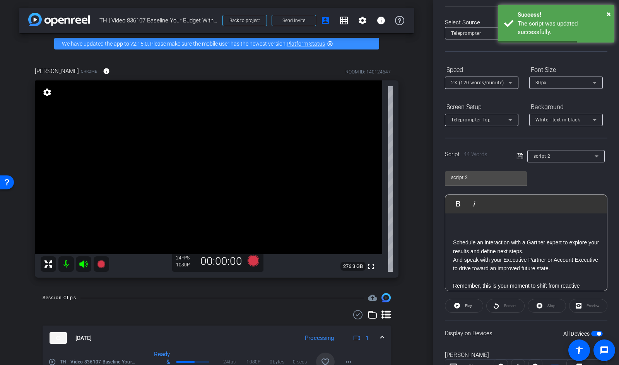
click at [502, 305] on div "Restart" at bounding box center [505, 306] width 38 height 14
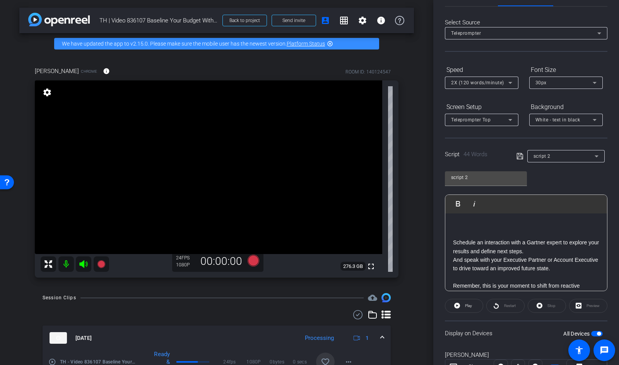
click at [497, 304] on div "Restart" at bounding box center [505, 306] width 38 height 14
click at [494, 306] on div "Restart" at bounding box center [505, 306] width 38 height 14
click at [510, 305] on div "Restart" at bounding box center [505, 306] width 38 height 14
click at [468, 305] on span "Play" at bounding box center [468, 306] width 7 height 4
click at [469, 305] on span "Pause" at bounding box center [468, 306] width 10 height 4
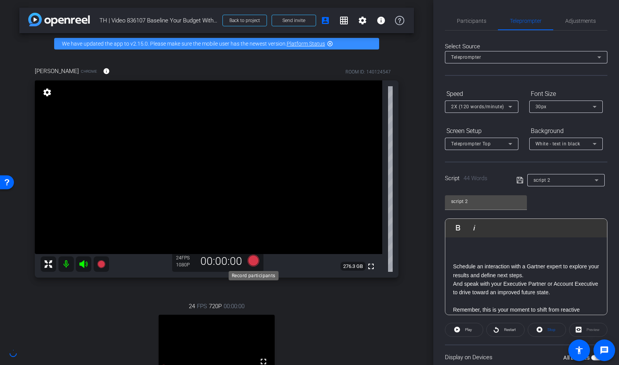
click at [257, 261] on icon at bounding box center [253, 261] width 12 height 12
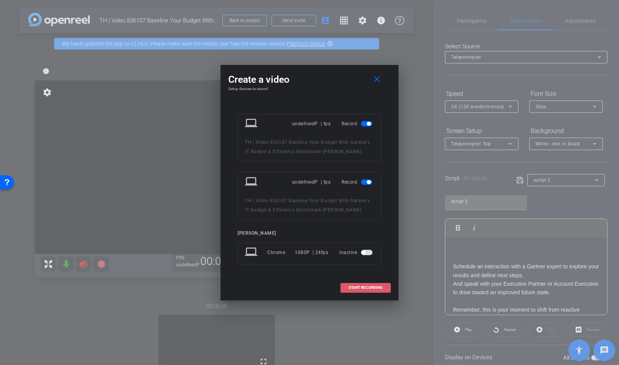
click at [374, 295] on span at bounding box center [365, 287] width 49 height 19
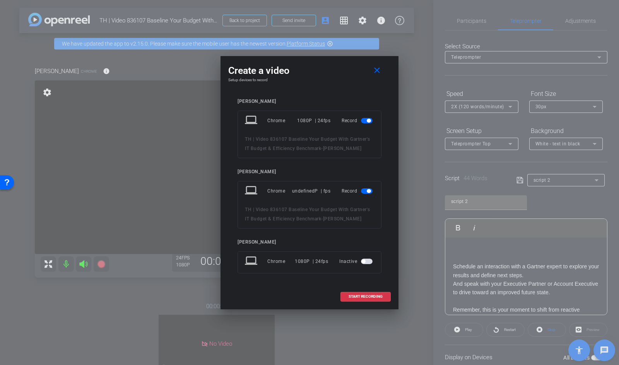
click at [363, 188] on mat-slide-toggle at bounding box center [367, 190] width 13 height 9
click at [374, 69] on mat-icon "close" at bounding box center [377, 71] width 10 height 10
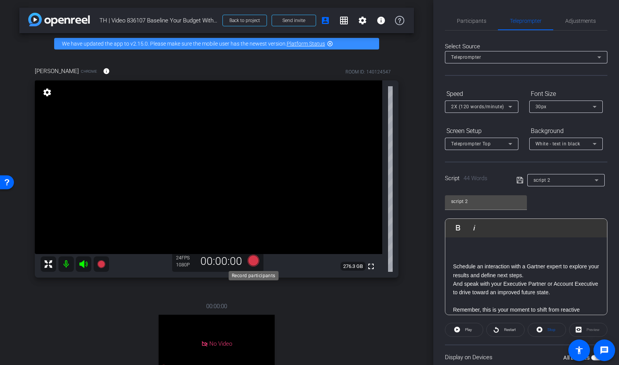
click at [252, 260] on icon at bounding box center [253, 261] width 12 height 12
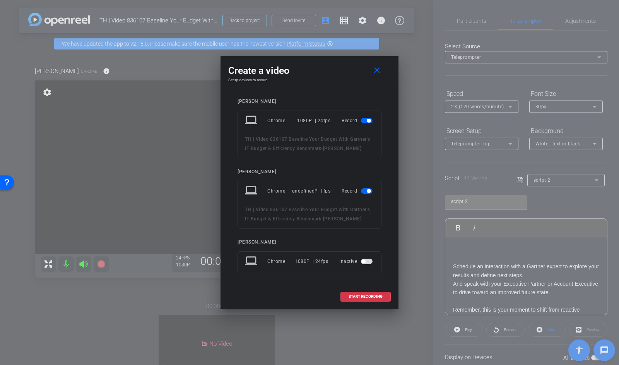
click at [363, 191] on span "button" at bounding box center [367, 190] width 12 height 5
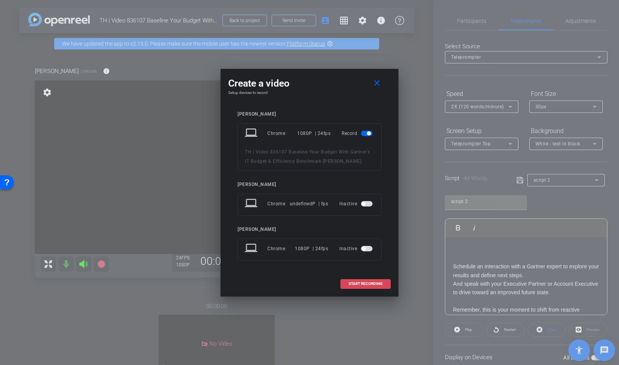
click at [366, 281] on span at bounding box center [365, 284] width 49 height 19
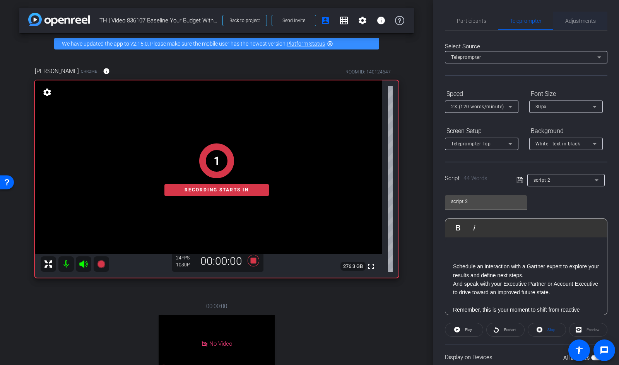
click at [582, 17] on span "Adjustments" at bounding box center [580, 21] width 31 height 19
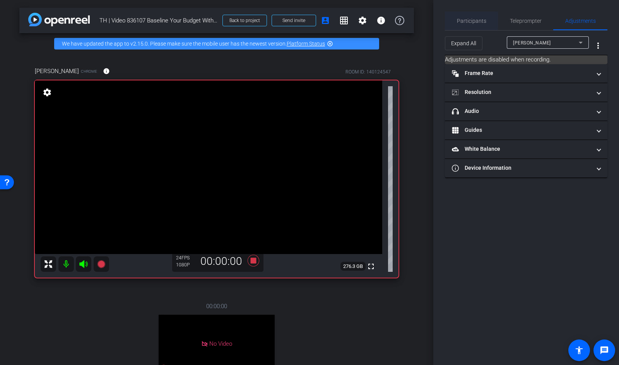
click at [466, 21] on span "Participants" at bounding box center [471, 20] width 29 height 5
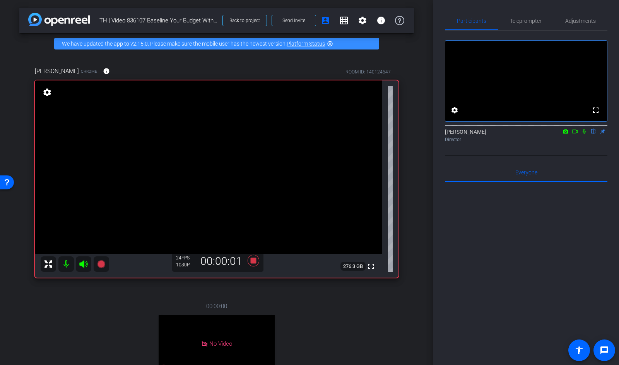
click at [585, 134] on icon at bounding box center [584, 131] width 6 height 5
click at [576, 134] on icon at bounding box center [574, 131] width 6 height 5
click at [529, 23] on span "Teleprompter" at bounding box center [526, 20] width 32 height 5
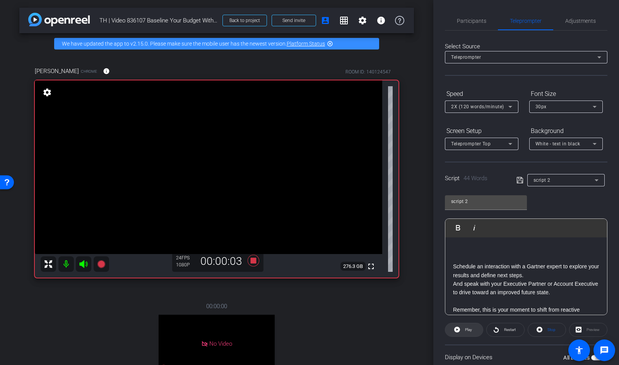
click at [463, 322] on span "Play" at bounding box center [467, 329] width 9 height 11
click at [462, 322] on span "Pause" at bounding box center [467, 329] width 12 height 11
click at [508, 322] on span "Restart" at bounding box center [510, 329] width 12 height 4
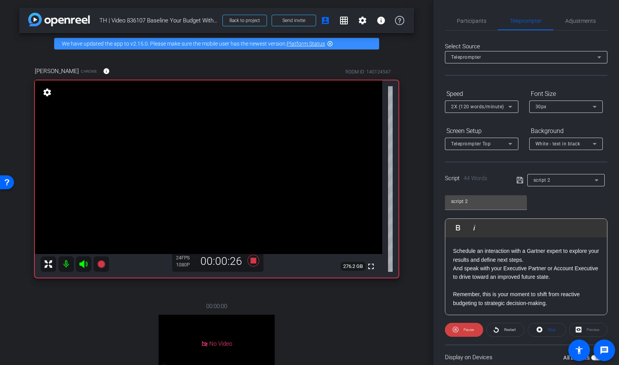
scroll to position [16, 0]
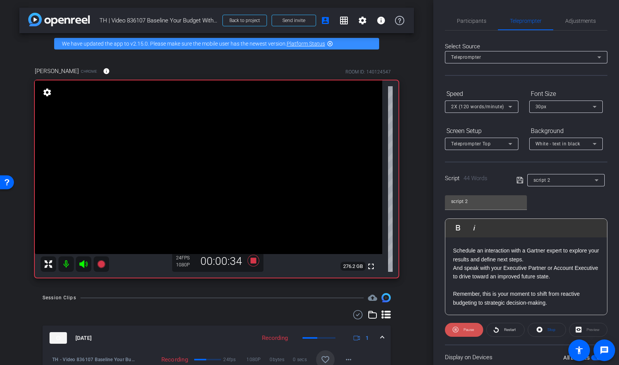
click at [454, 322] on icon at bounding box center [455, 330] width 6 height 6
click at [480, 23] on span "Participants" at bounding box center [471, 20] width 29 height 5
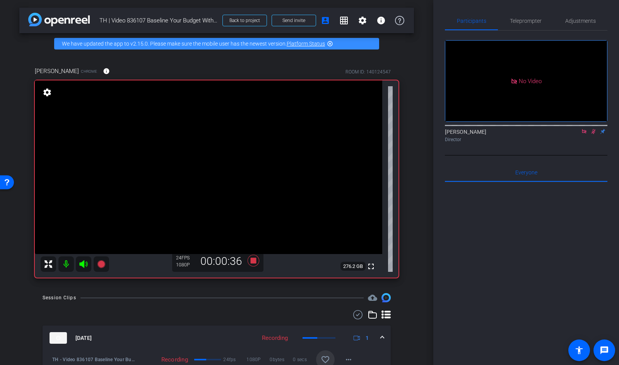
click at [593, 130] on icon at bounding box center [593, 131] width 6 height 5
click at [514, 20] on span "Teleprompter" at bounding box center [526, 20] width 32 height 5
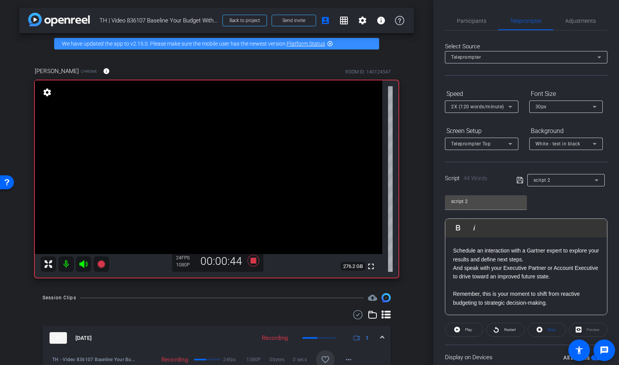
scroll to position [0, 0]
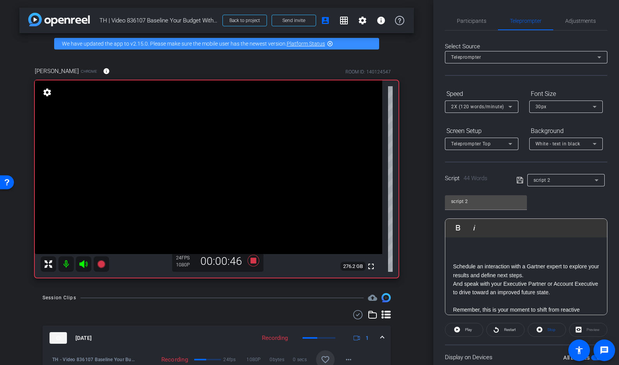
click at [454, 267] on p "Schedule an interaction with a Gartner expert to explore your results and defin…" at bounding box center [526, 270] width 146 height 17
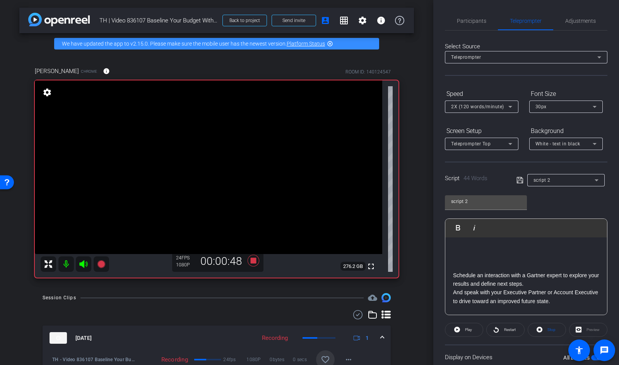
click at [519, 181] on icon at bounding box center [519, 180] width 6 height 6
click at [469, 23] on span "Participants" at bounding box center [471, 20] width 29 height 5
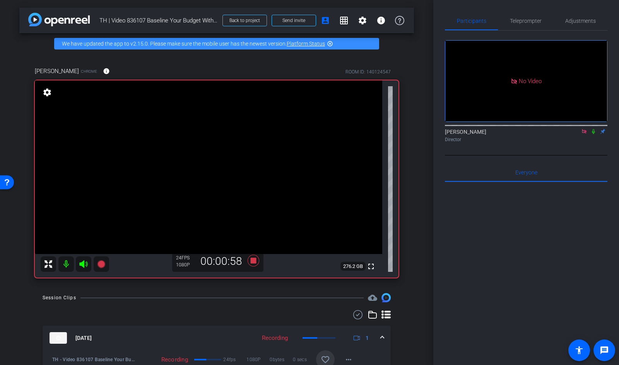
click at [595, 128] on mat-icon at bounding box center [592, 131] width 9 height 7
click at [518, 24] on span "Teleprompter" at bounding box center [526, 21] width 32 height 19
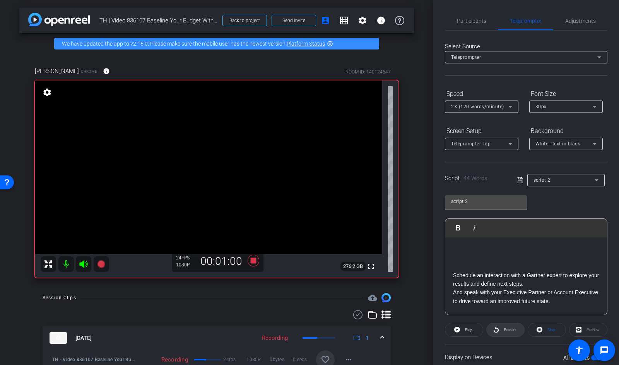
click at [509, 322] on span "Restart" at bounding box center [509, 329] width 14 height 11
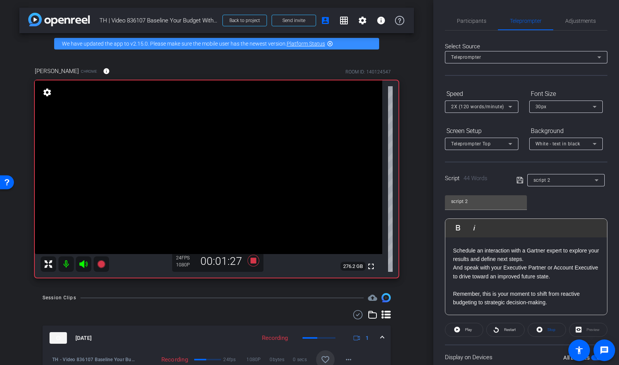
scroll to position [51, 0]
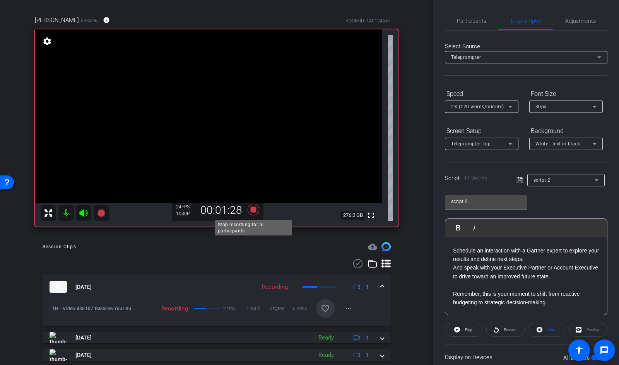
click at [257, 210] on icon at bounding box center [253, 210] width 19 height 14
click at [579, 18] on span "Adjustments" at bounding box center [580, 20] width 31 height 5
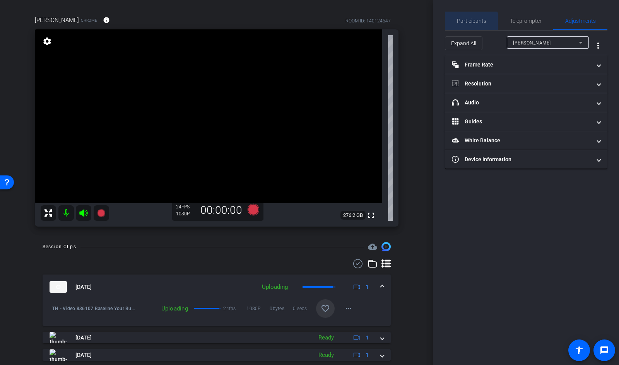
click at [469, 22] on span "Participants" at bounding box center [471, 20] width 29 height 5
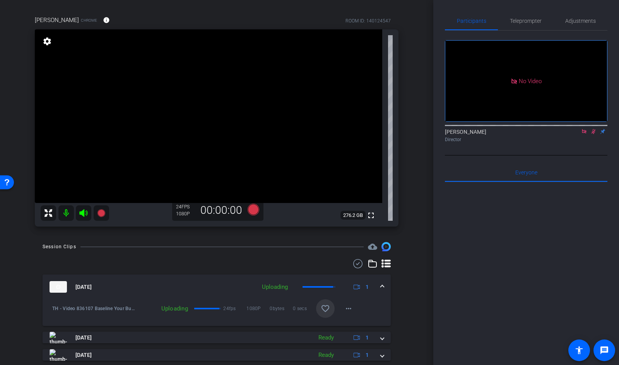
click at [595, 132] on icon at bounding box center [593, 131] width 6 height 5
click at [587, 132] on mat-icon at bounding box center [583, 131] width 9 height 7
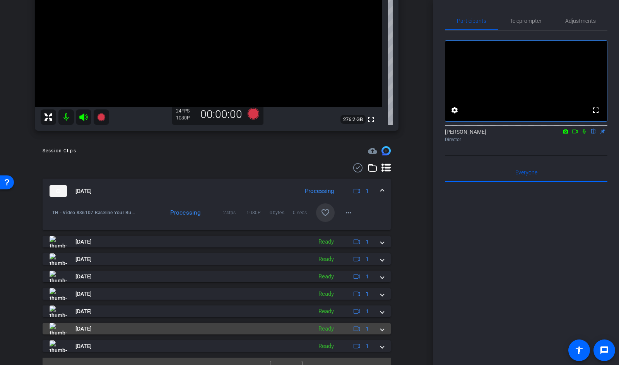
scroll to position [156, 0]
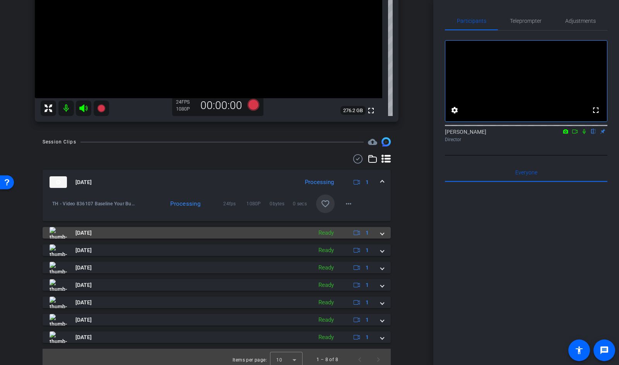
click at [382, 235] on span at bounding box center [381, 233] width 3 height 8
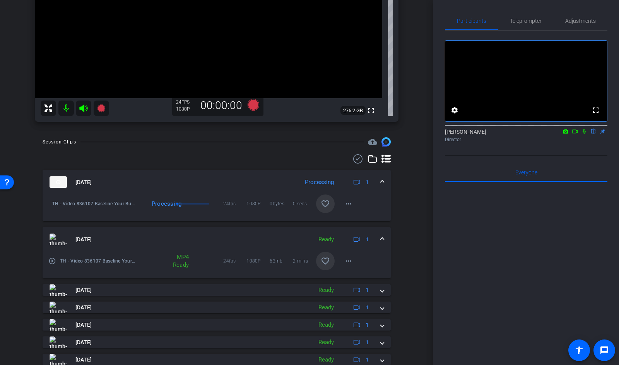
click at [328, 261] on mat-icon "favorite_border" at bounding box center [325, 260] width 9 height 9
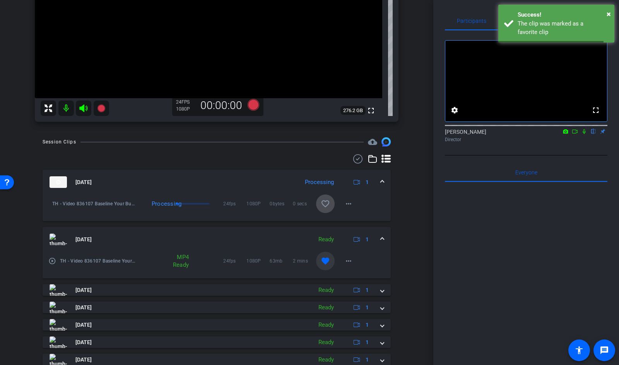
click at [327, 200] on mat-icon "favorite_border" at bounding box center [325, 203] width 9 height 9
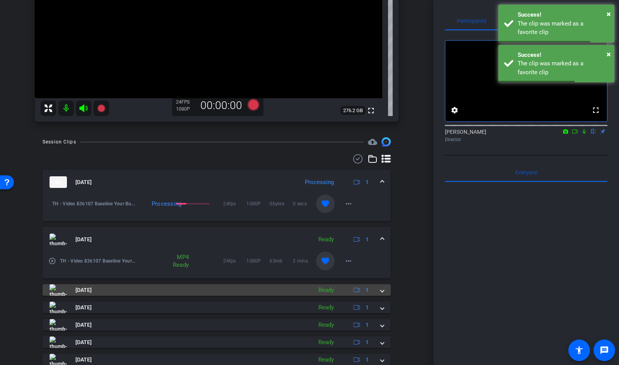
click at [383, 289] on span at bounding box center [381, 290] width 3 height 8
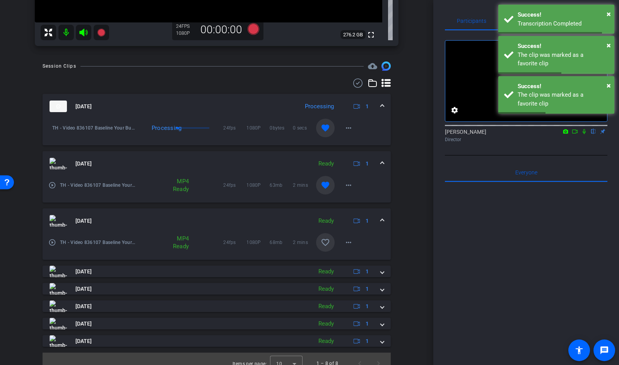
scroll to position [241, 0]
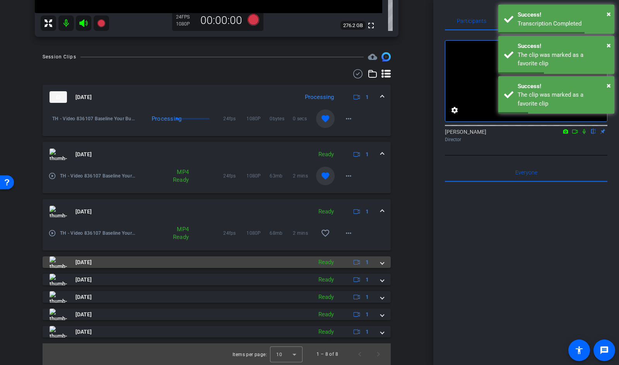
click at [382, 262] on span at bounding box center [381, 262] width 3 height 8
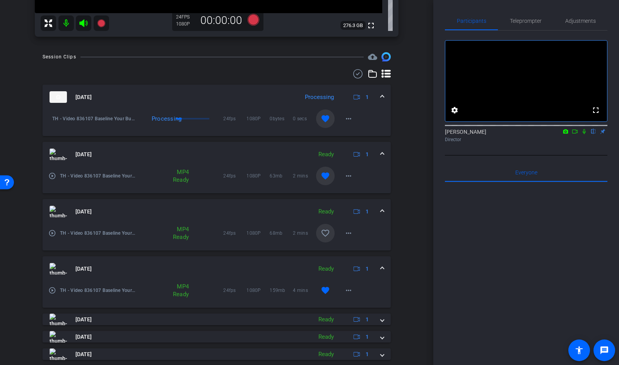
click at [326, 231] on mat-icon "favorite_border" at bounding box center [325, 233] width 9 height 9
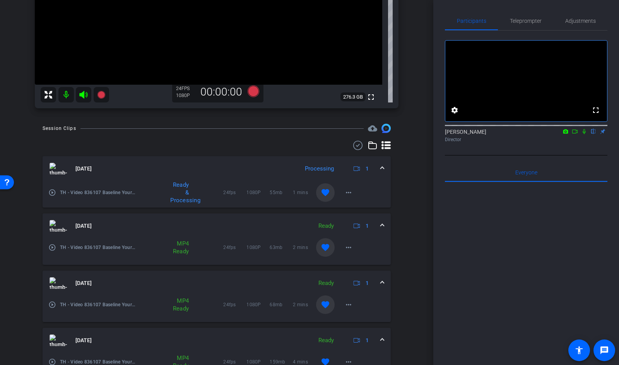
scroll to position [176, 0]
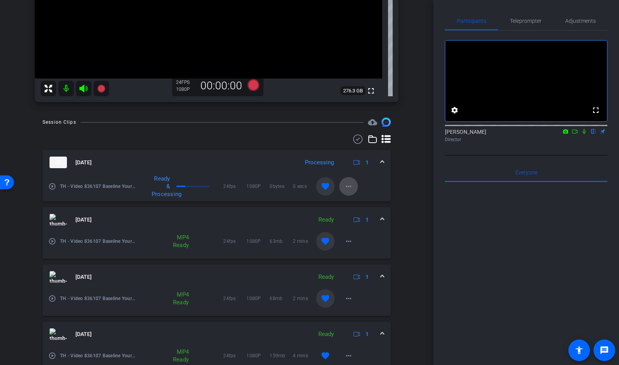
click at [351, 184] on mat-icon "more_horiz" at bounding box center [348, 186] width 9 height 9
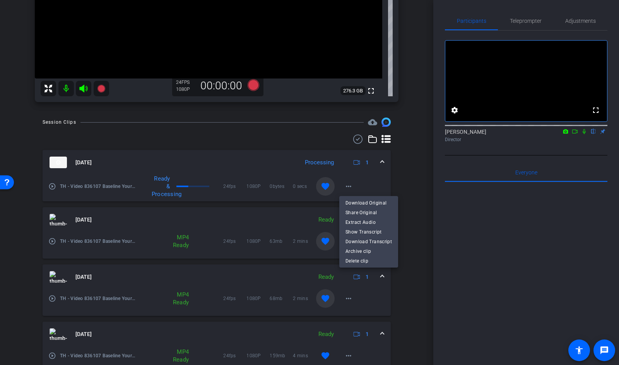
click at [418, 59] on div at bounding box center [309, 182] width 619 height 365
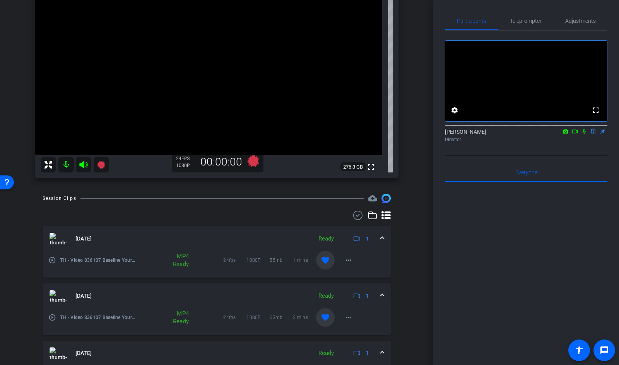
scroll to position [0, 0]
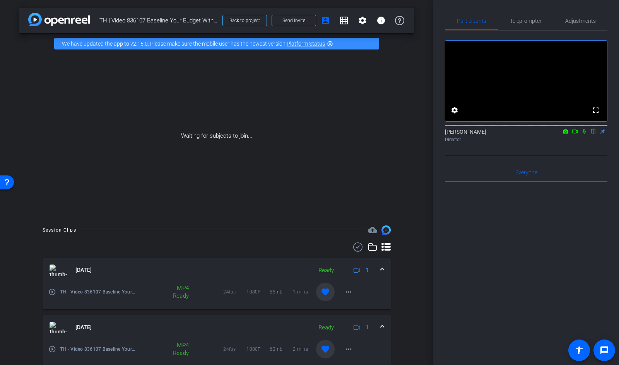
click at [574, 134] on icon at bounding box center [574, 131] width 6 height 5
click at [594, 134] on icon at bounding box center [593, 131] width 6 height 5
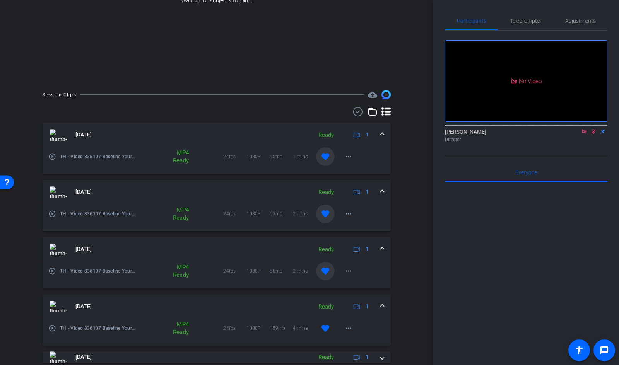
scroll to position [194, 0]
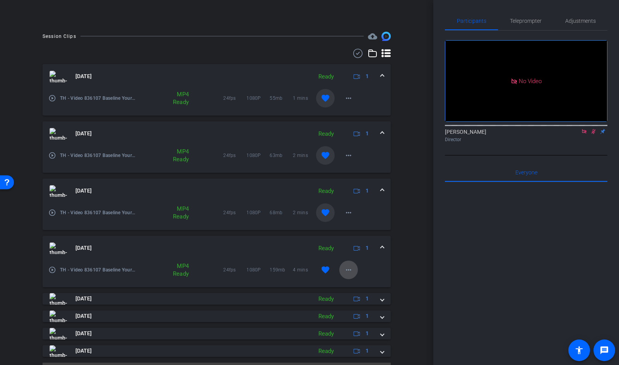
click at [350, 269] on mat-icon "more_horiz" at bounding box center [348, 269] width 9 height 9
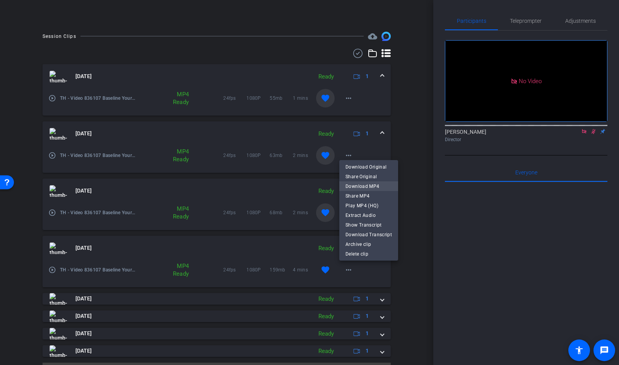
click at [384, 187] on span "Download MP4" at bounding box center [368, 186] width 46 height 9
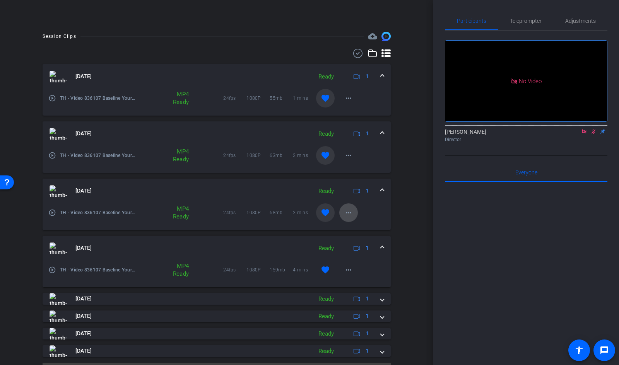
click at [350, 213] on mat-icon "more_horiz" at bounding box center [348, 212] width 9 height 9
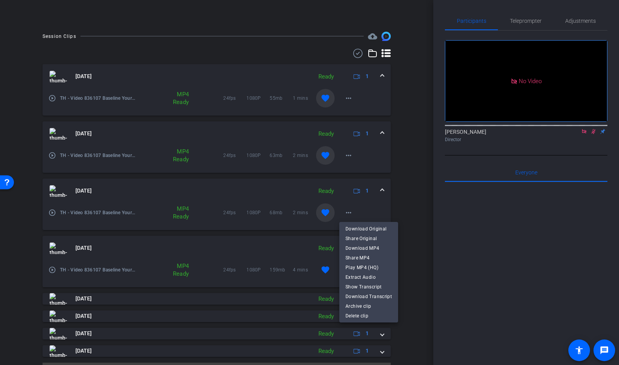
click at [375, 208] on div at bounding box center [309, 182] width 619 height 365
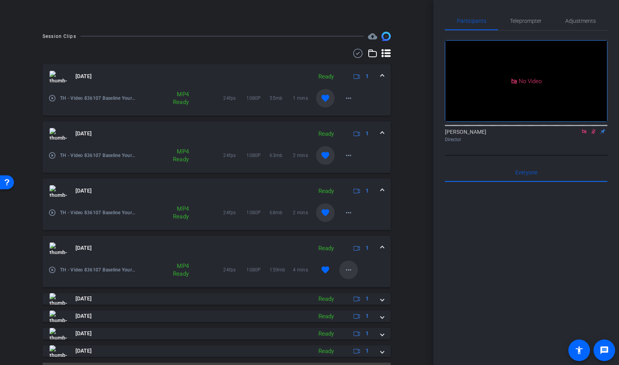
click at [351, 271] on mat-icon "more_horiz" at bounding box center [348, 269] width 9 height 9
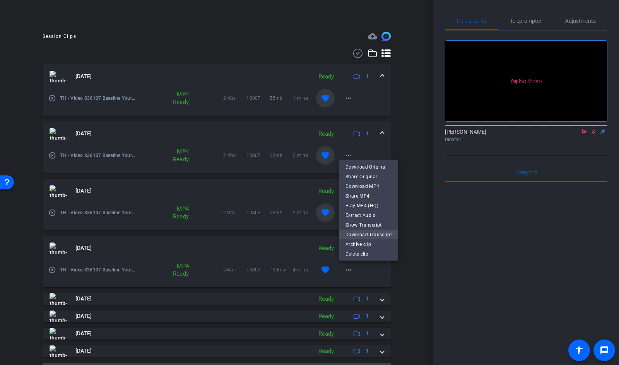
click at [377, 232] on span "Download Transcript" at bounding box center [368, 234] width 46 height 9
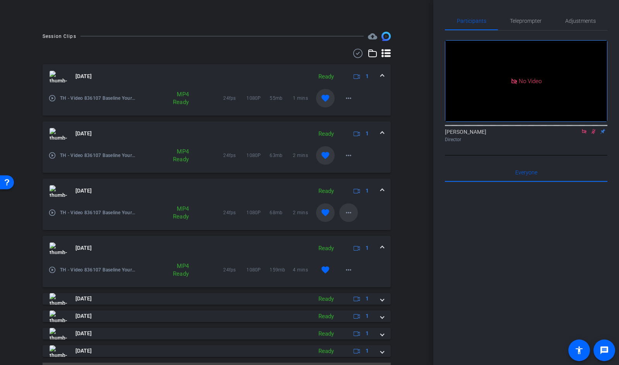
click at [350, 208] on mat-icon "more_horiz" at bounding box center [348, 212] width 9 height 9
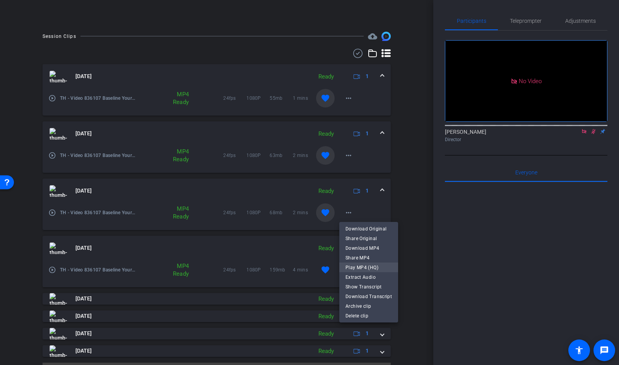
click at [356, 269] on span "Play MP4 (HQ)" at bounding box center [368, 267] width 46 height 9
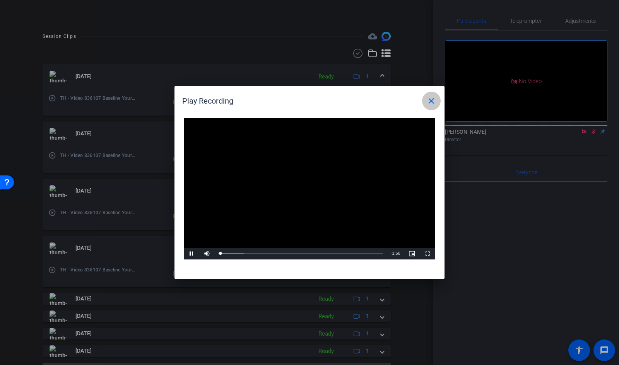
click at [432, 96] on span at bounding box center [431, 101] width 19 height 19
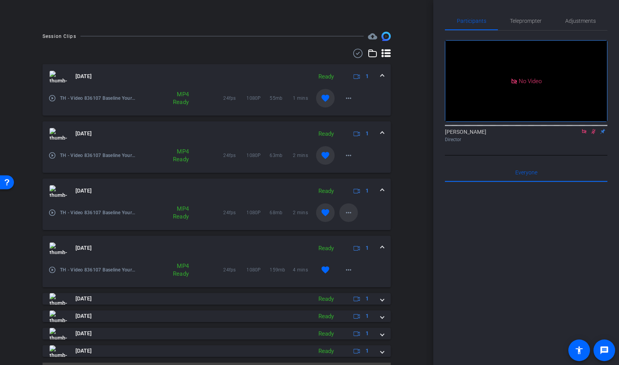
click at [348, 213] on mat-icon "more_horiz" at bounding box center [348, 212] width 9 height 9
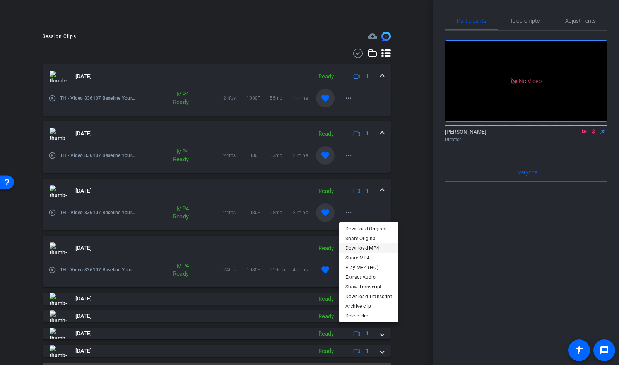
click at [381, 246] on span "Download MP4" at bounding box center [368, 248] width 46 height 9
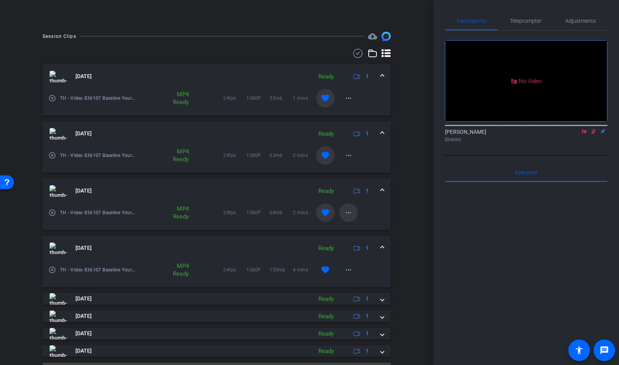
click at [350, 210] on mat-icon "more_horiz" at bounding box center [348, 212] width 9 height 9
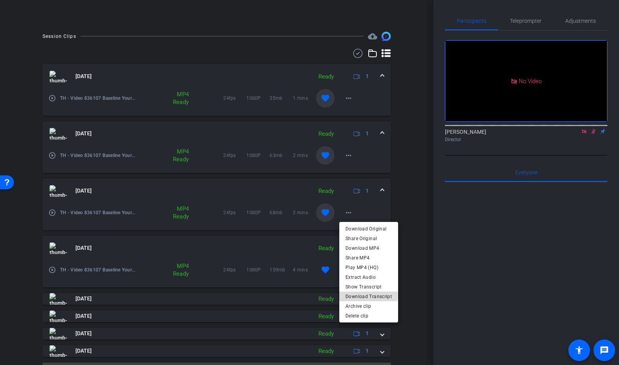
click at [368, 296] on span "Download Transcript" at bounding box center [368, 296] width 46 height 9
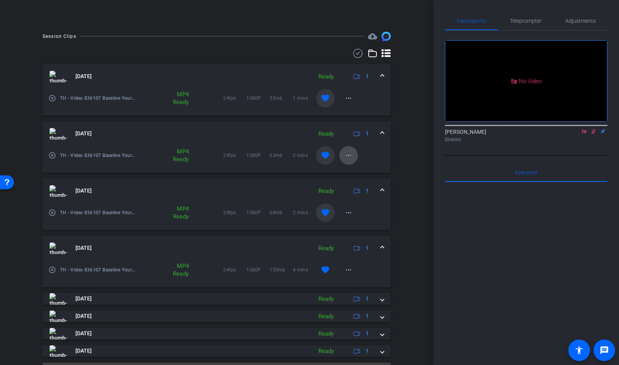
click at [354, 157] on span at bounding box center [348, 155] width 19 height 19
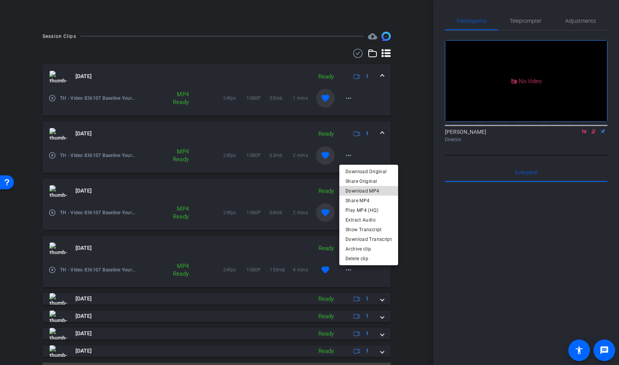
click at [381, 190] on span "Download MP4" at bounding box center [368, 190] width 46 height 9
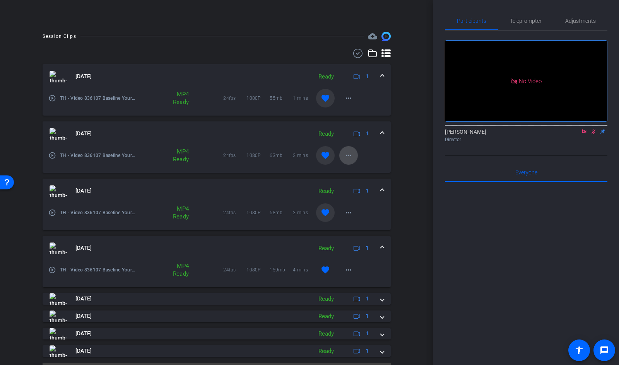
click at [348, 155] on mat-icon "more_horiz" at bounding box center [348, 155] width 9 height 9
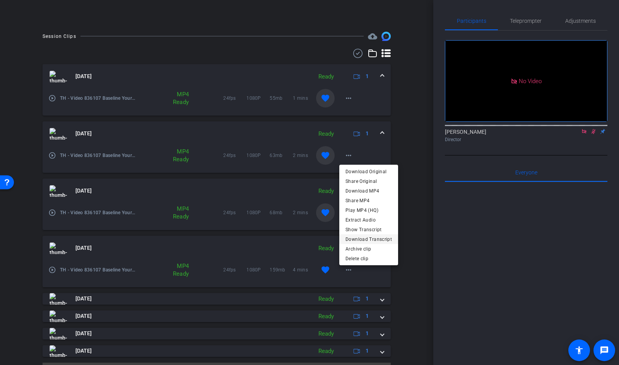
click at [360, 240] on span "Download Transcript" at bounding box center [368, 239] width 46 height 9
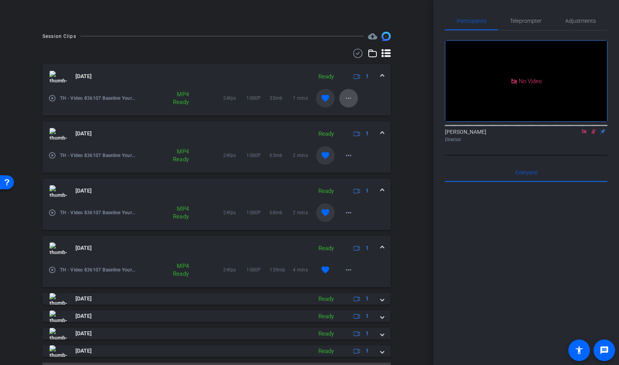
click at [347, 97] on mat-icon "more_horiz" at bounding box center [348, 98] width 9 height 9
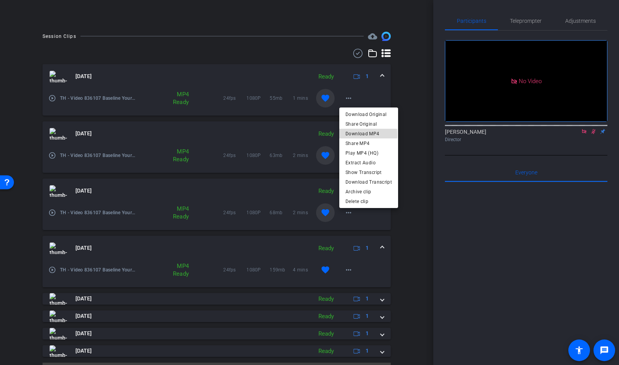
click at [364, 134] on span "Download MP4" at bounding box center [368, 133] width 46 height 9
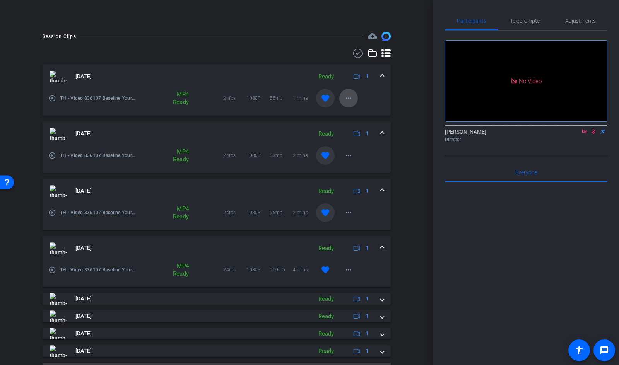
click at [348, 98] on mat-icon "more_horiz" at bounding box center [348, 98] width 9 height 9
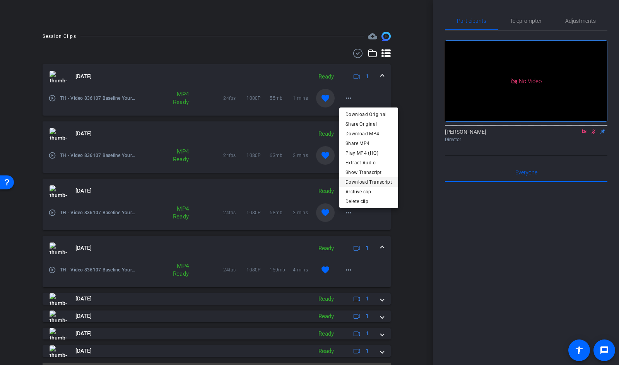
click at [368, 183] on span "Download Transcript" at bounding box center [368, 181] width 46 height 9
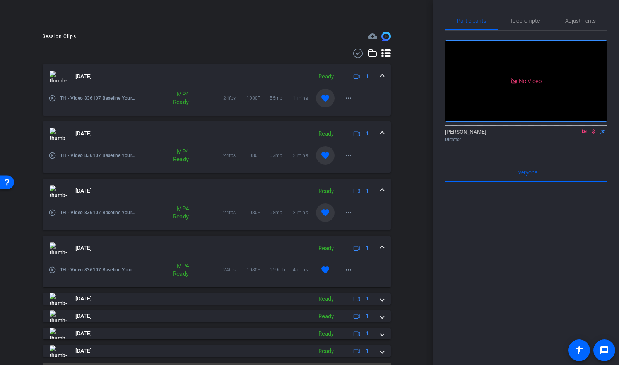
scroll to position [0, 0]
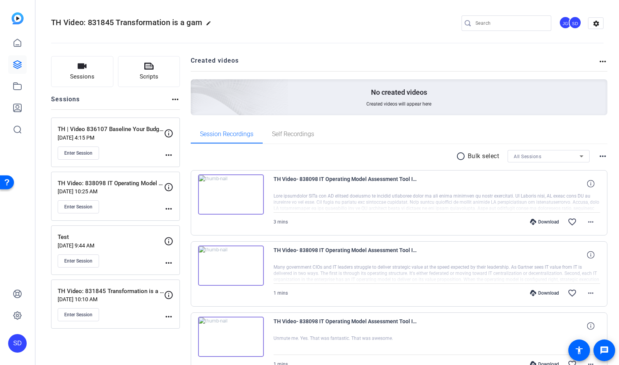
scroll to position [36, 0]
